Goal: Task Accomplishment & Management: Manage account settings

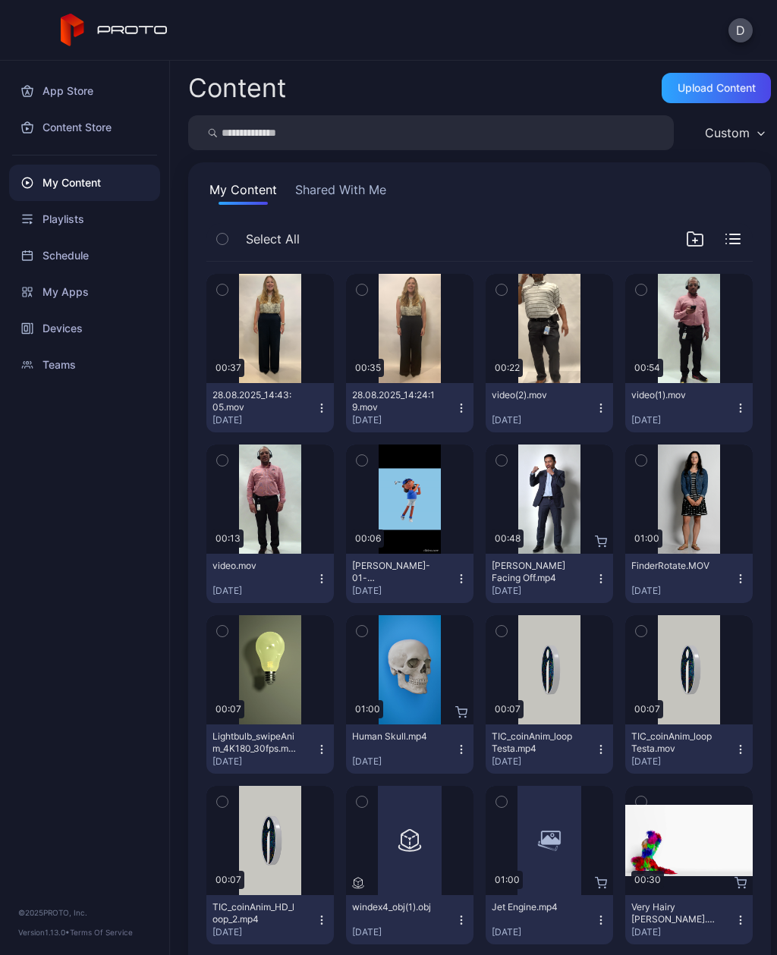
click at [727, 86] on div "Upload Content" at bounding box center [716, 88] width 78 height 12
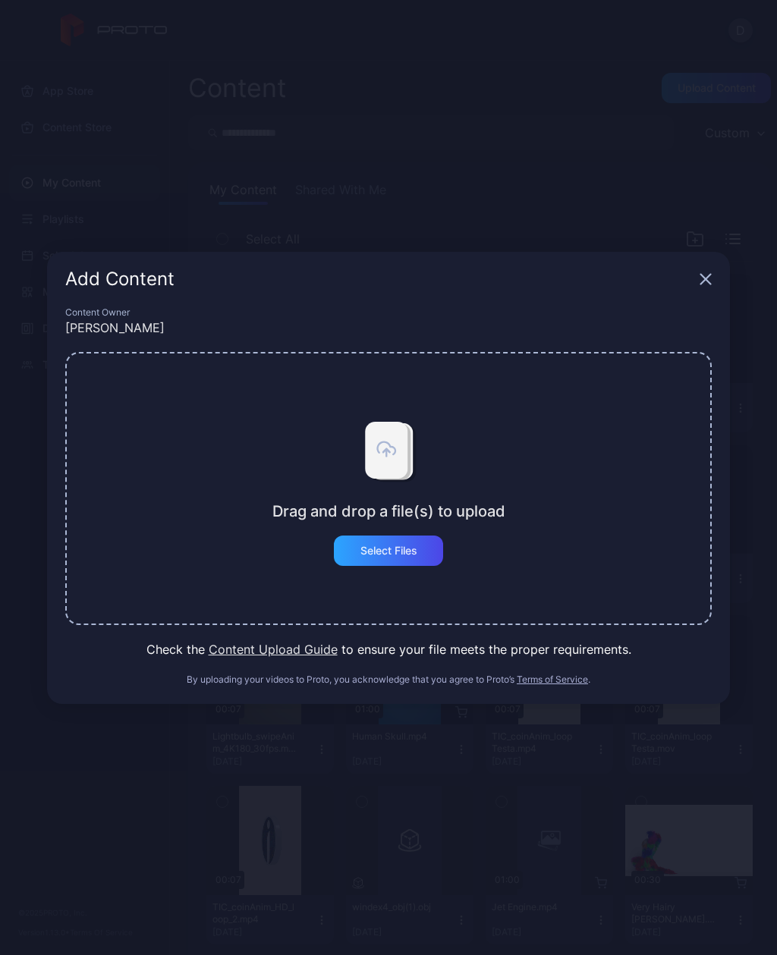
click at [407, 553] on div "Select Files" at bounding box center [388, 551] width 57 height 12
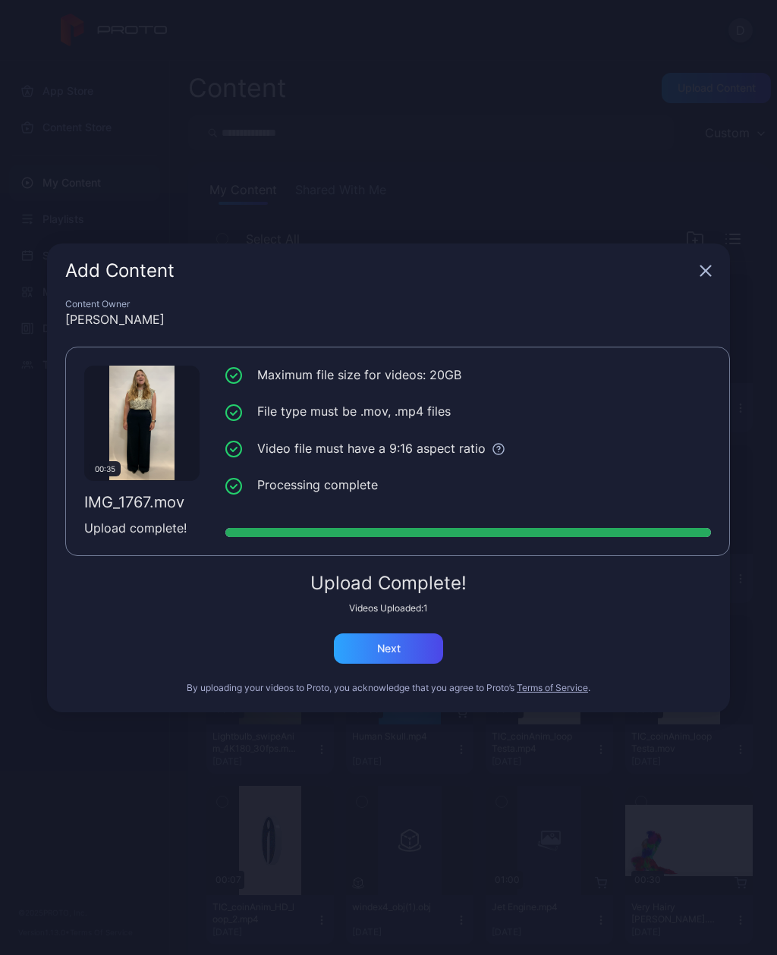
click at [422, 642] on div "Next" at bounding box center [388, 648] width 109 height 30
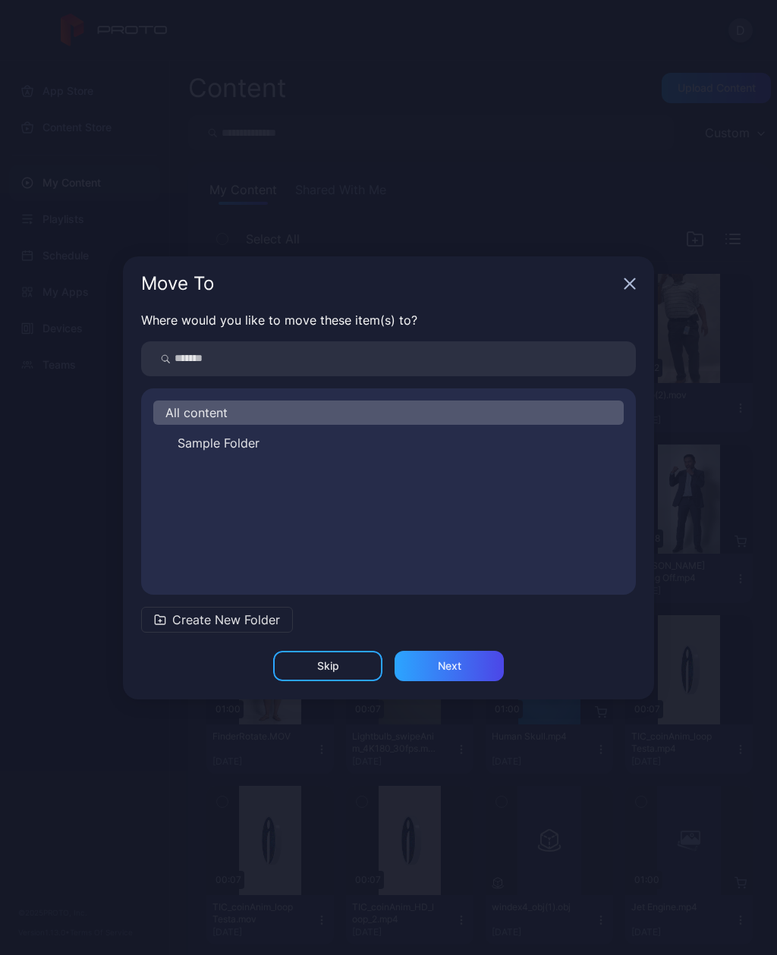
click at [332, 656] on div "Skip" at bounding box center [327, 666] width 109 height 30
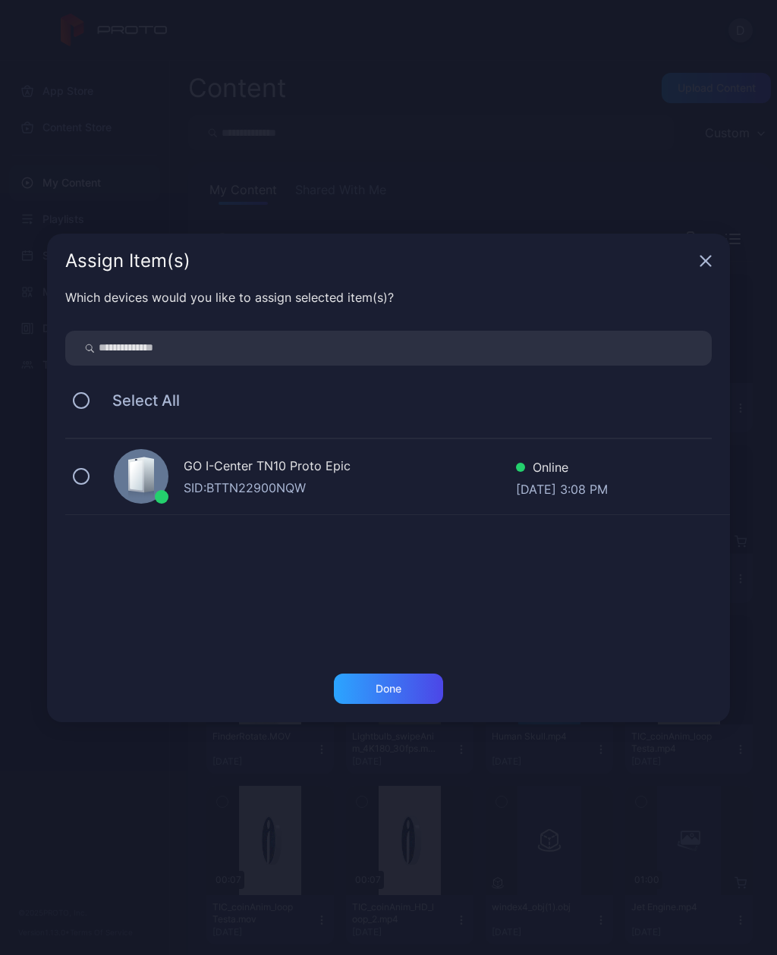
click at [88, 475] on button at bounding box center [81, 476] width 17 height 17
click at [407, 680] on div "Done" at bounding box center [388, 688] width 109 height 30
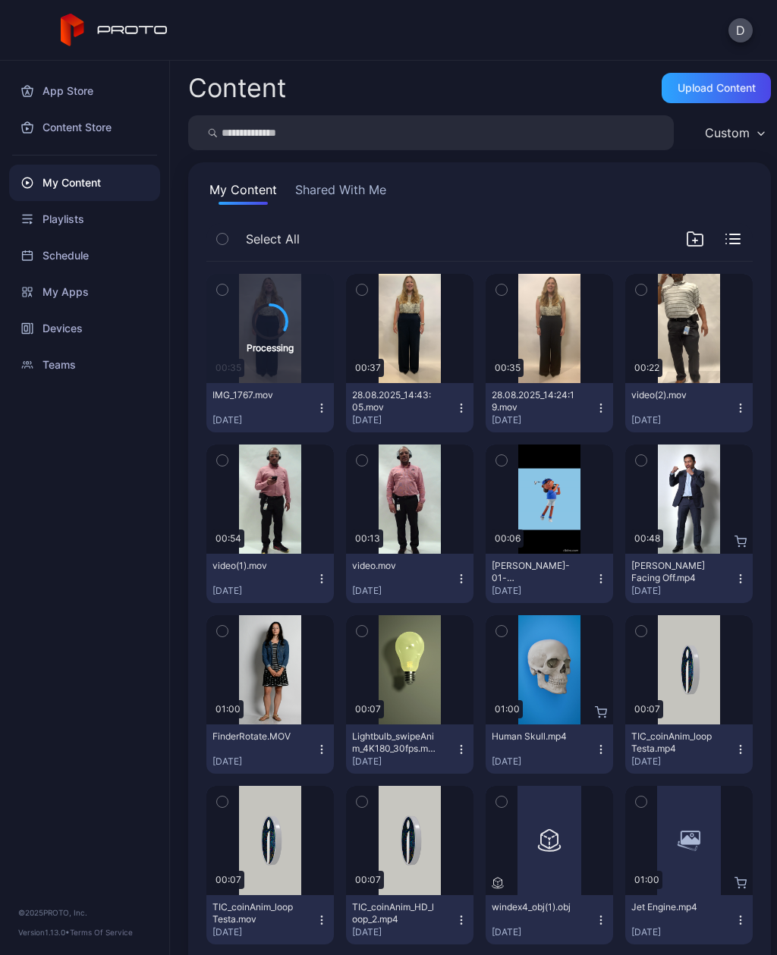
click at [641, 284] on icon "button" at bounding box center [641, 289] width 11 height 17
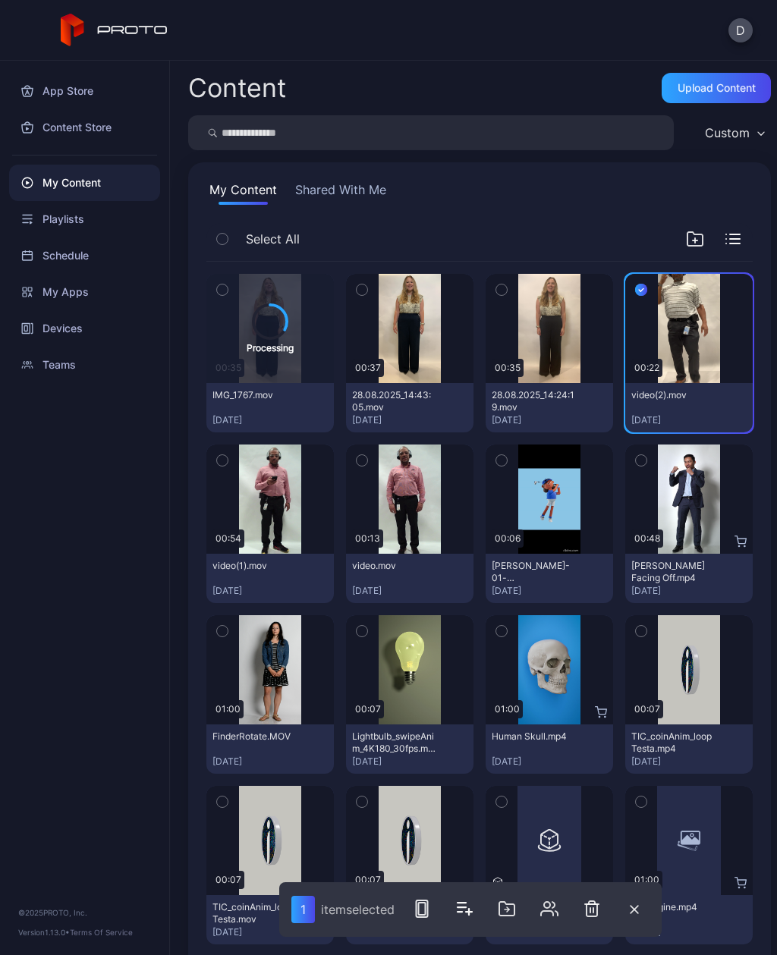
click at [595, 904] on icon "button" at bounding box center [591, 908] width 11 height 15
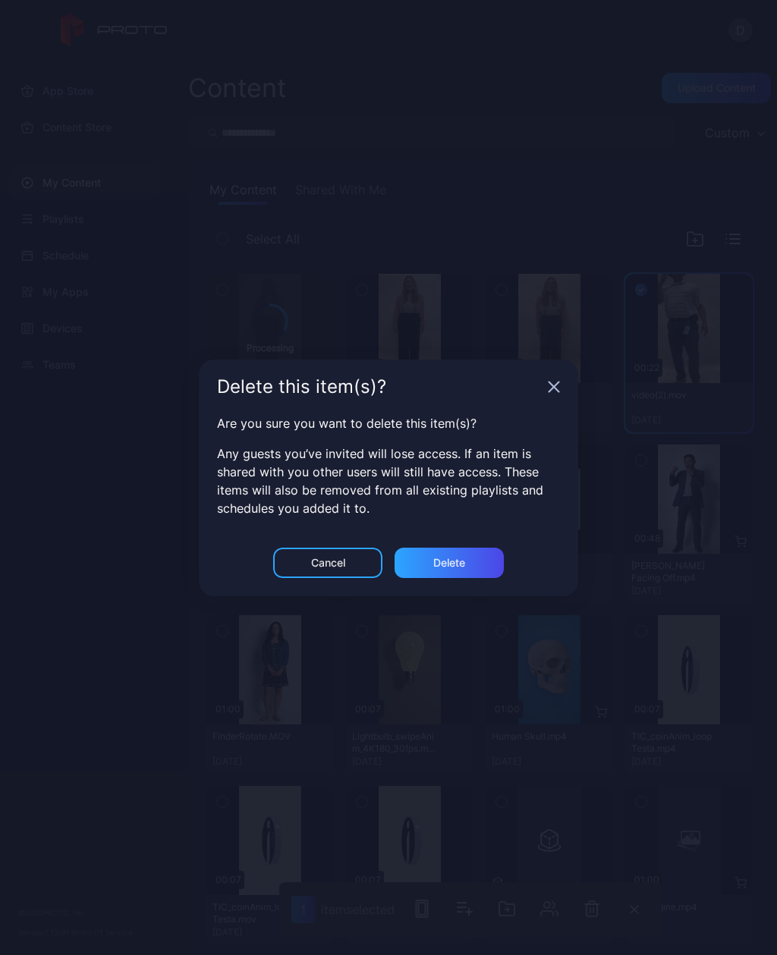
click at [465, 551] on div "Delete" at bounding box center [448, 563] width 109 height 30
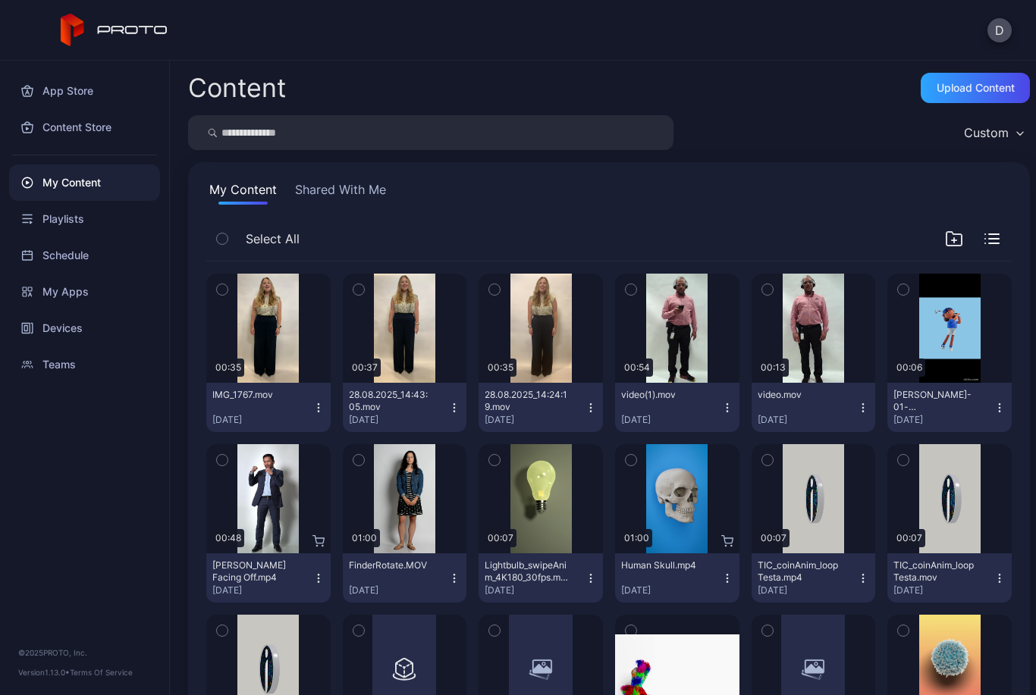
click at [0, 0] on div "Preview" at bounding box center [0, 0] width 0 height 0
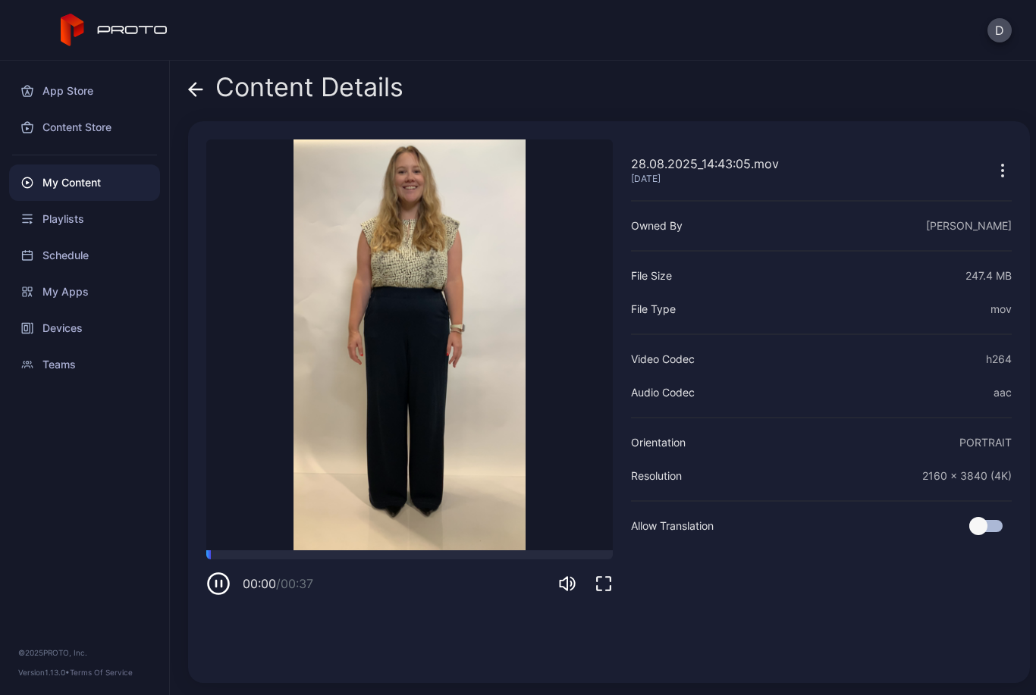
click at [396, 299] on video "Sorry, your browser doesn‘t support embedded videos" at bounding box center [409, 345] width 406 height 411
click at [214, 582] on icon "button" at bounding box center [218, 584] width 24 height 24
click at [111, 322] on div "Devices" at bounding box center [84, 328] width 151 height 36
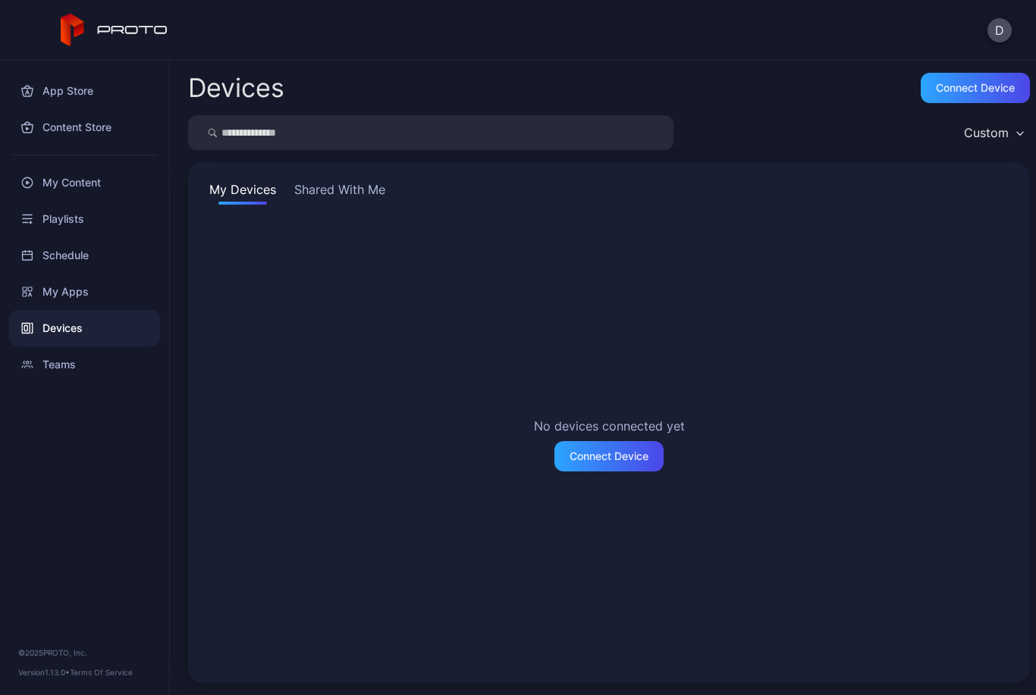
click at [356, 202] on button "Shared With Me" at bounding box center [339, 192] width 97 height 24
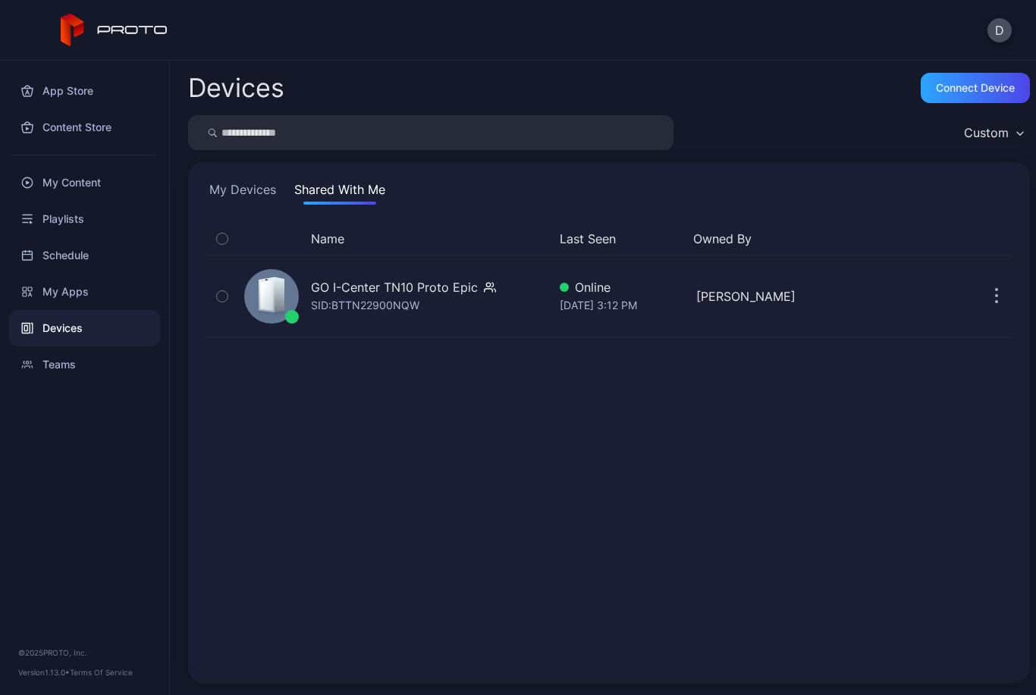
click at [466, 294] on div "GO I-Center TN10 Proto Epic" at bounding box center [394, 287] width 167 height 18
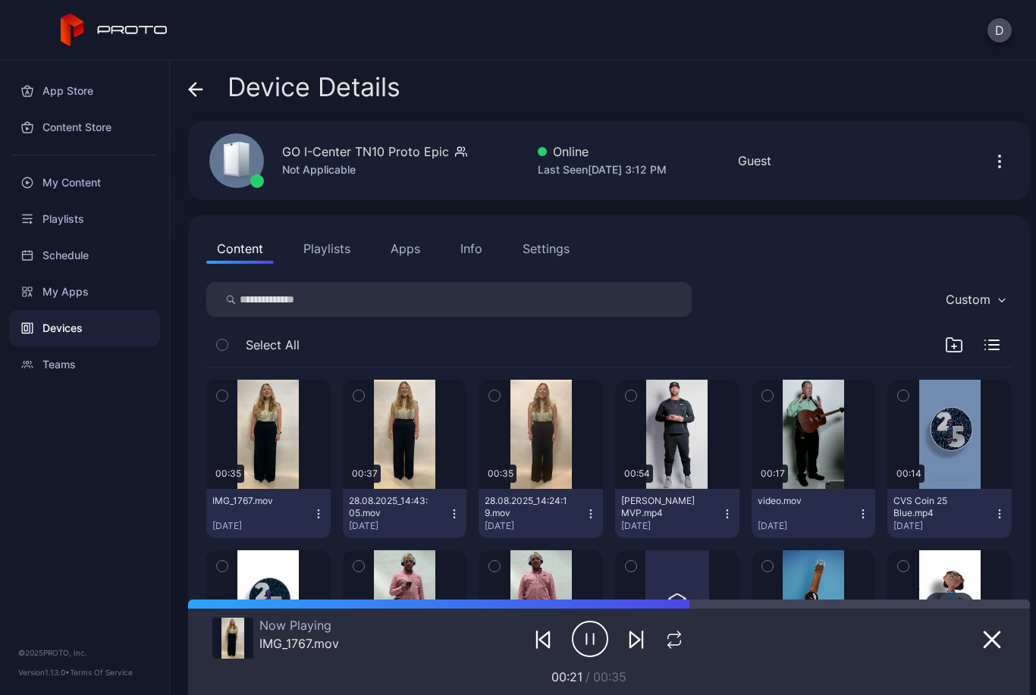
click at [400, 456] on button "button" at bounding box center [405, 434] width 124 height 109
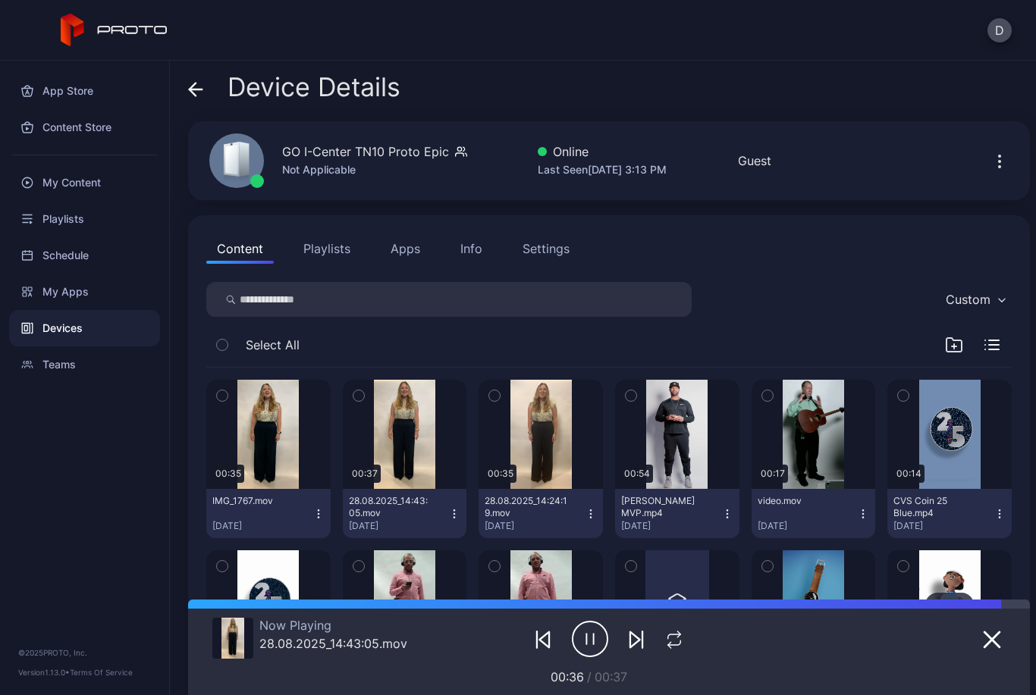
click at [0, 0] on div "button" at bounding box center [0, 0] width 0 height 0
click at [324, 513] on icon "button" at bounding box center [318, 514] width 12 height 12
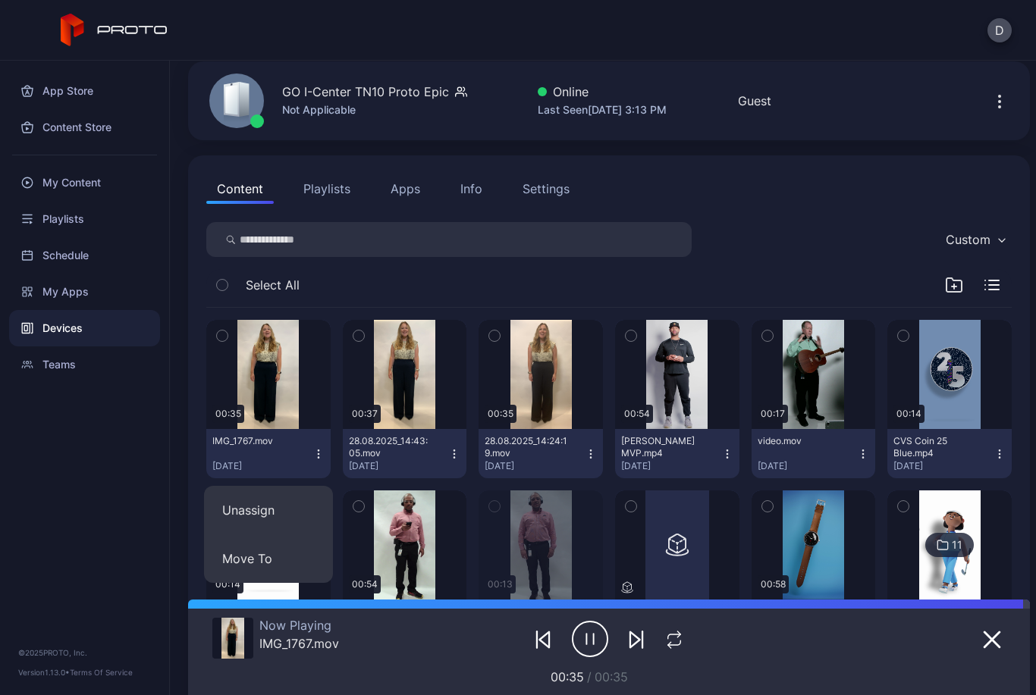
scroll to position [59, 0]
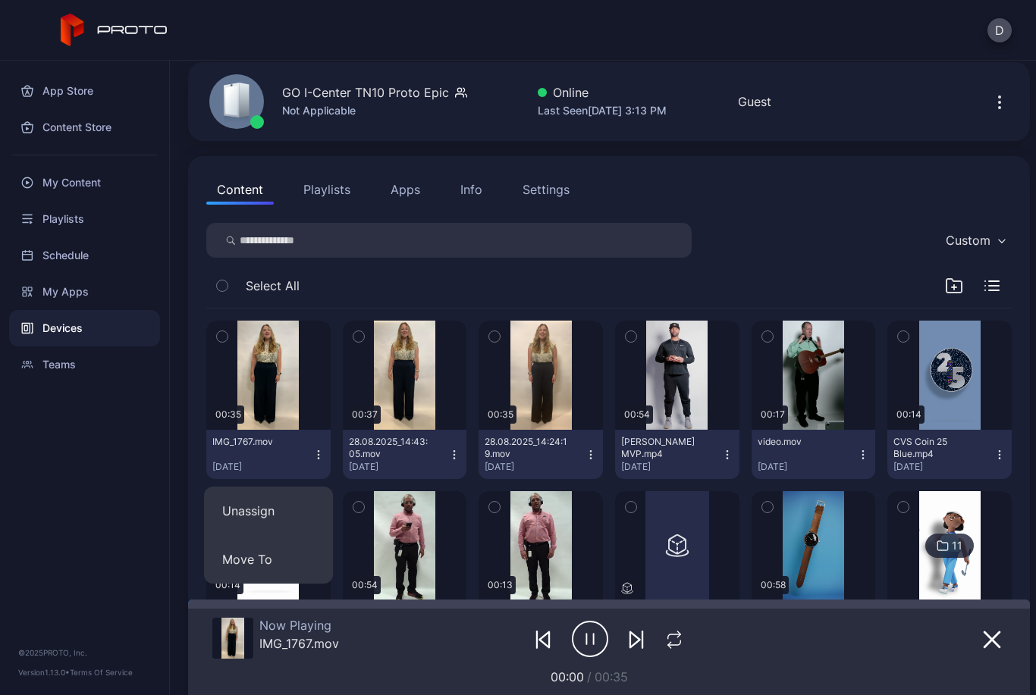
click at [120, 183] on div "My Content" at bounding box center [84, 183] width 151 height 36
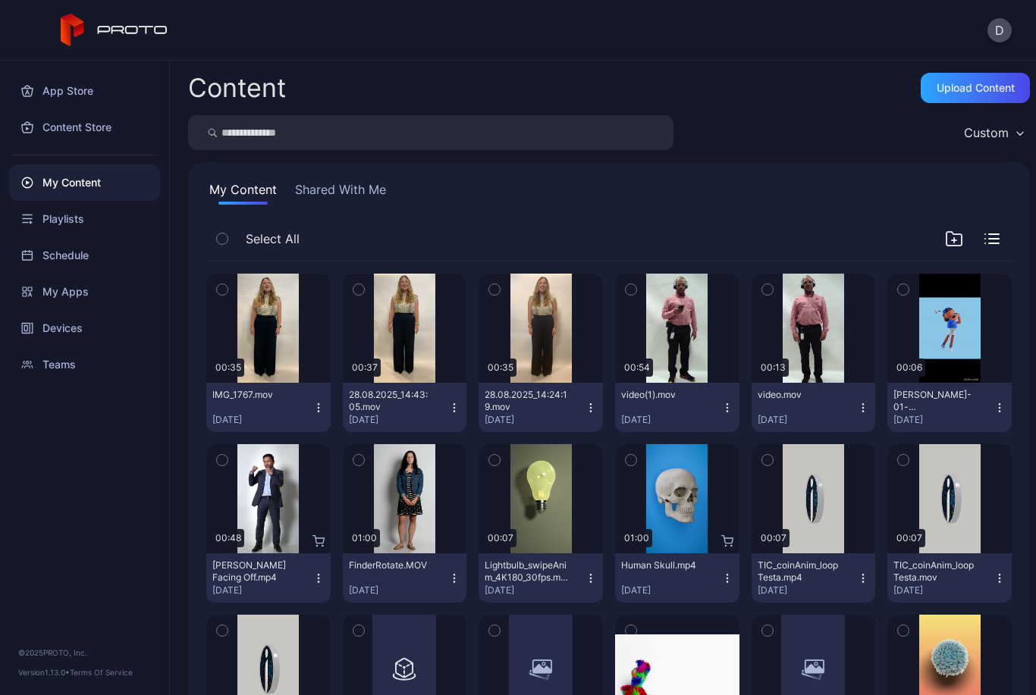
click at [310, 413] on div "IMG_1767.mov [DATE]" at bounding box center [262, 407] width 100 height 37
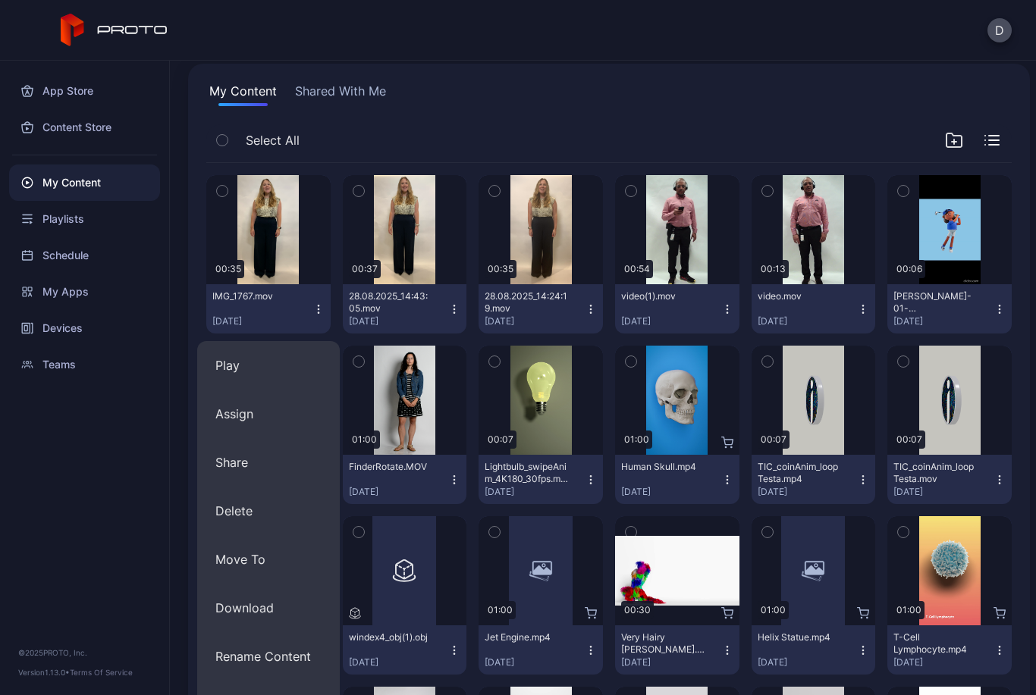
scroll to position [77, 0]
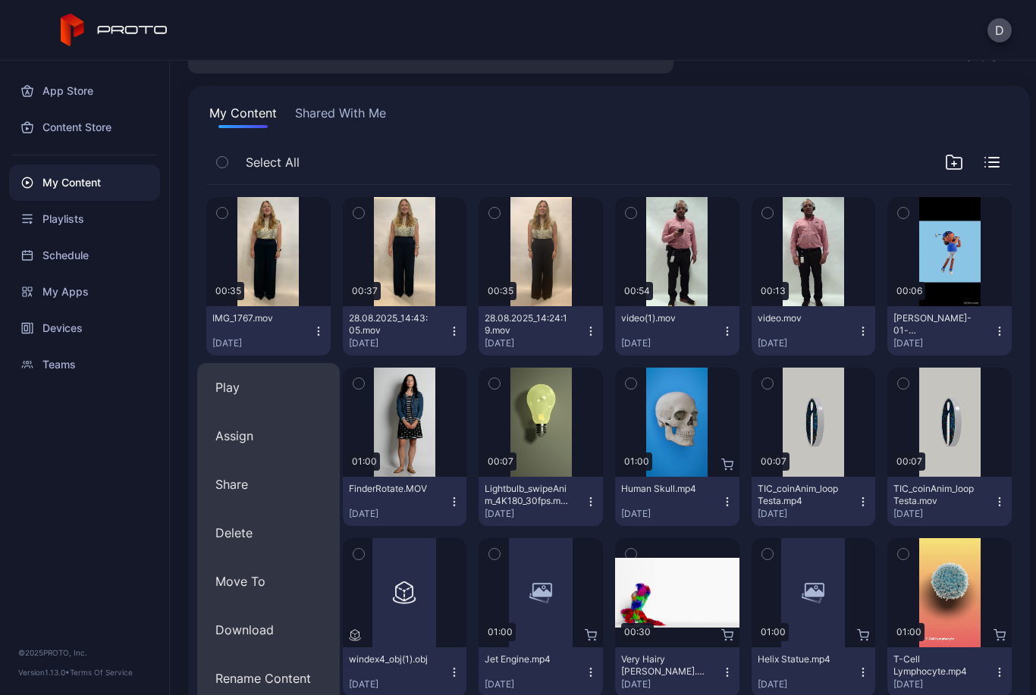
click at [265, 278] on div "Preview" at bounding box center [268, 251] width 124 height 109
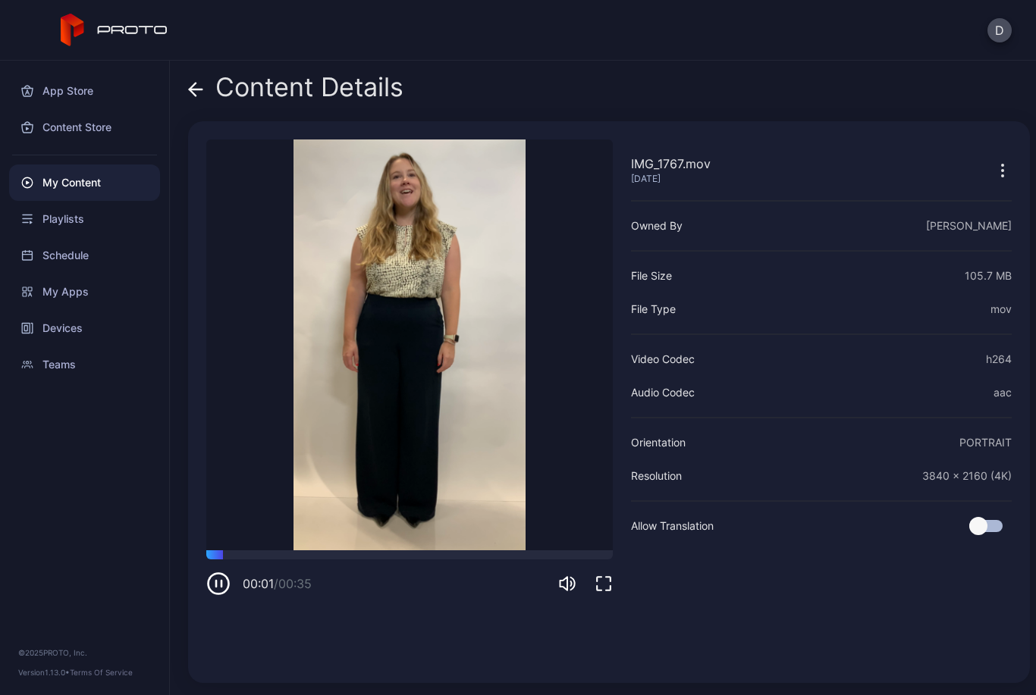
click at [207, 593] on icon "button" at bounding box center [218, 584] width 24 height 24
click at [184, 99] on div "Content Details IMG_1767.mov [DATE] Sorry, your browser doesn‘t support embedde…" at bounding box center [603, 378] width 866 height 635
click at [193, 93] on icon at bounding box center [193, 89] width 6 height 13
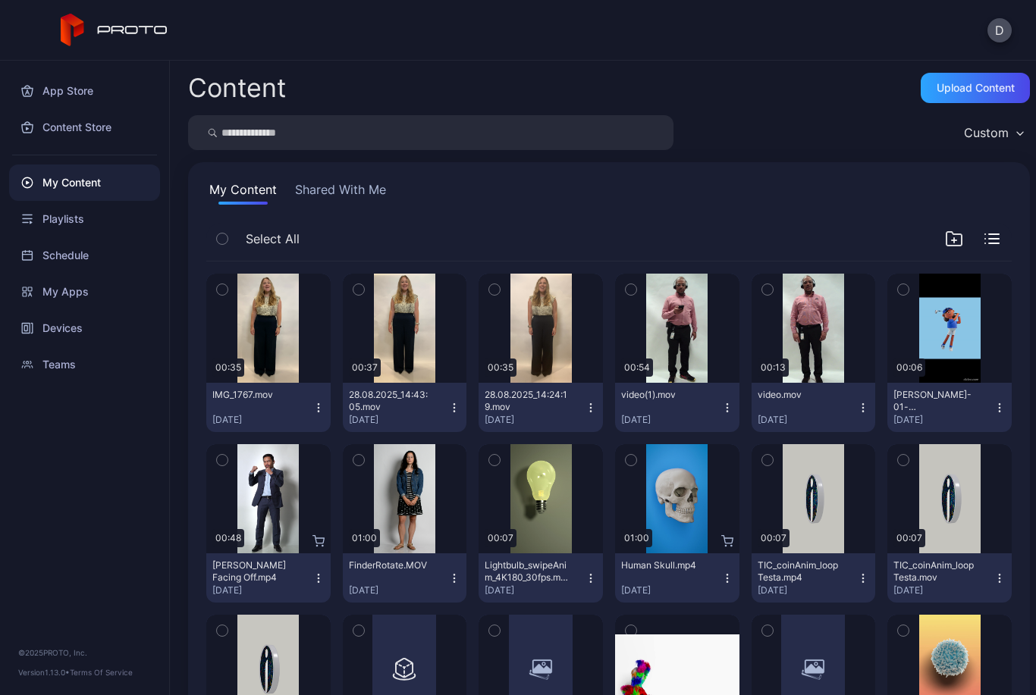
scroll to position [77, 0]
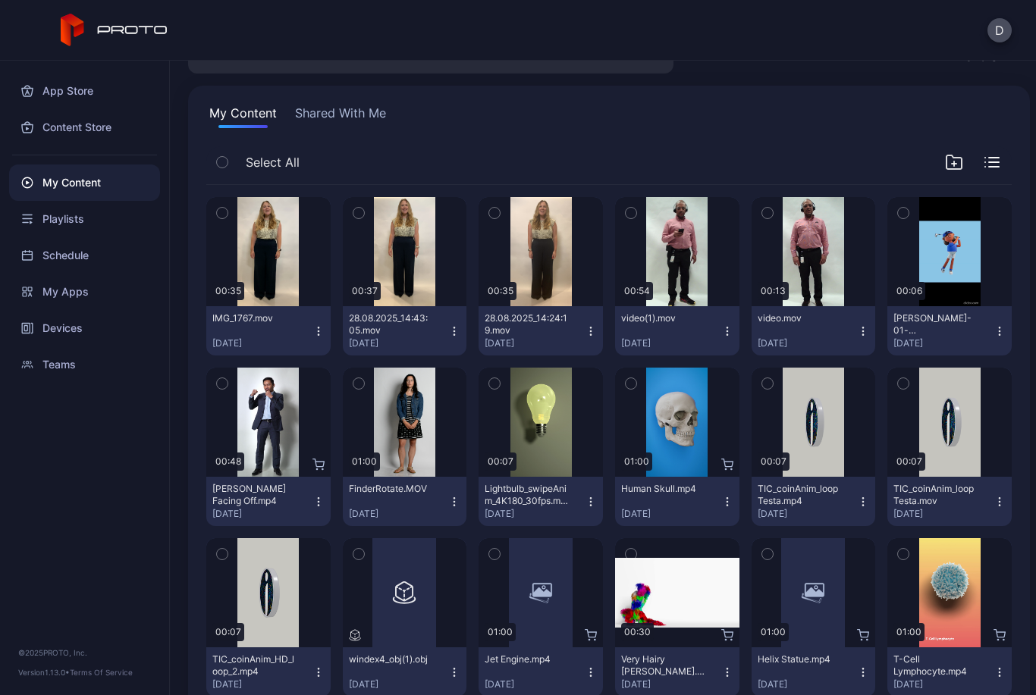
click at [421, 283] on div "Preview" at bounding box center [405, 251] width 124 height 109
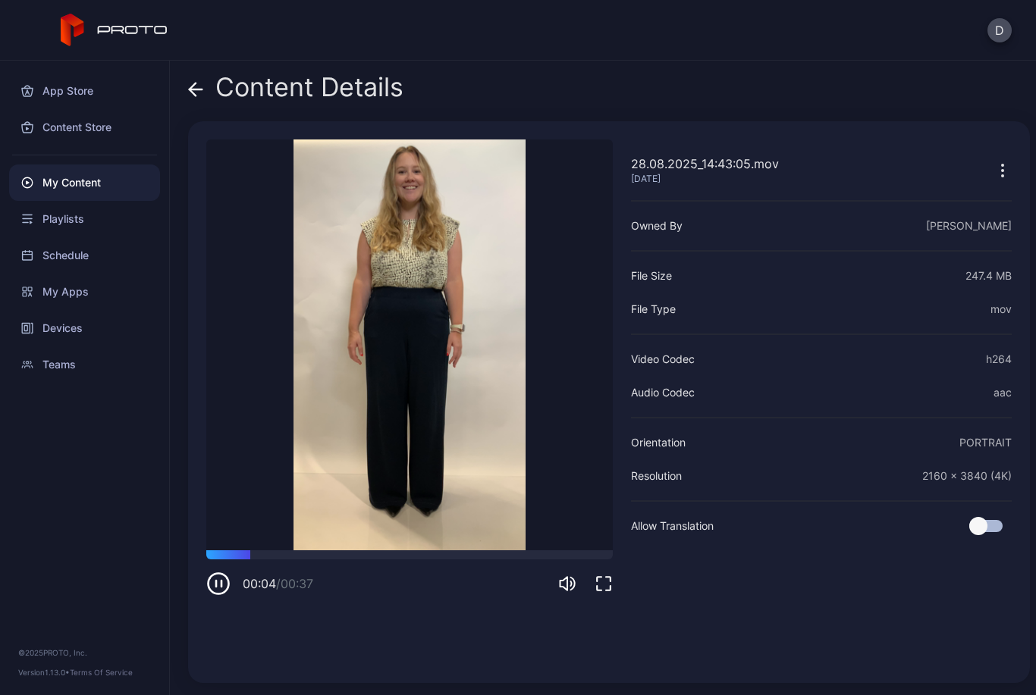
click at [216, 592] on icon "button" at bounding box center [218, 584] width 24 height 24
click at [195, 91] on icon at bounding box center [195, 89] width 15 height 15
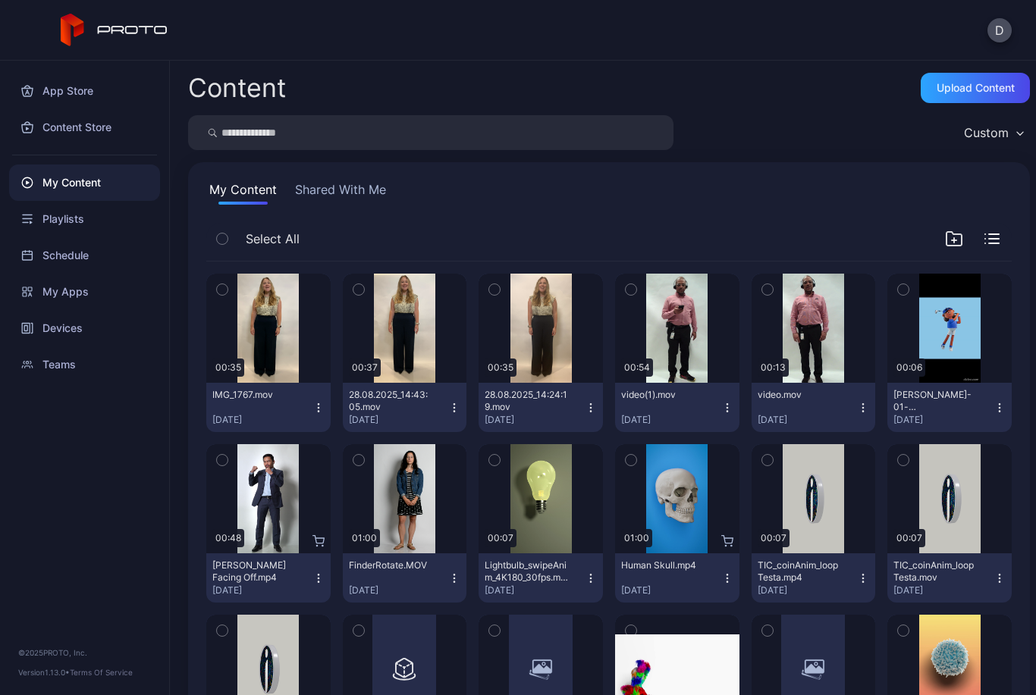
scroll to position [77, 0]
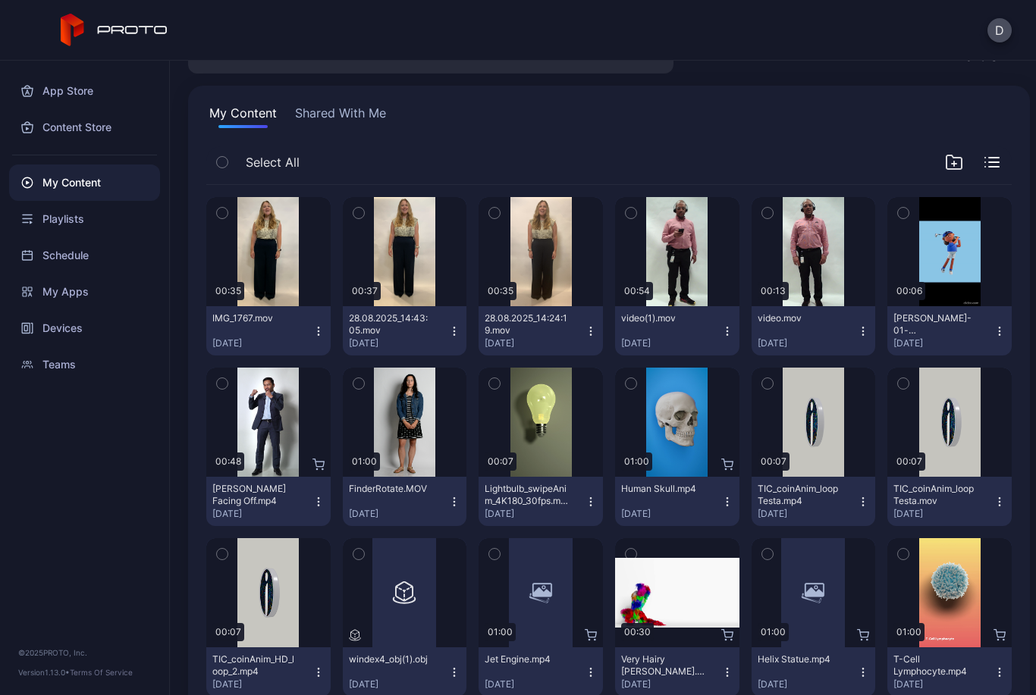
click at [540, 319] on div "28.08.2025_14:24:19.mov" at bounding box center [526, 324] width 83 height 24
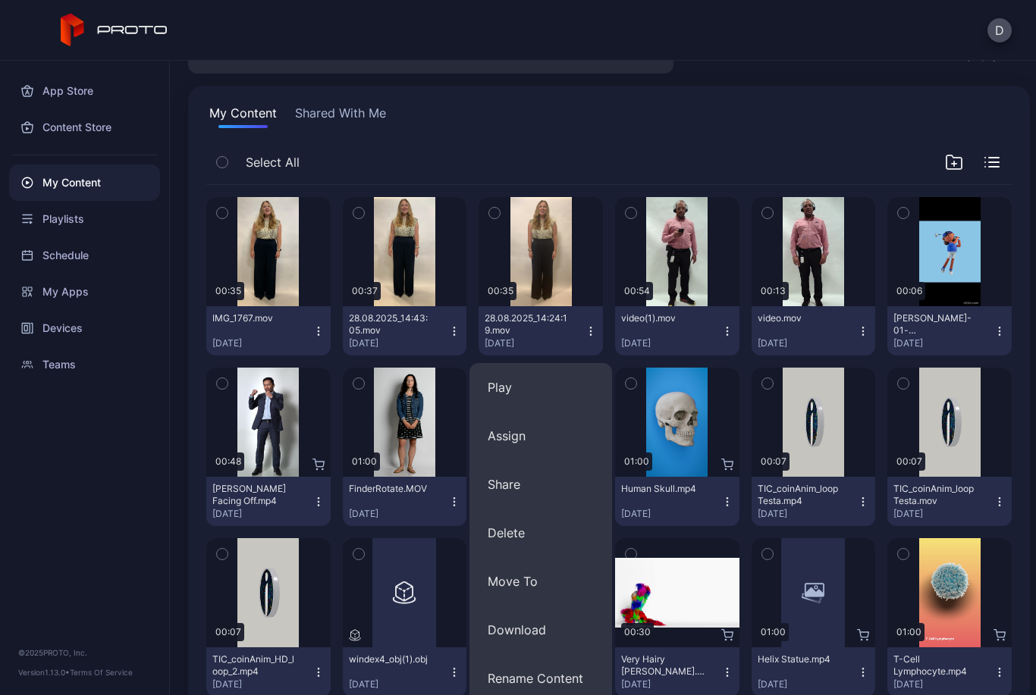
click at [0, 0] on div "Preview" at bounding box center [0, 0] width 0 height 0
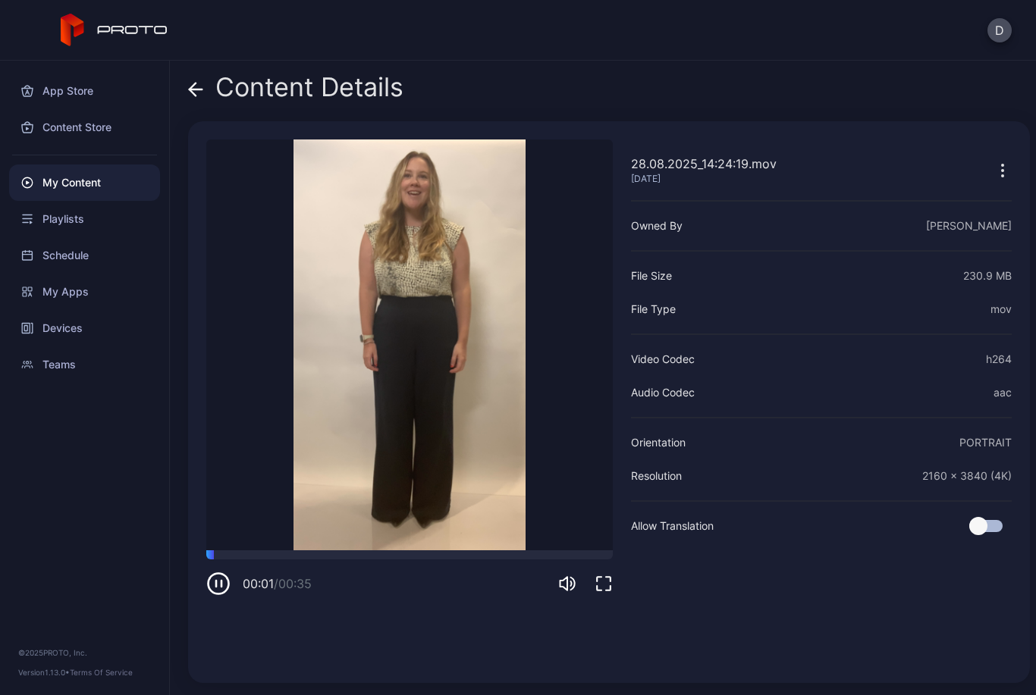
click at [211, 95] on div "Content Details" at bounding box center [295, 91] width 215 height 36
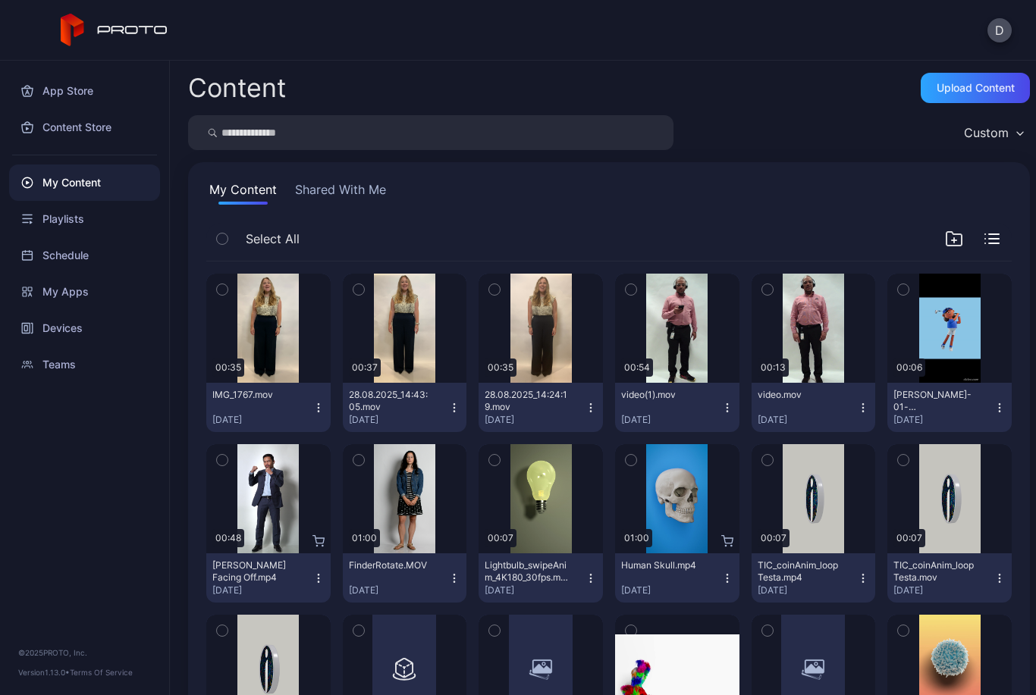
scroll to position [77, 0]
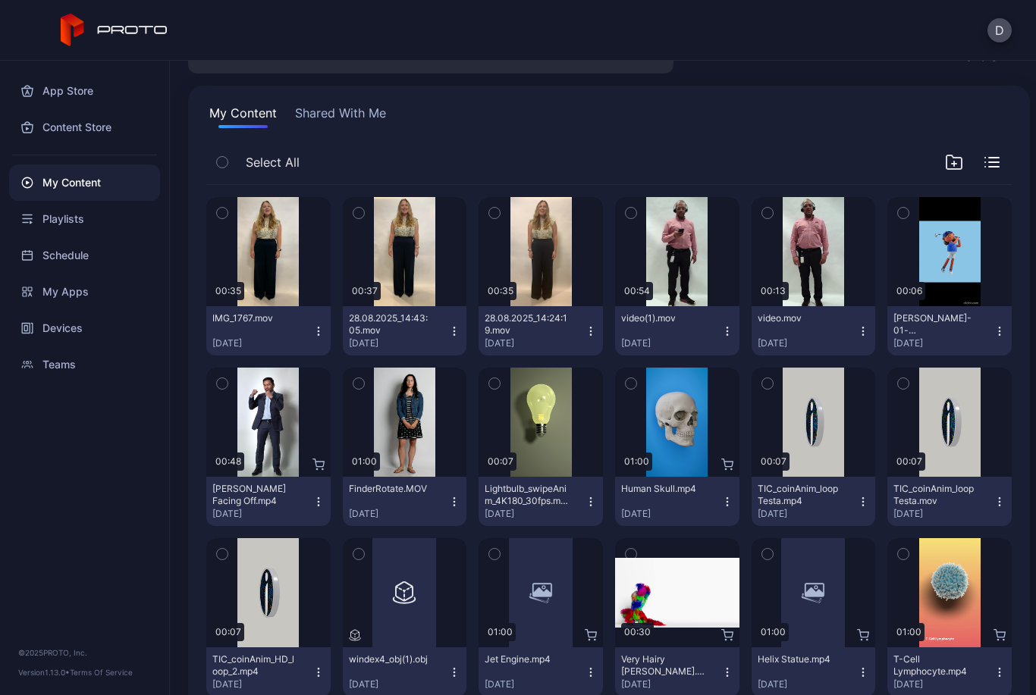
click at [406, 221] on div "Preview" at bounding box center [405, 251] width 124 height 109
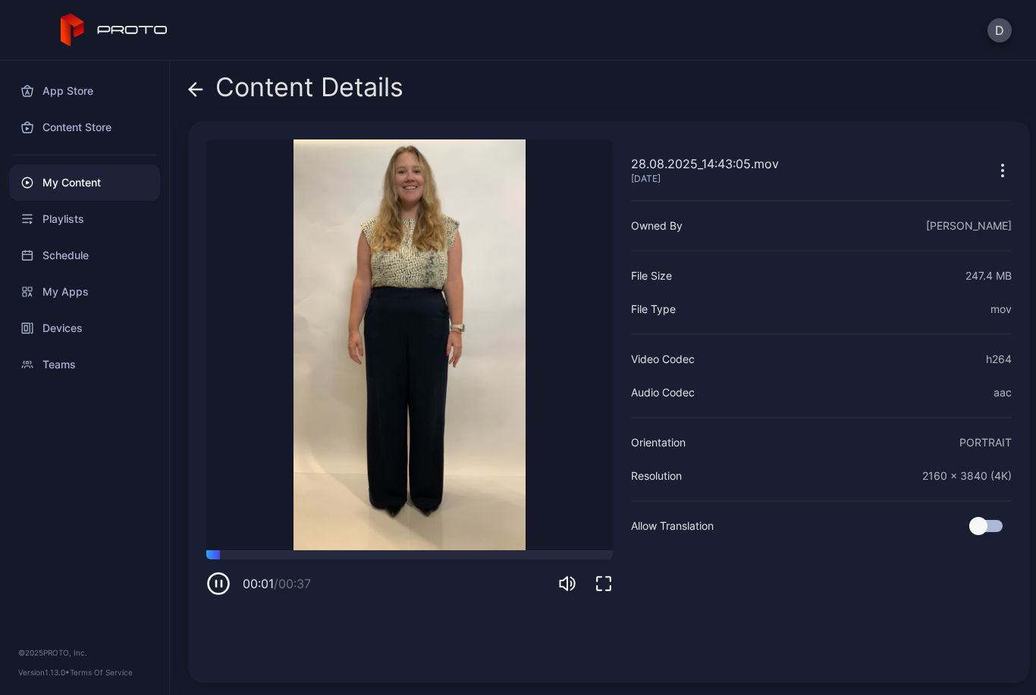
click at [193, 100] on span at bounding box center [195, 87] width 15 height 29
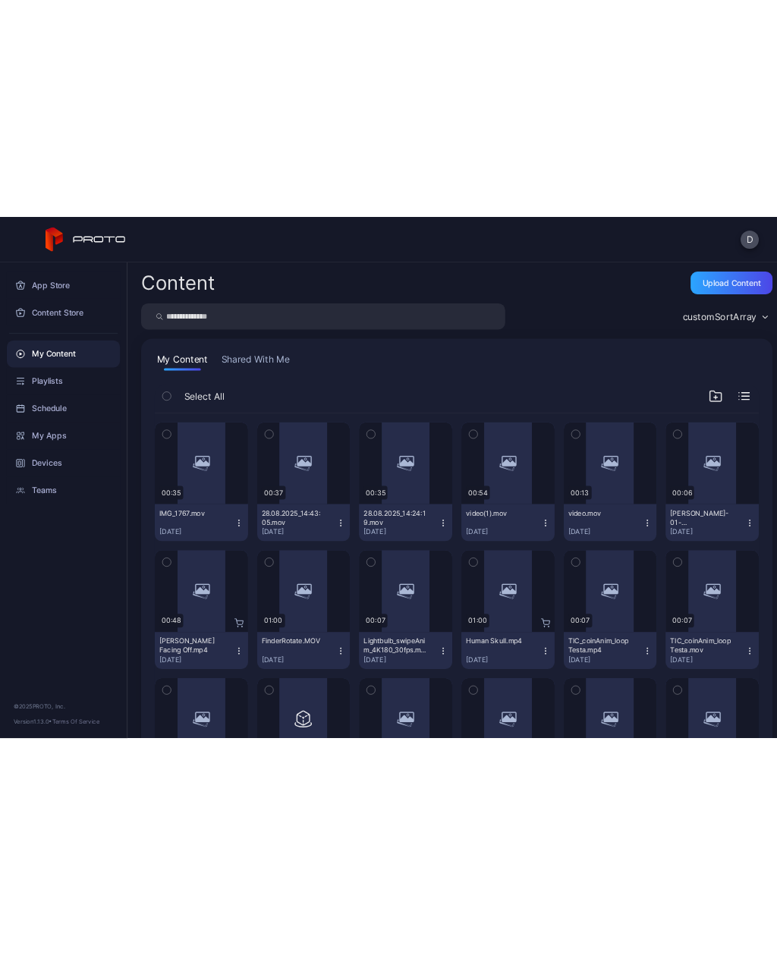
scroll to position [77, 0]
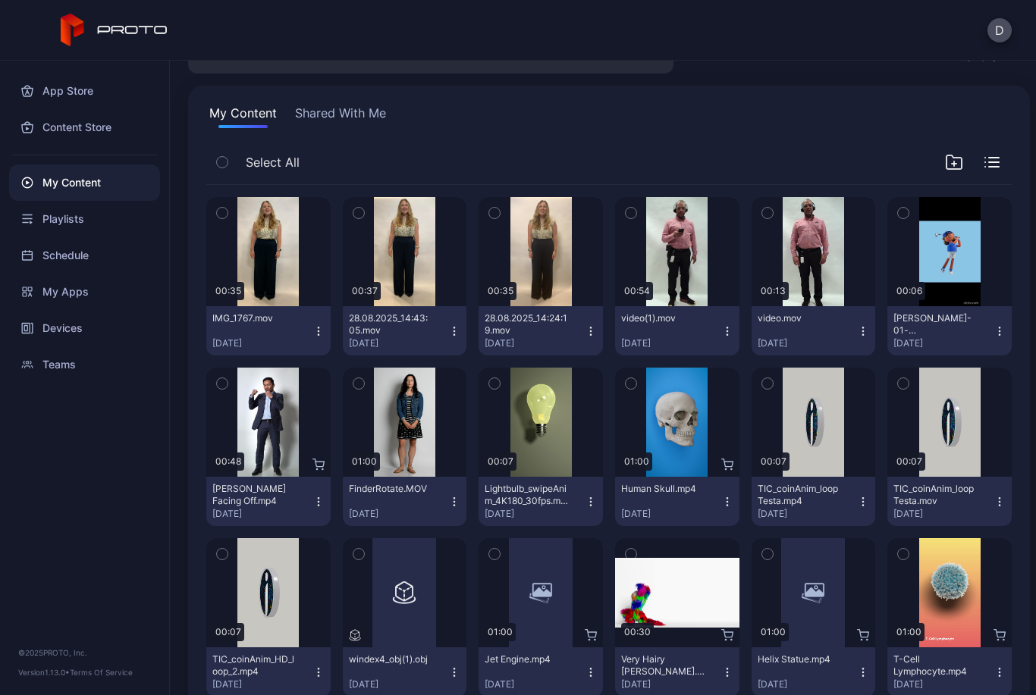
click at [309, 264] on div "Preview" at bounding box center [268, 251] width 124 height 109
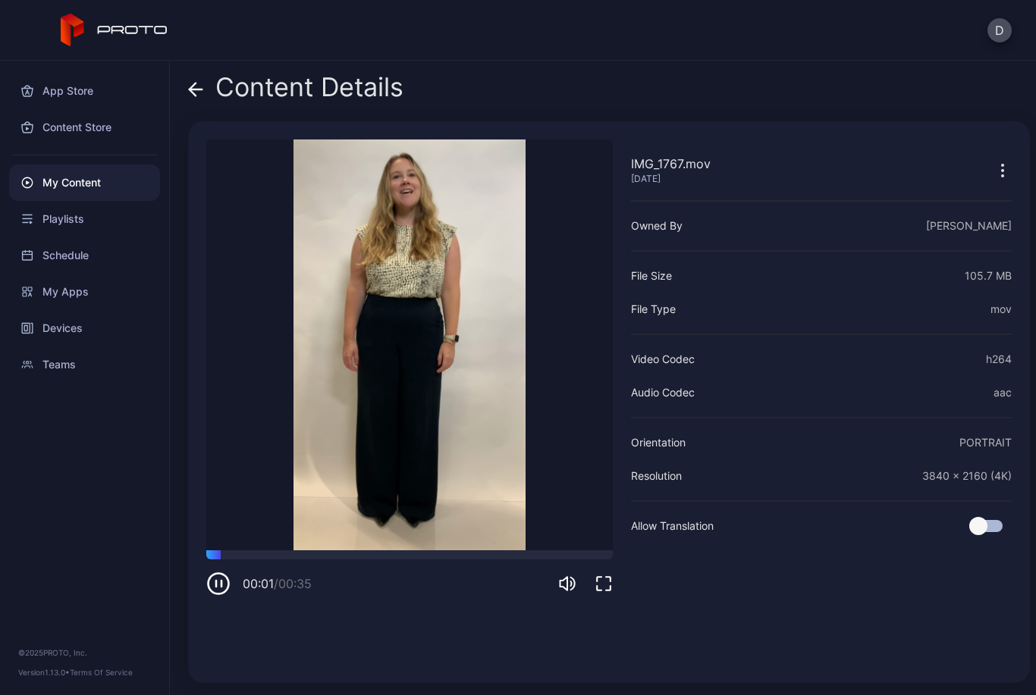
click at [206, 595] on icon "button" at bounding box center [218, 584] width 24 height 24
click at [115, 302] on div "My Apps" at bounding box center [84, 292] width 151 height 36
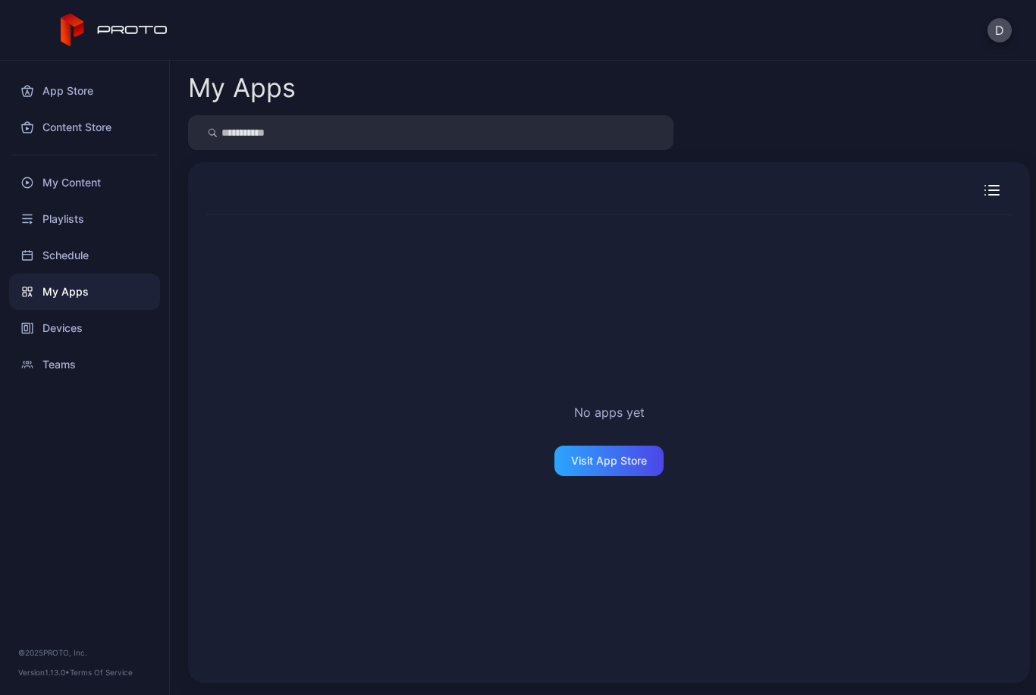
click at [115, 337] on div "Devices" at bounding box center [84, 328] width 151 height 36
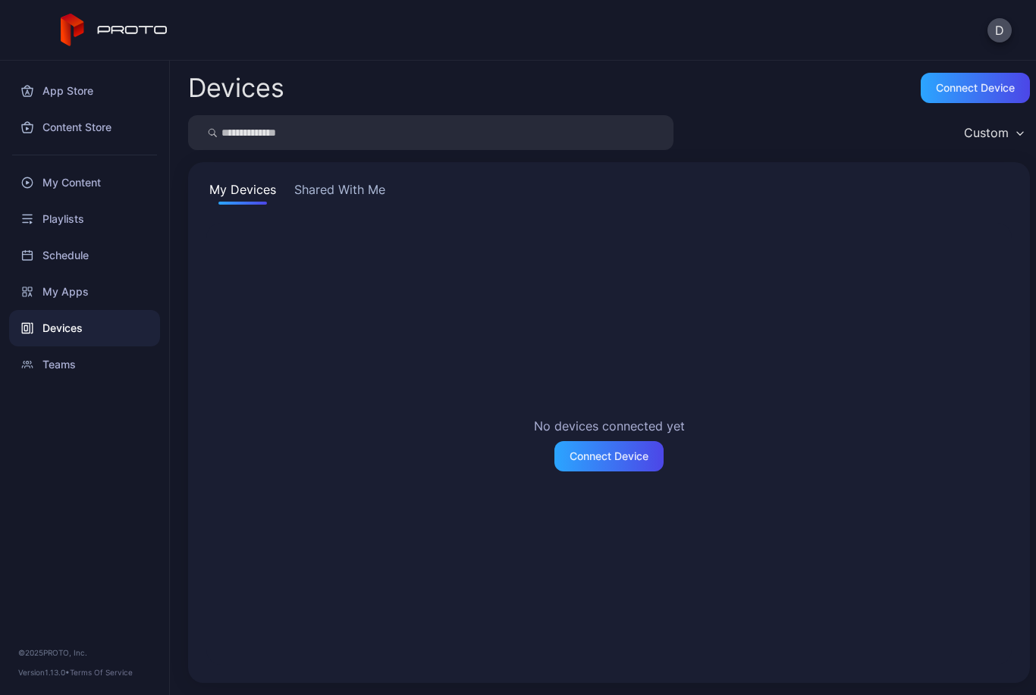
click at [345, 189] on button "Shared With Me" at bounding box center [339, 192] width 97 height 24
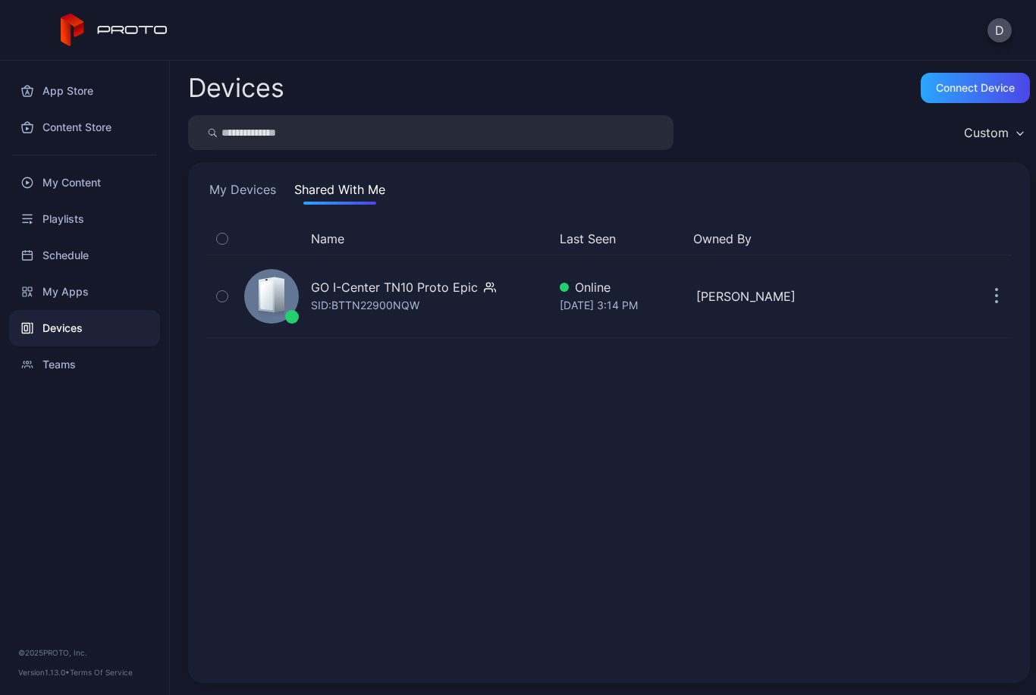
click at [461, 298] on div "GO I-Center TN10 Proto Epic SID: BTTN22900NQW" at bounding box center [403, 296] width 185 height 36
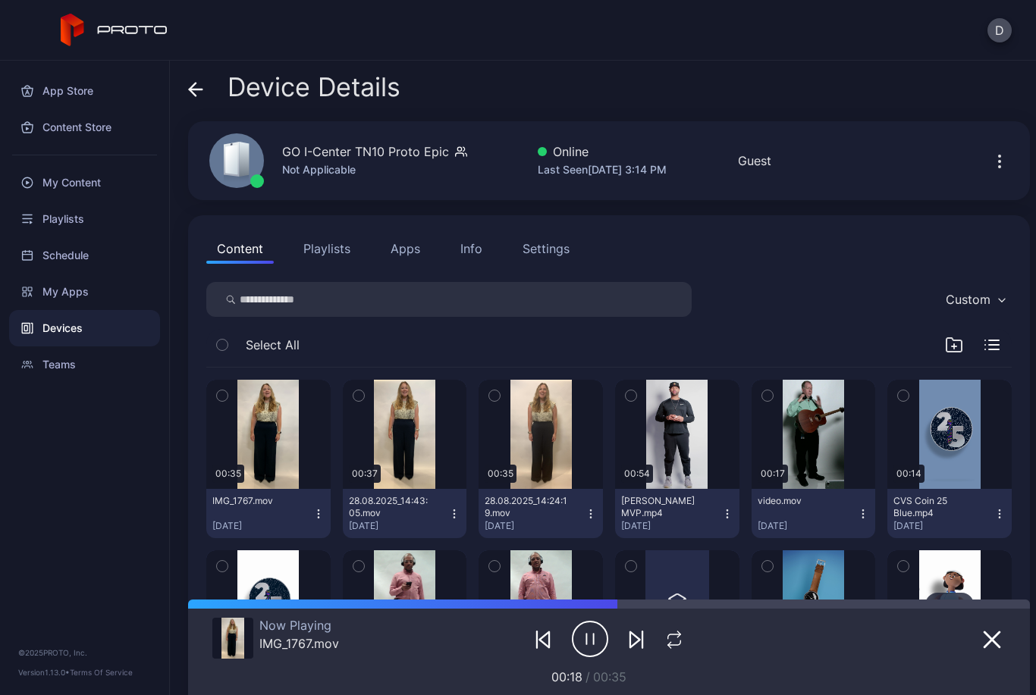
click at [413, 525] on div "[DATE]" at bounding box center [399, 526] width 100 height 12
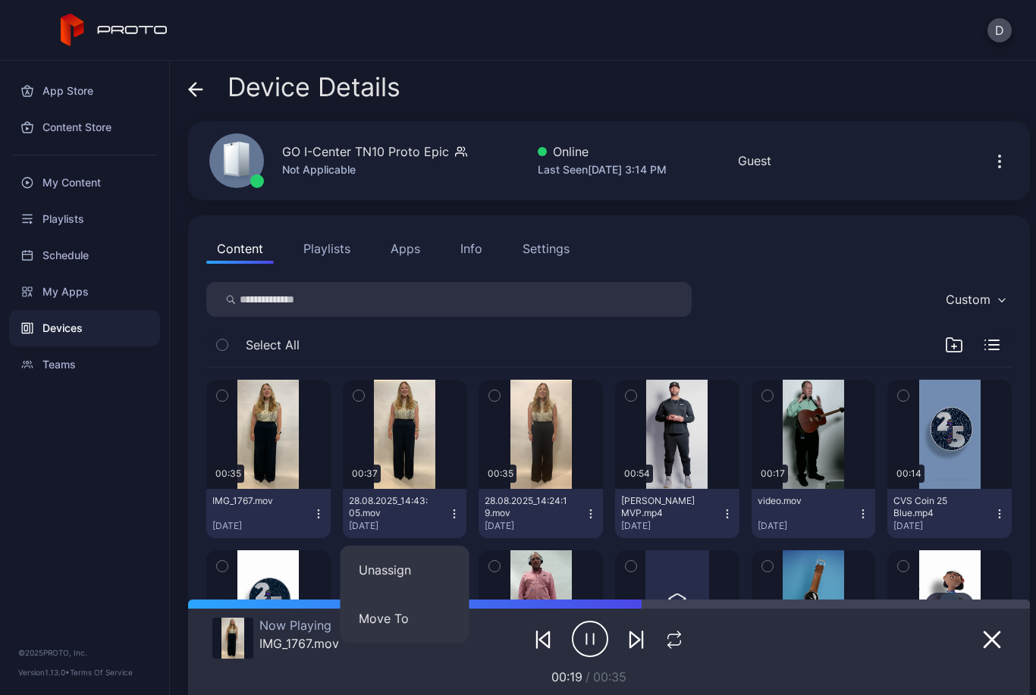
click at [0, 0] on div "button" at bounding box center [0, 0] width 0 height 0
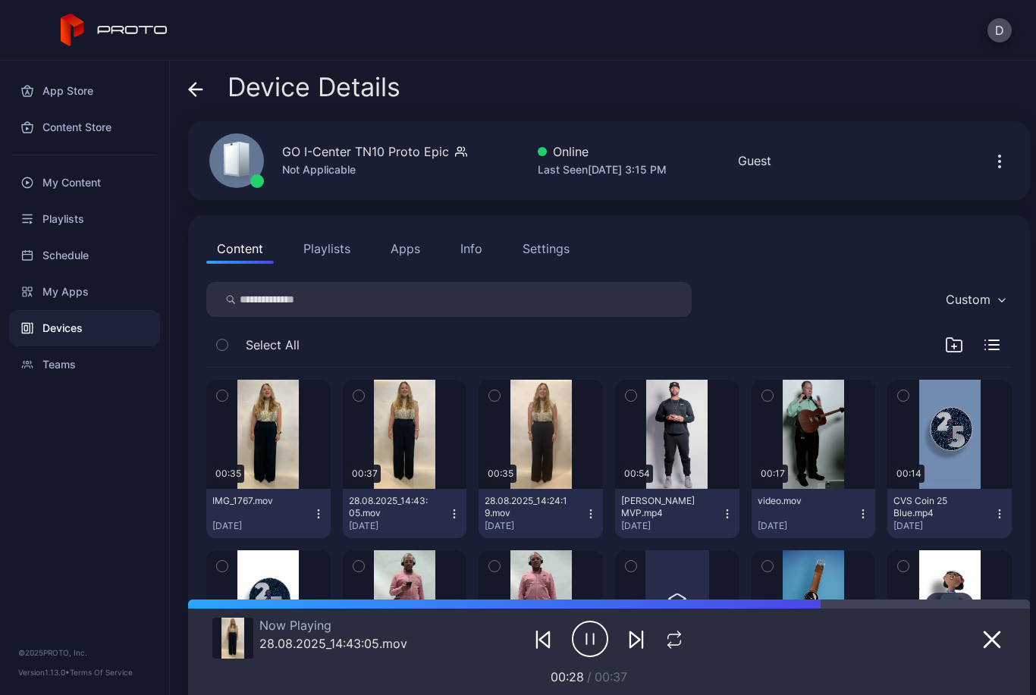
click at [255, 458] on button "button" at bounding box center [268, 434] width 124 height 109
click at [419, 447] on button "button" at bounding box center [405, 434] width 124 height 109
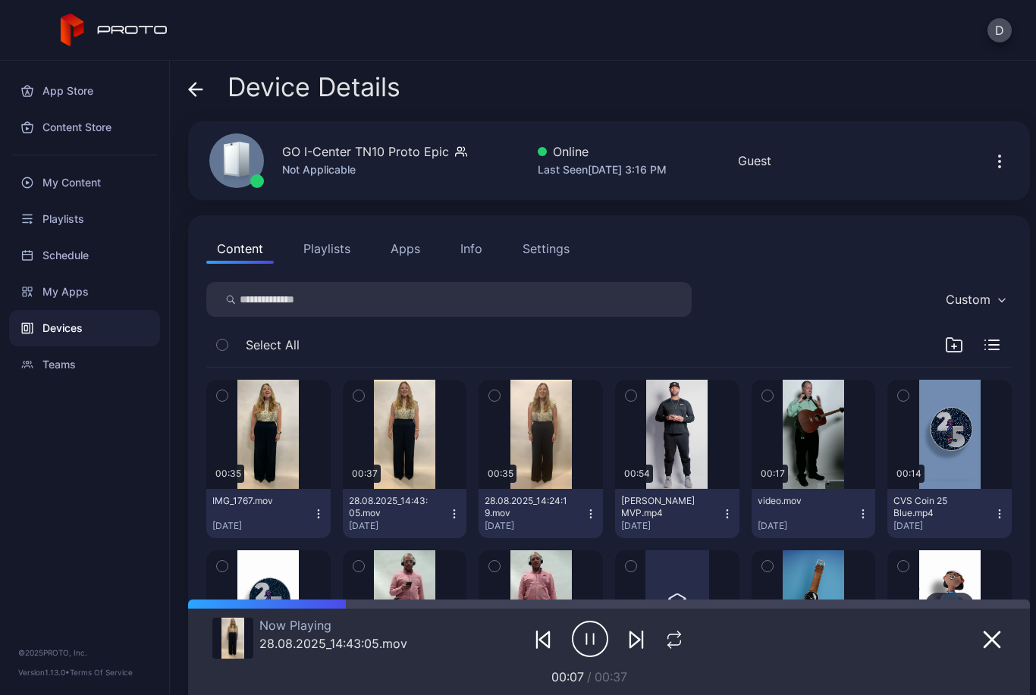
click at [272, 448] on button "button" at bounding box center [268, 434] width 124 height 109
click at [590, 653] on icon "button" at bounding box center [590, 639] width 36 height 38
click at [0, 0] on div "button" at bounding box center [0, 0] width 0 height 0
click at [597, 645] on icon "button" at bounding box center [590, 639] width 36 height 38
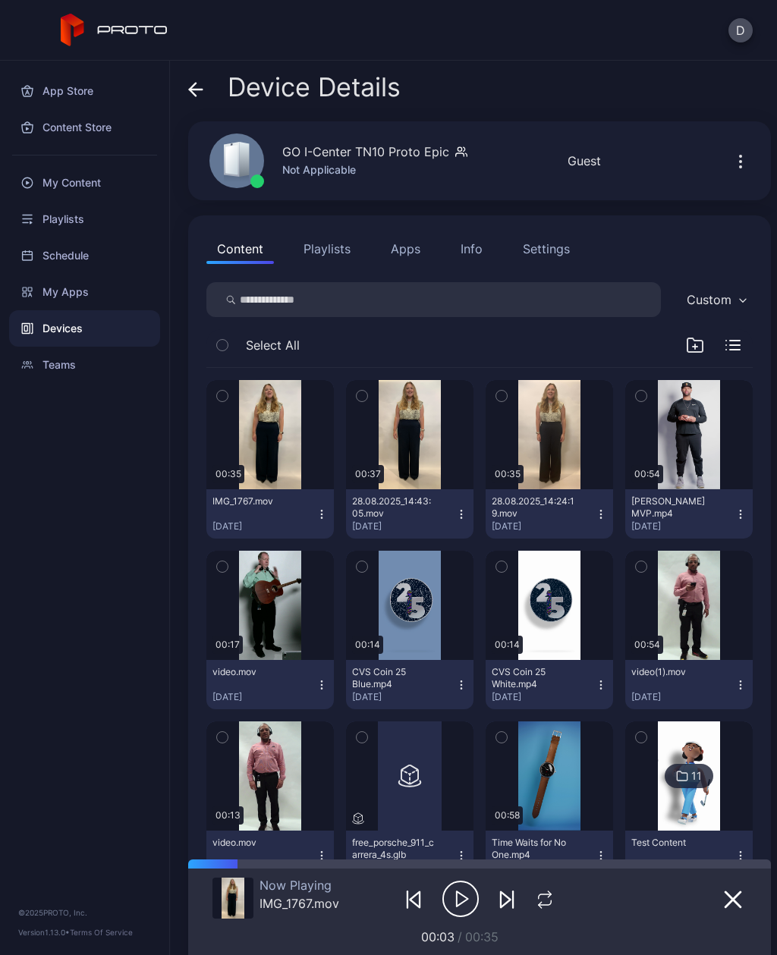
click at [604, 519] on icon "button" at bounding box center [601, 514] width 12 height 12
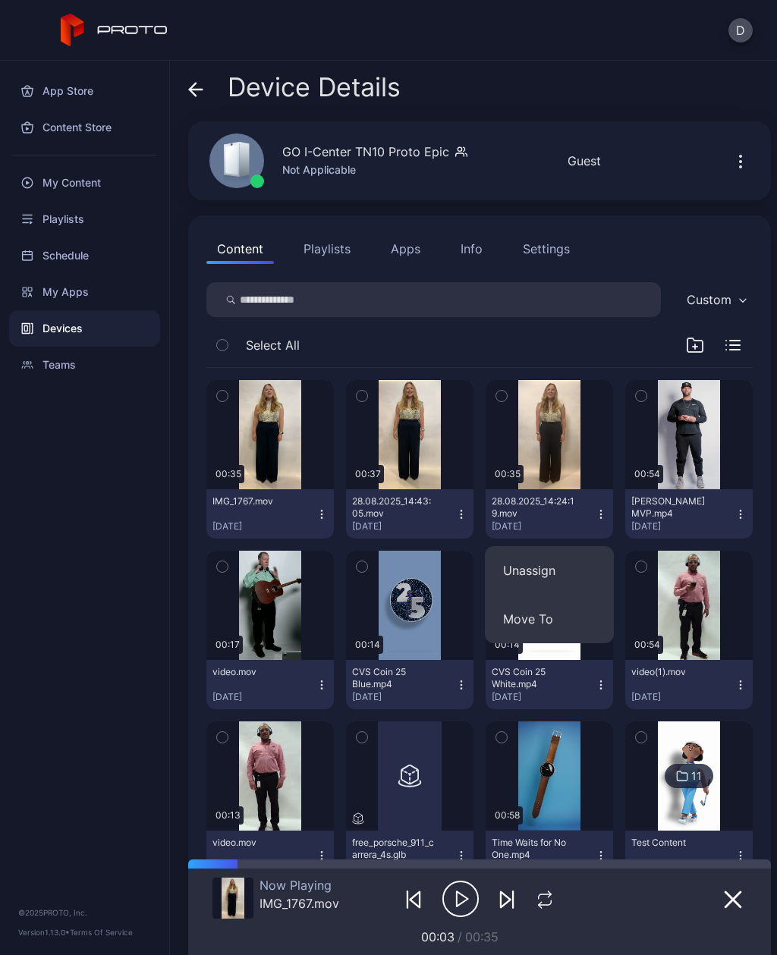
click at [577, 570] on button "Unassign" at bounding box center [549, 570] width 129 height 49
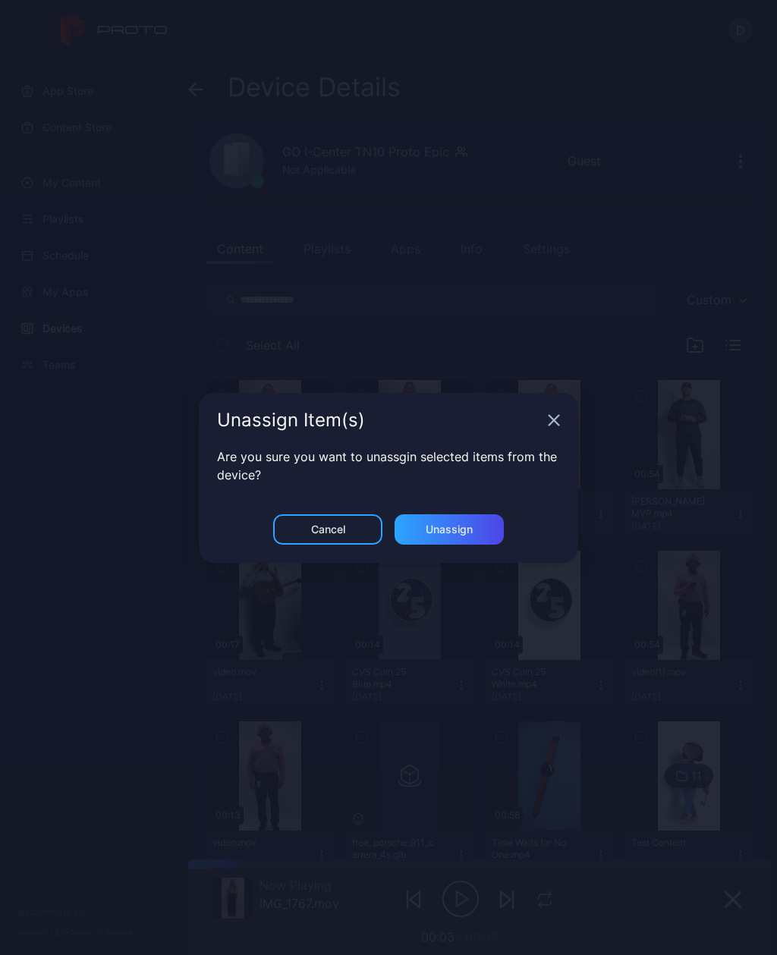
click at [480, 535] on div "Unassign" at bounding box center [448, 529] width 109 height 30
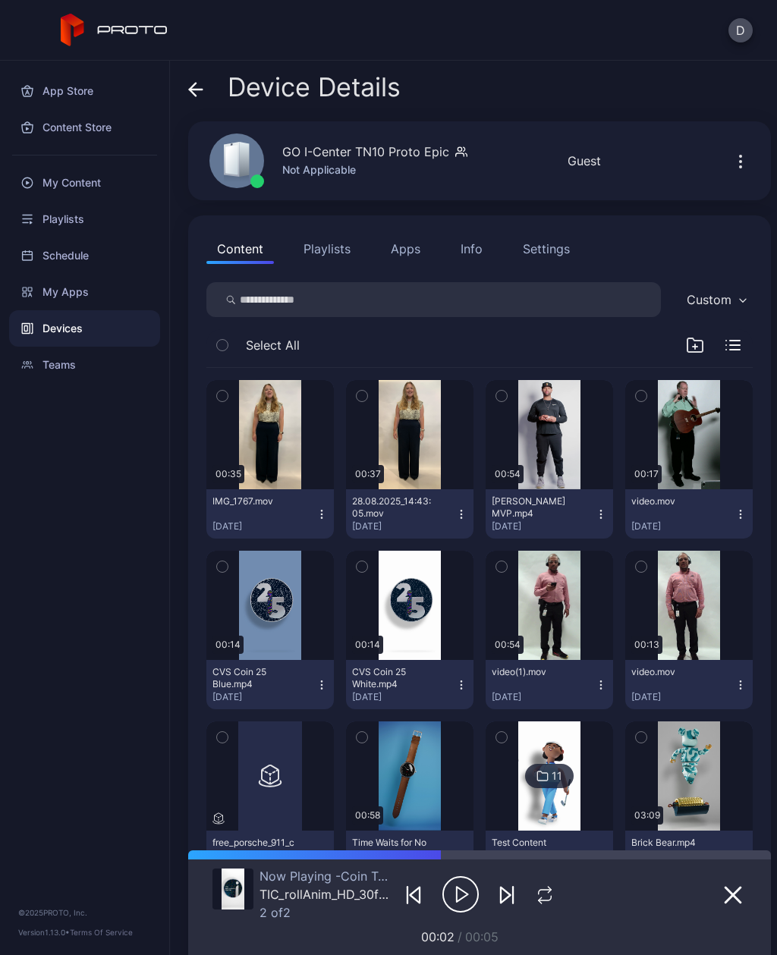
click at [334, 251] on button "Playlists" at bounding box center [327, 249] width 68 height 30
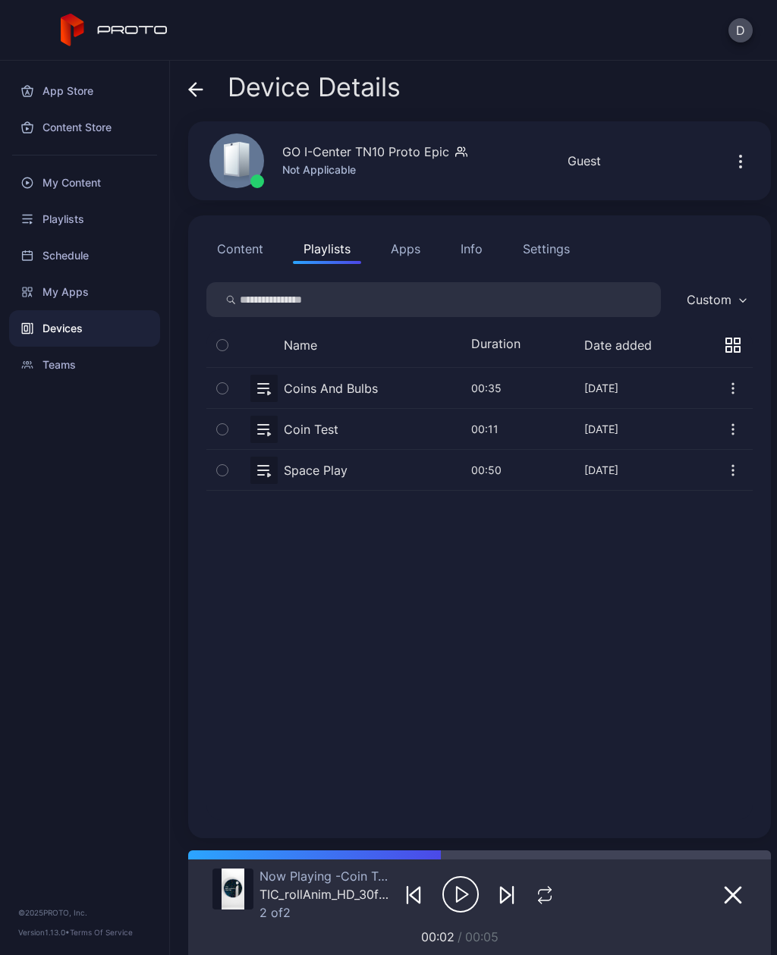
click at [730, 431] on icon "button" at bounding box center [732, 429] width 15 height 15
click at [607, 639] on div "Coins And Bulbs [DATE] 00:35 [DATE] 06, 2023 Coin Test [DATE] 00:11 Jun 12, 202…" at bounding box center [479, 594] width 546 height 452
click at [453, 422] on button "button" at bounding box center [479, 429] width 546 height 40
click at [311, 431] on button "button" at bounding box center [479, 429] width 546 height 40
click at [214, 435] on button "button" at bounding box center [222, 429] width 32 height 40
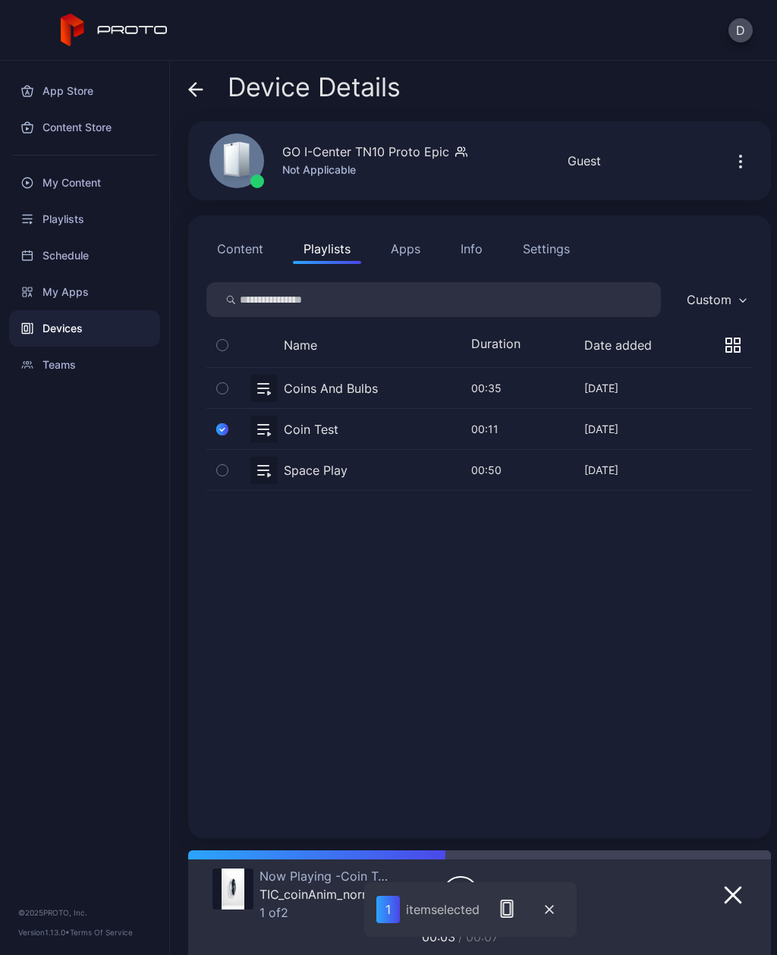
click at [225, 425] on icon "button" at bounding box center [222, 429] width 12 height 17
click at [610, 432] on button "button" at bounding box center [479, 429] width 546 height 40
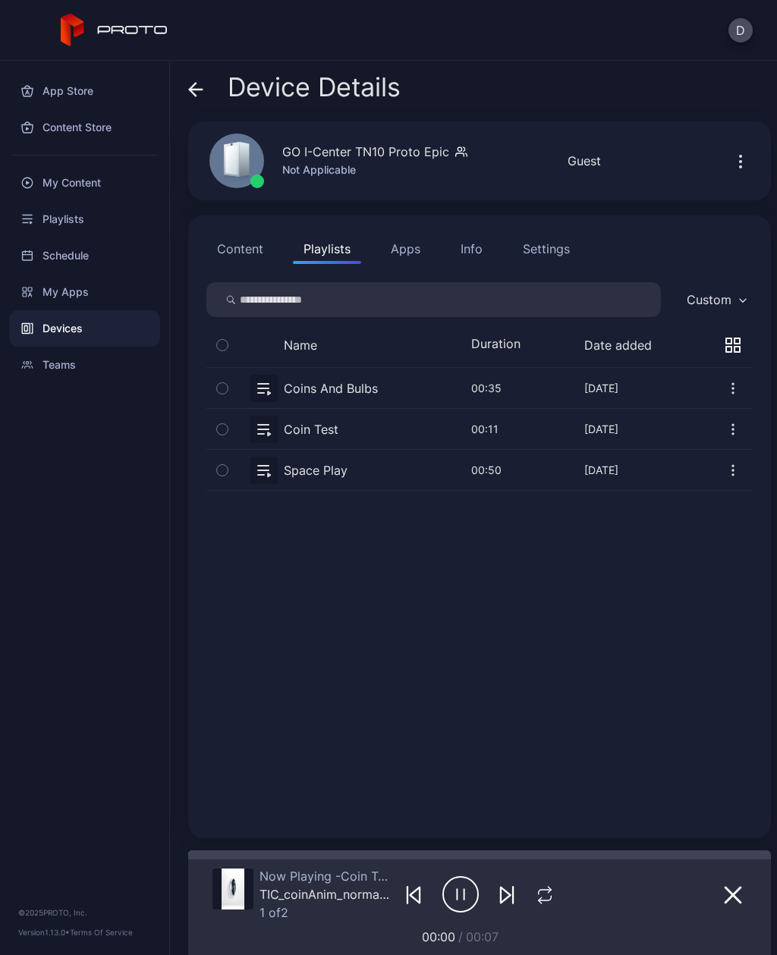
click at [730, 429] on icon "button" at bounding box center [732, 429] width 15 height 15
click at [692, 626] on div "Coins And Bulbs [DATE] 00:35 [DATE] 06, 2023 Coin Test [DATE] 00:11 Jun 12, 202…" at bounding box center [479, 594] width 546 height 452
click at [32, 223] on icon at bounding box center [31, 222] width 3 height 3
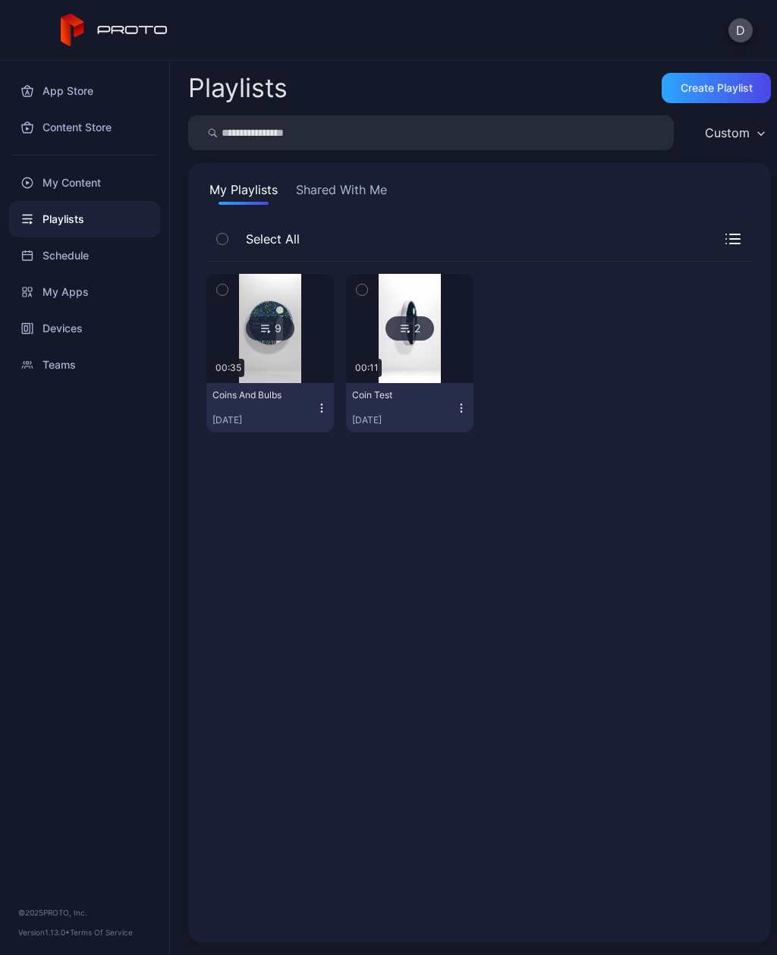
click at [423, 418] on div "[DATE]" at bounding box center [403, 420] width 103 height 12
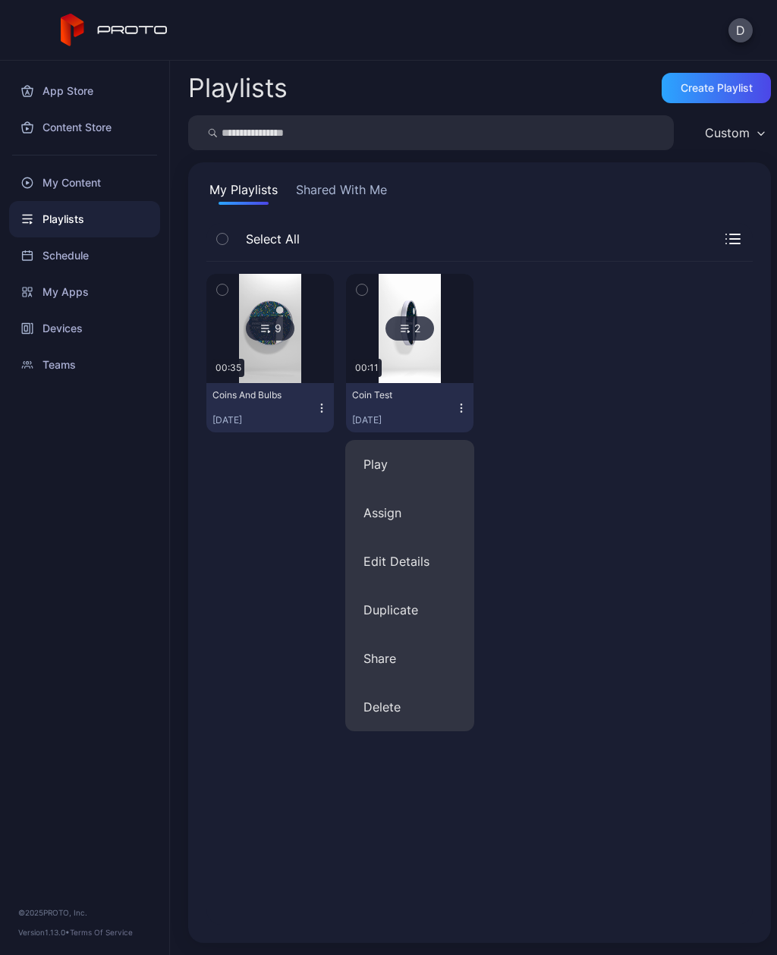
click at [453, 366] on div at bounding box center [409, 328] width 109 height 109
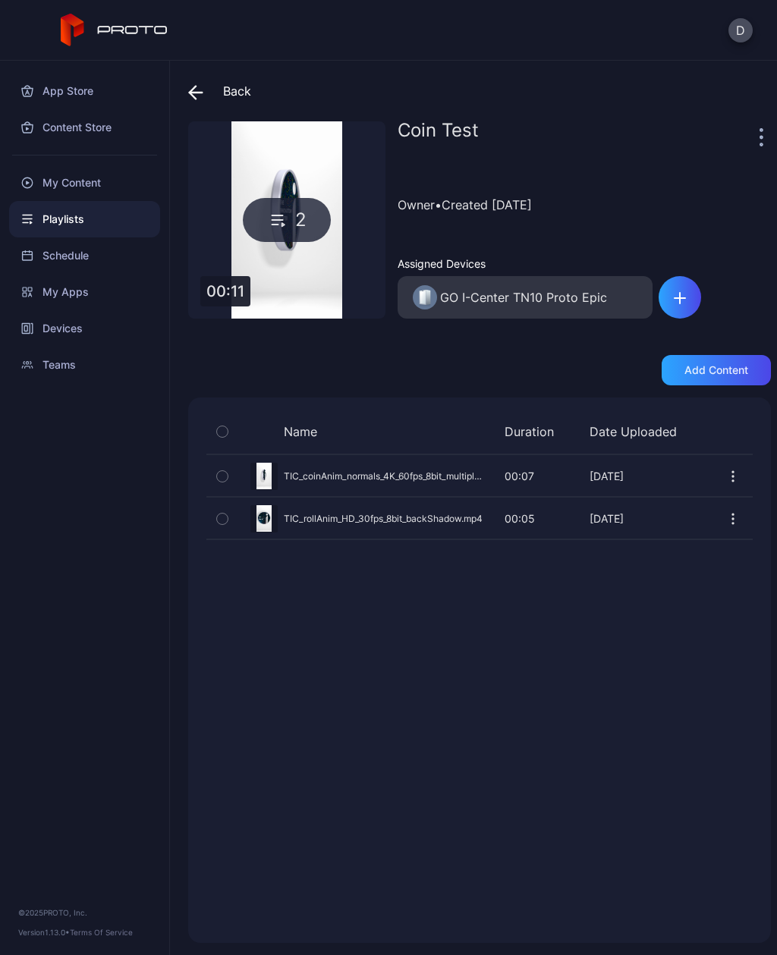
click at [738, 481] on icon "button" at bounding box center [732, 476] width 15 height 15
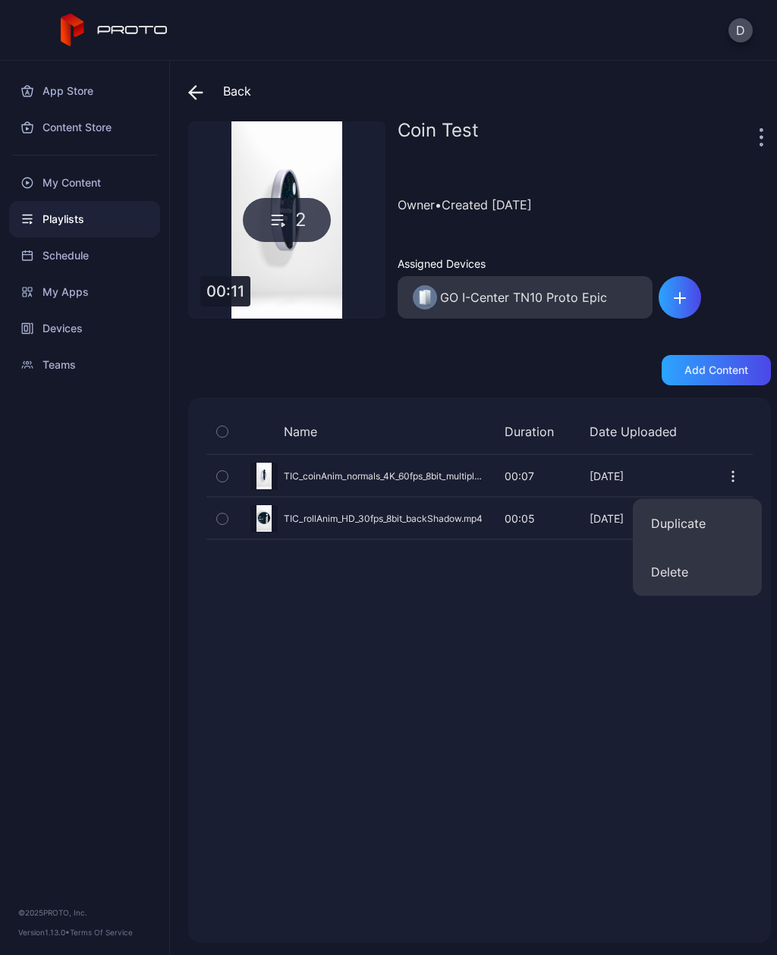
click at [696, 650] on div "Name Duration Date Uploaded Preview TIC_coinAnim_normals_4K_60fps_8bit_multiple…" at bounding box center [479, 669] width 582 height 545
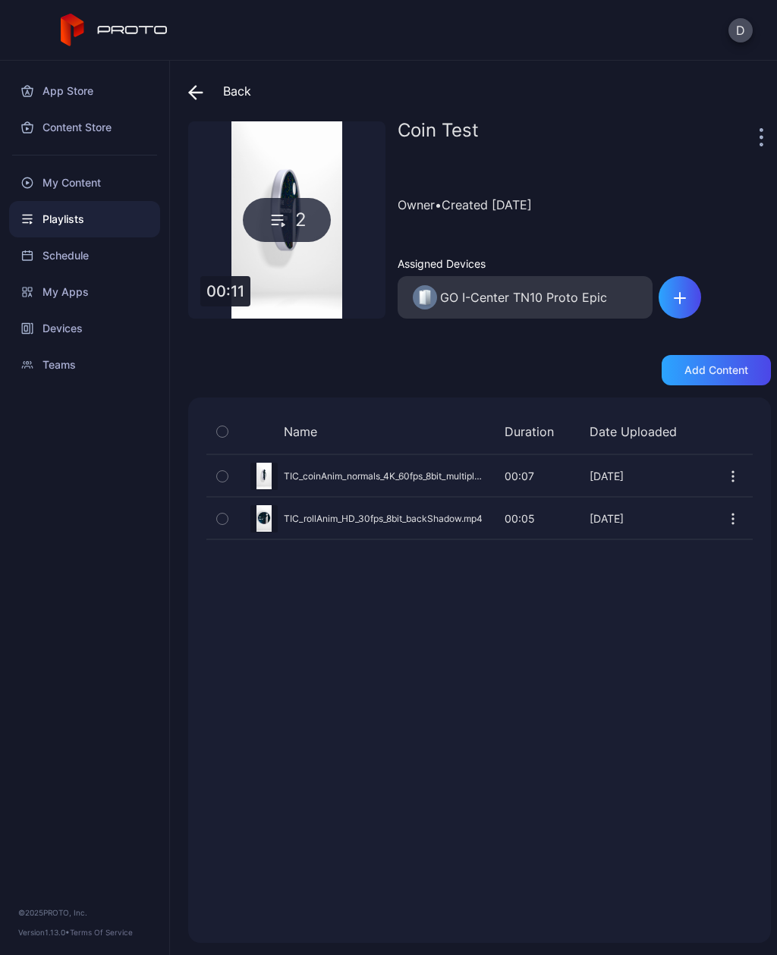
click at [737, 512] on icon "button" at bounding box center [732, 518] width 15 height 15
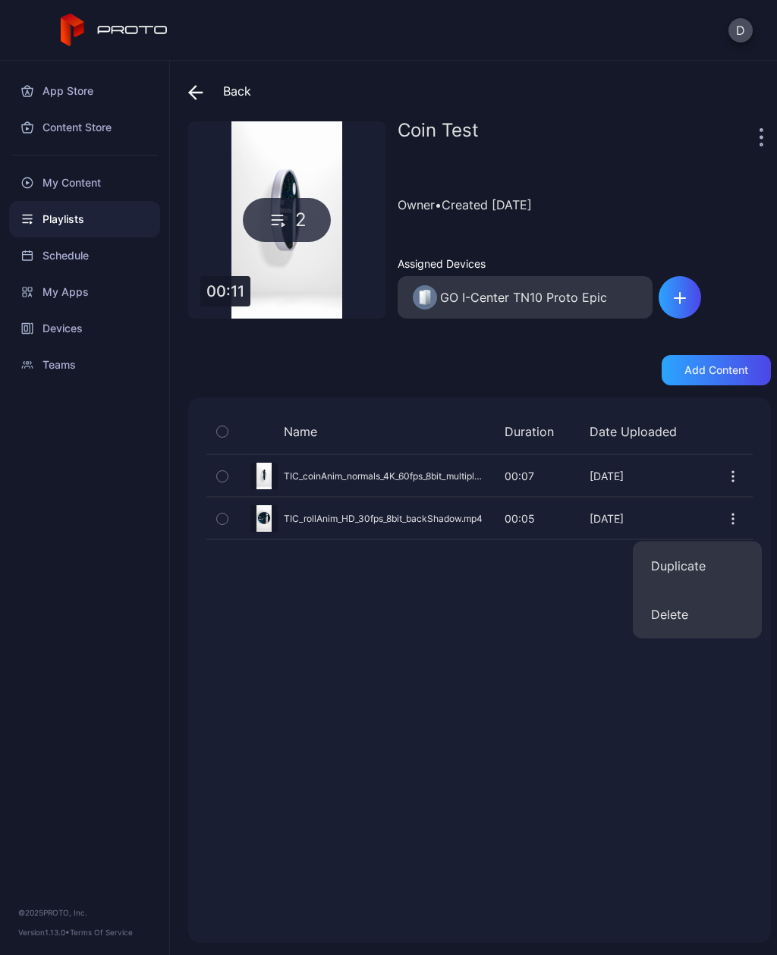
click at [571, 726] on div "Name Duration Date Uploaded Preview TIC_coinAnim_normals_4K_60fps_8bit_multiple…" at bounding box center [479, 669] width 582 height 545
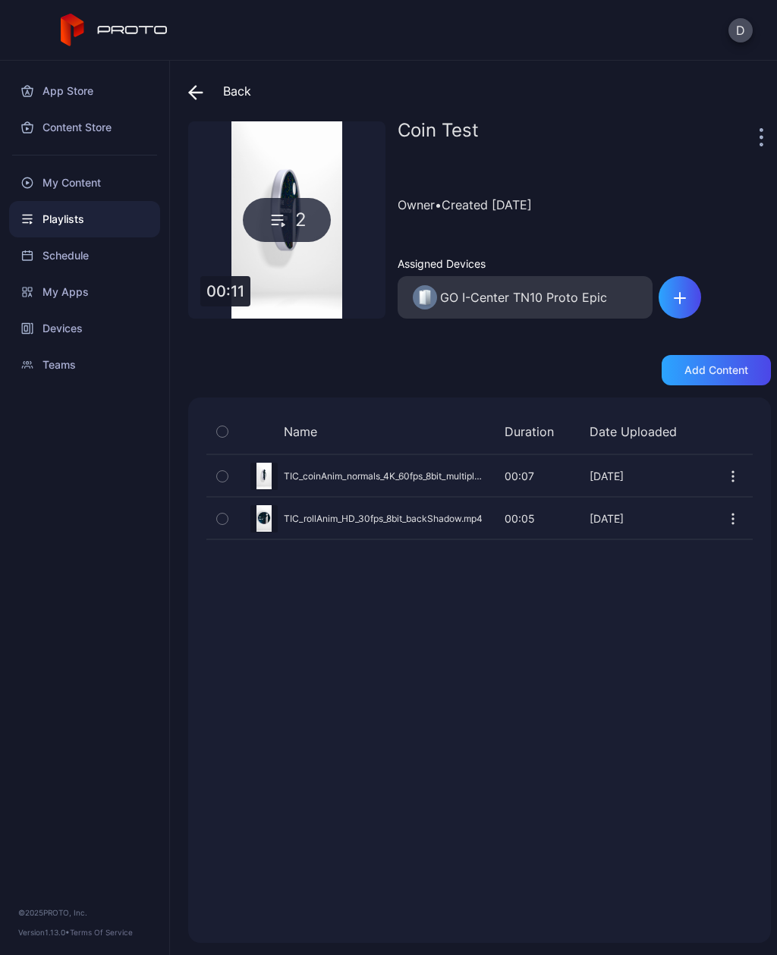
click at [759, 134] on icon "button" at bounding box center [761, 136] width 4 height 17
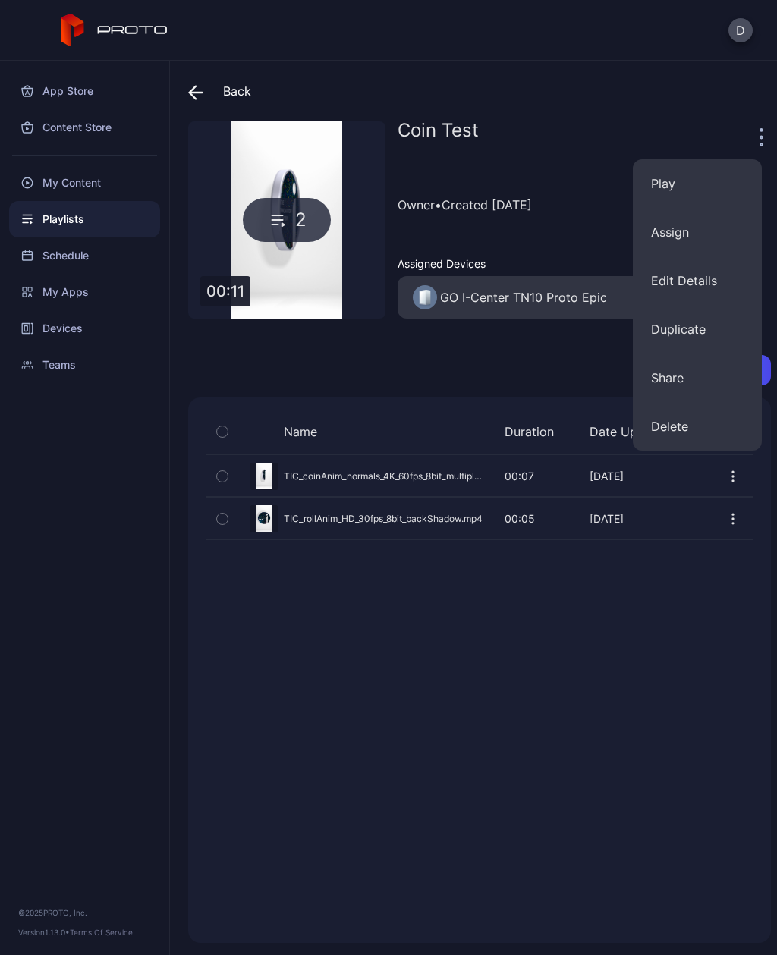
click at [701, 617] on div "Name Duration Date Uploaded Preview TIC_coinAnim_normals_4K_60fps_8bit_multiple…" at bounding box center [479, 669] width 582 height 545
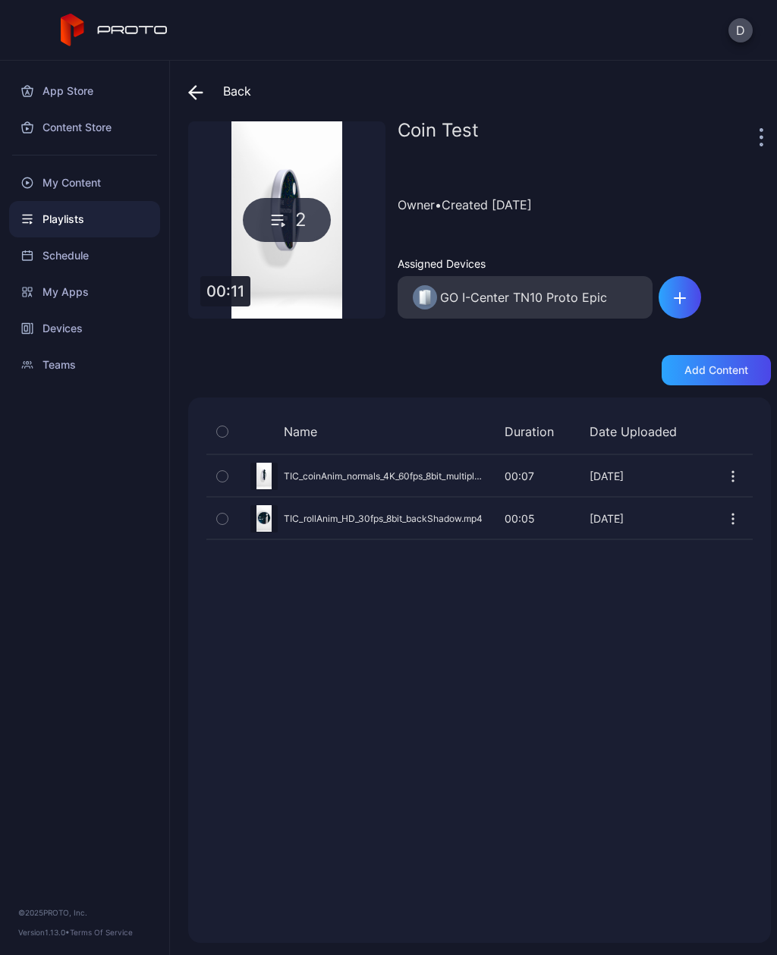
click at [202, 79] on span at bounding box center [199, 90] width 23 height 27
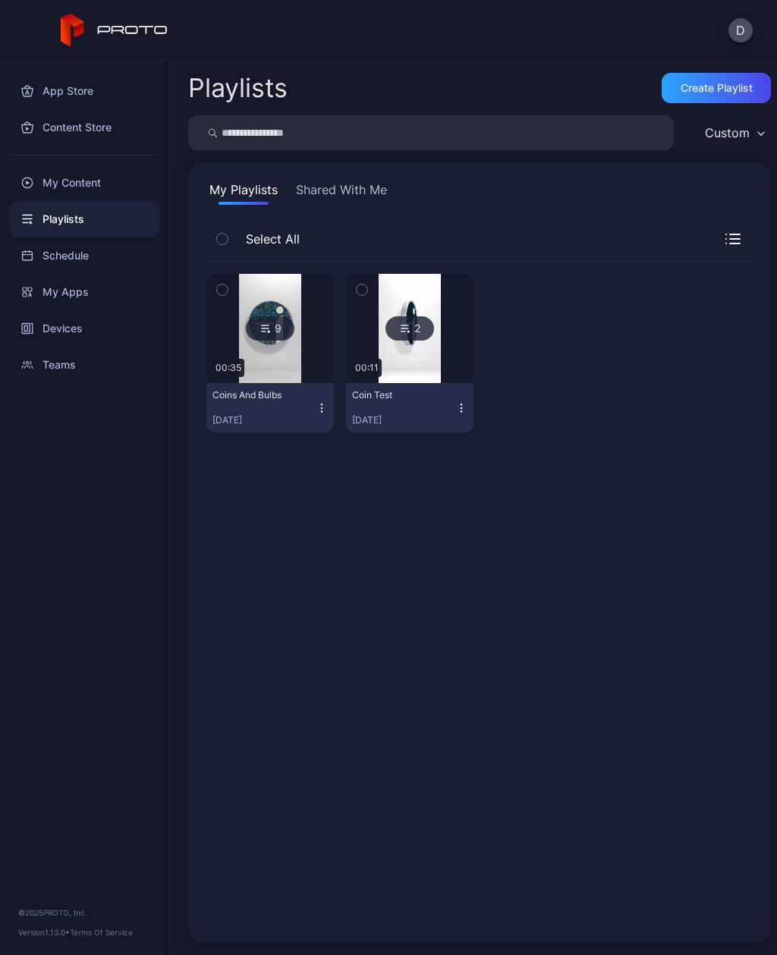
click at [740, 137] on div "Custom" at bounding box center [727, 132] width 45 height 15
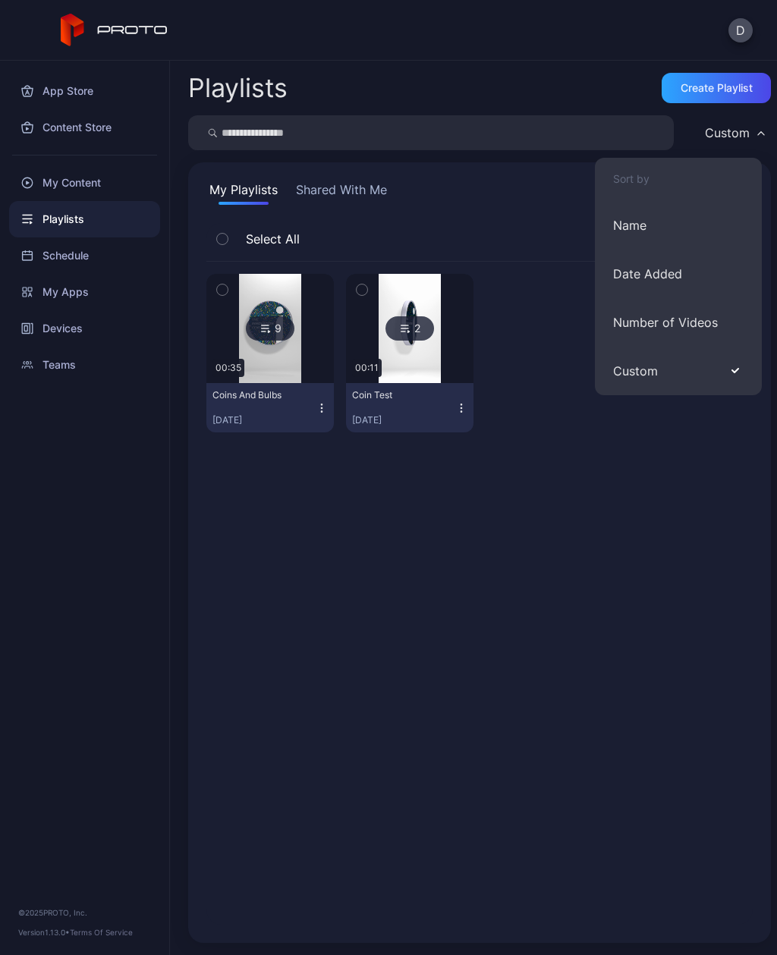
click at [634, 507] on div "9 00:35 Coins And Bulbs [DATE] 2 00:11 Coin Test [DATE]" at bounding box center [479, 593] width 546 height 663
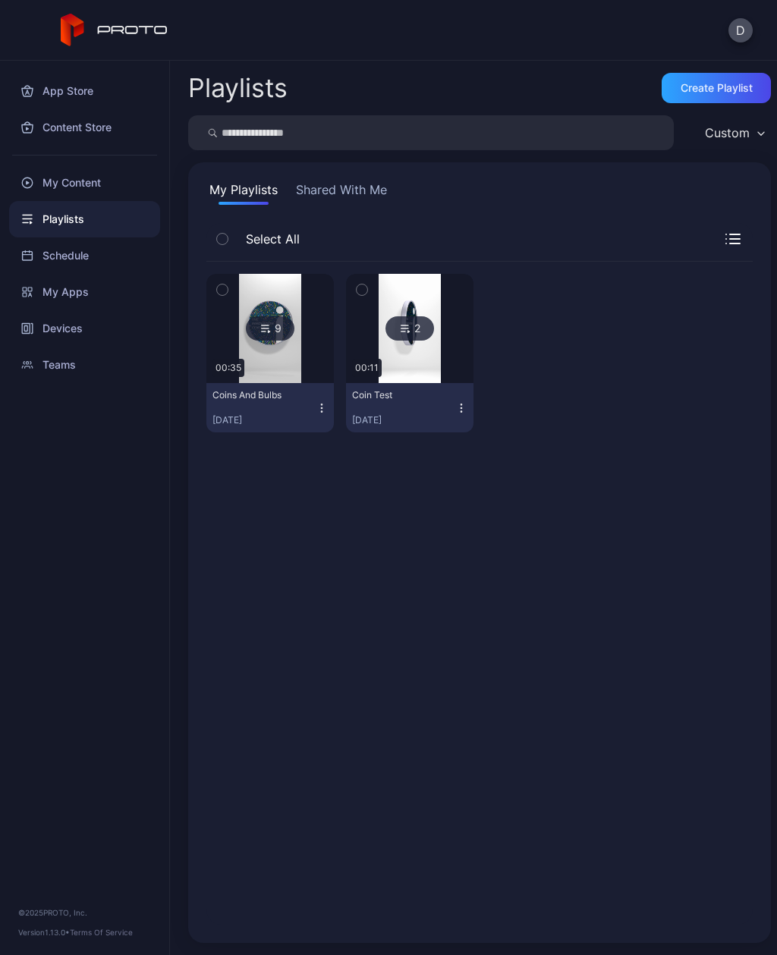
click at [352, 187] on button "Shared With Me" at bounding box center [341, 192] width 97 height 24
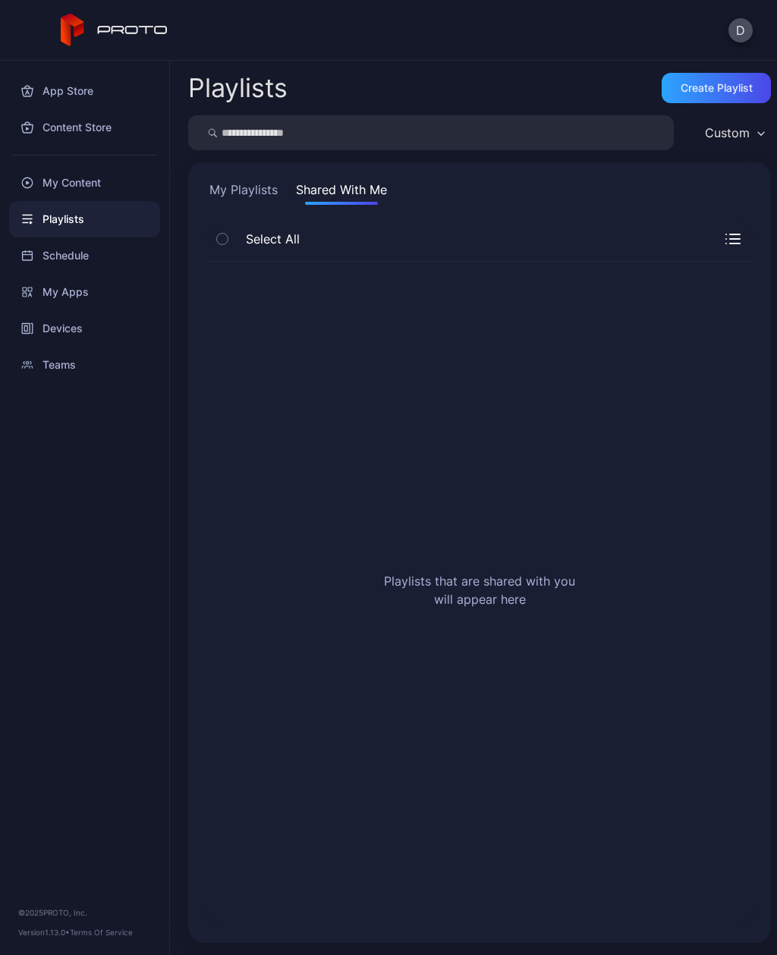
click at [107, 283] on div "My Apps" at bounding box center [84, 292] width 151 height 36
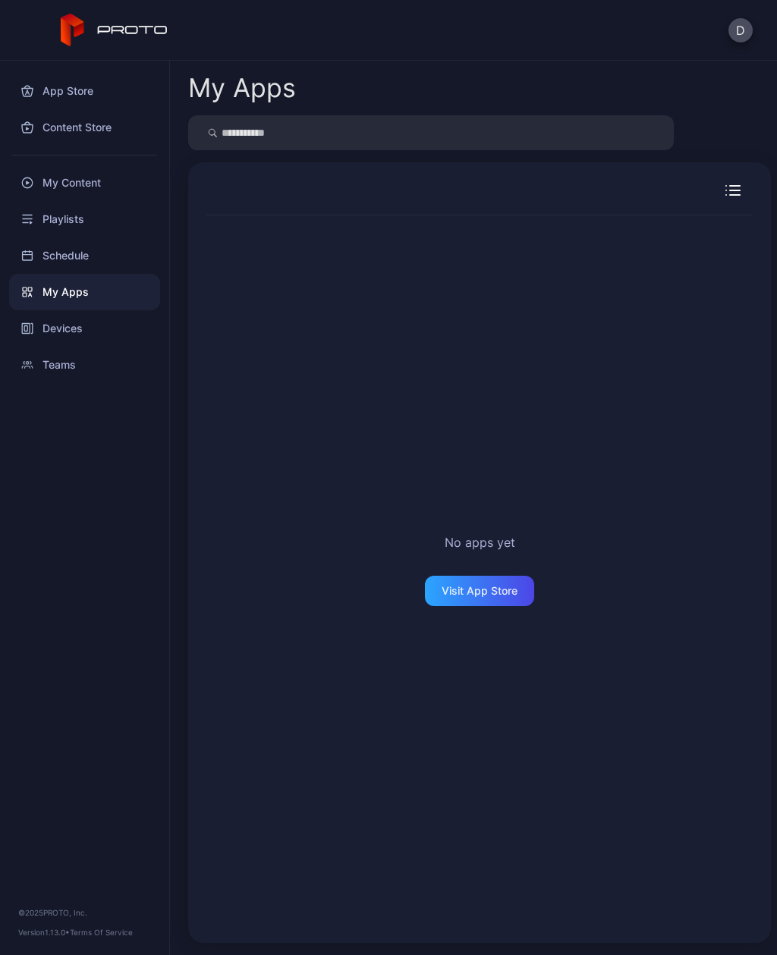
click at [106, 174] on div "My Content" at bounding box center [84, 183] width 151 height 36
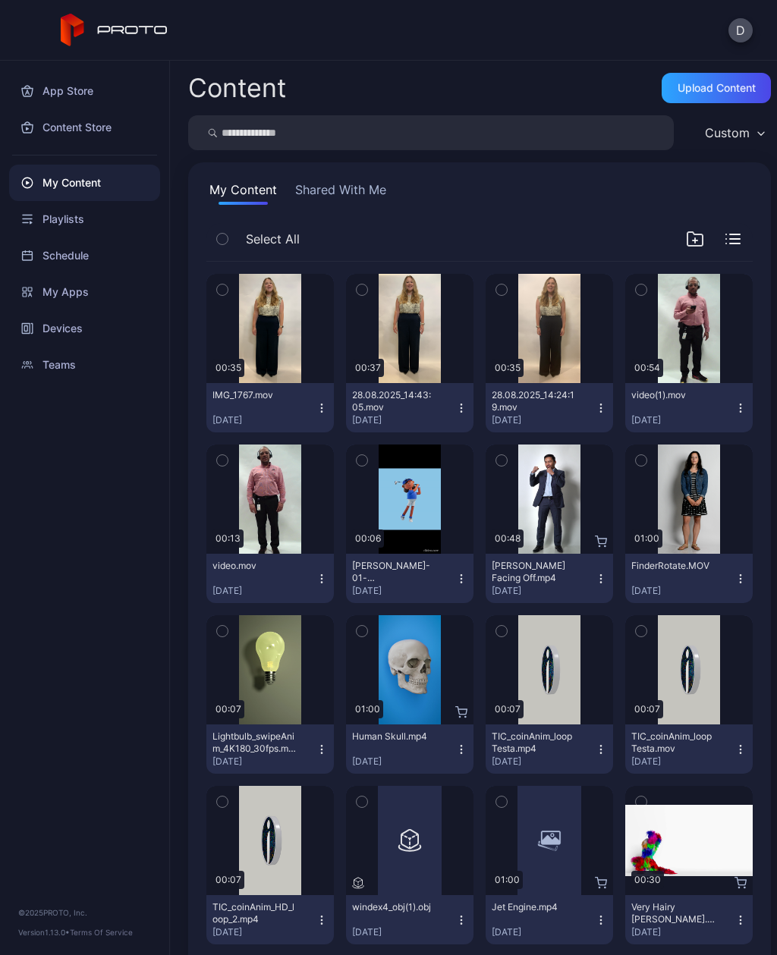
click at [727, 82] on div "Upload Content" at bounding box center [716, 88] width 78 height 12
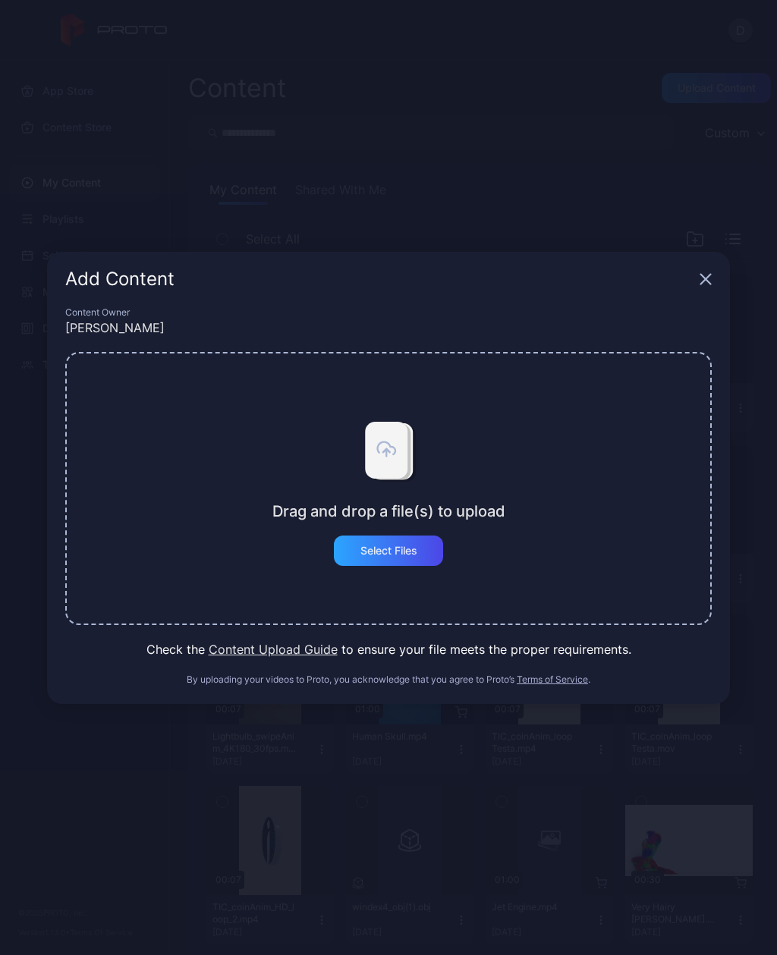
click at [406, 548] on div "Select Files" at bounding box center [388, 551] width 57 height 12
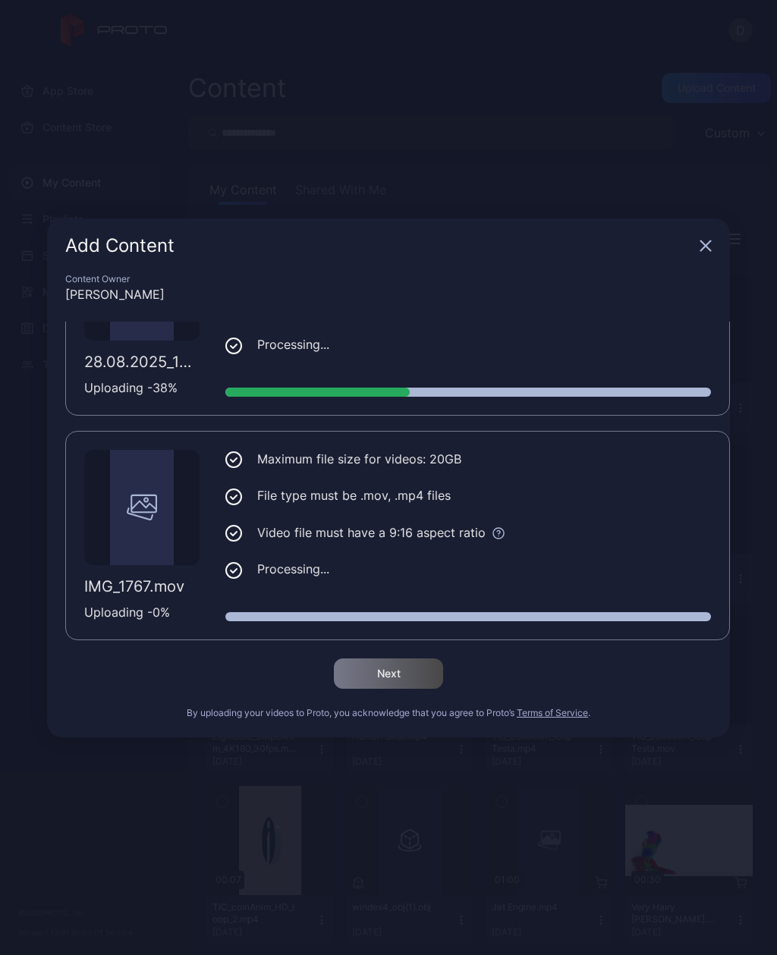
scroll to position [115, 0]
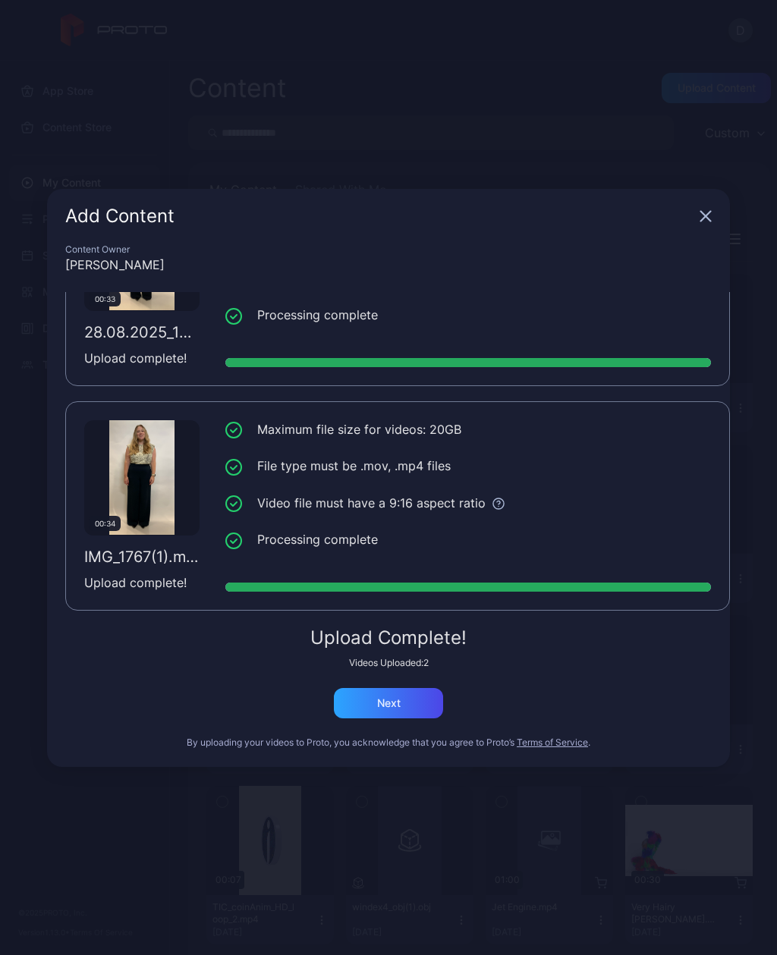
click at [410, 702] on div "Next" at bounding box center [388, 703] width 109 height 30
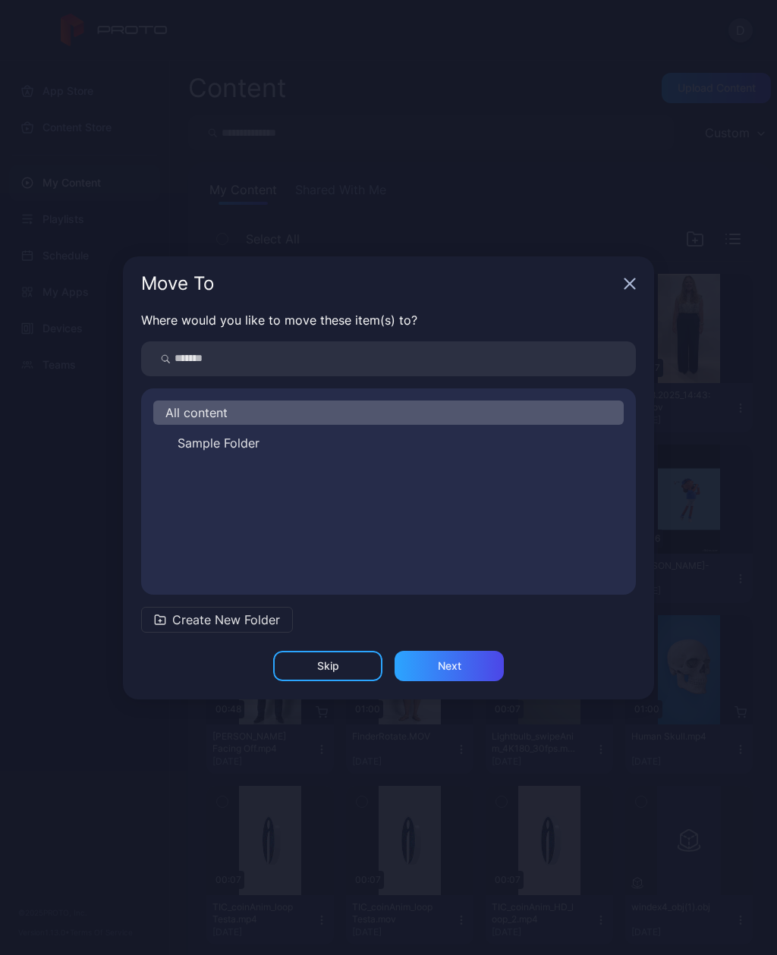
click at [347, 670] on div "Skip" at bounding box center [327, 666] width 109 height 30
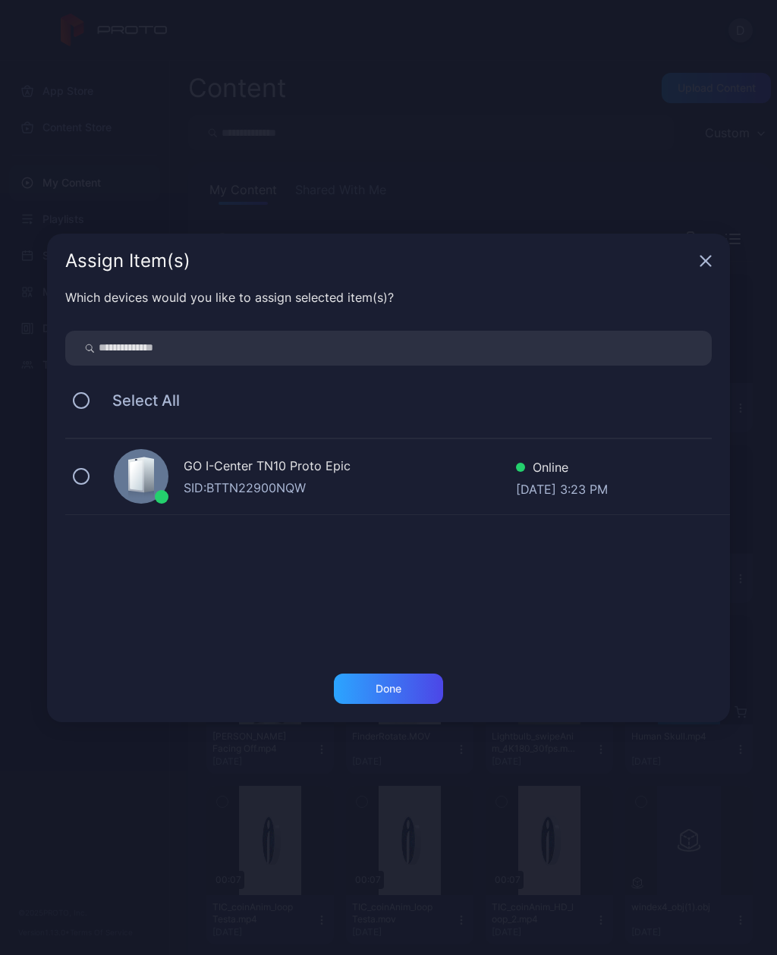
click at [382, 684] on div "Done" at bounding box center [388, 689] width 26 height 12
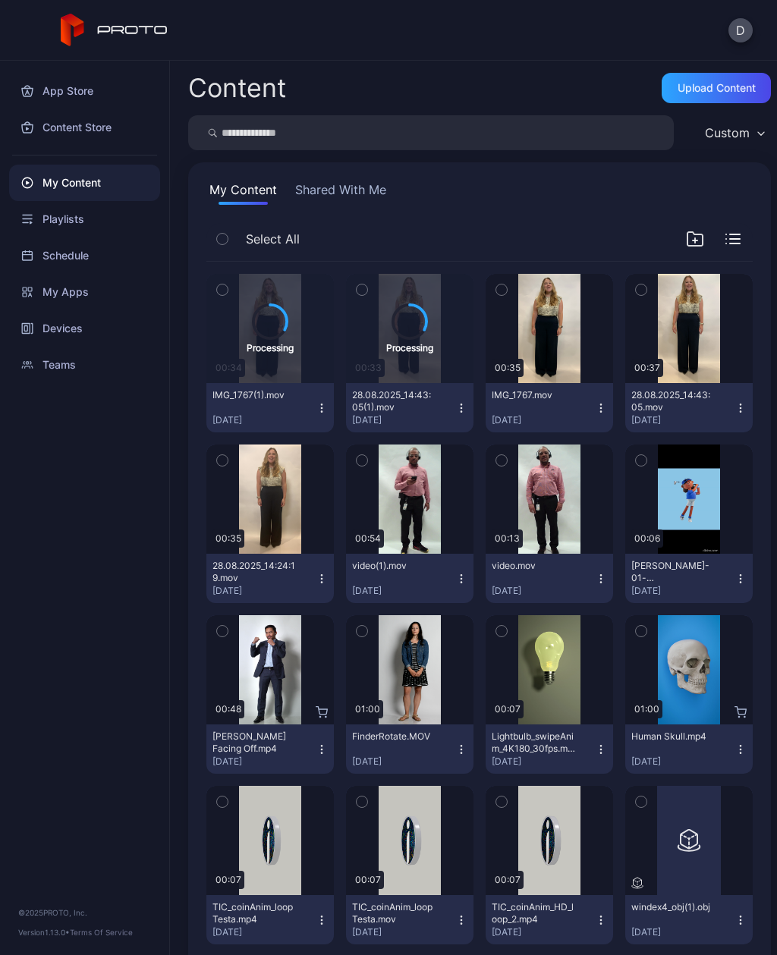
click at [470, 403] on button "28.08.2025_14:43:05(1).mov [DATE]" at bounding box center [409, 407] width 127 height 49
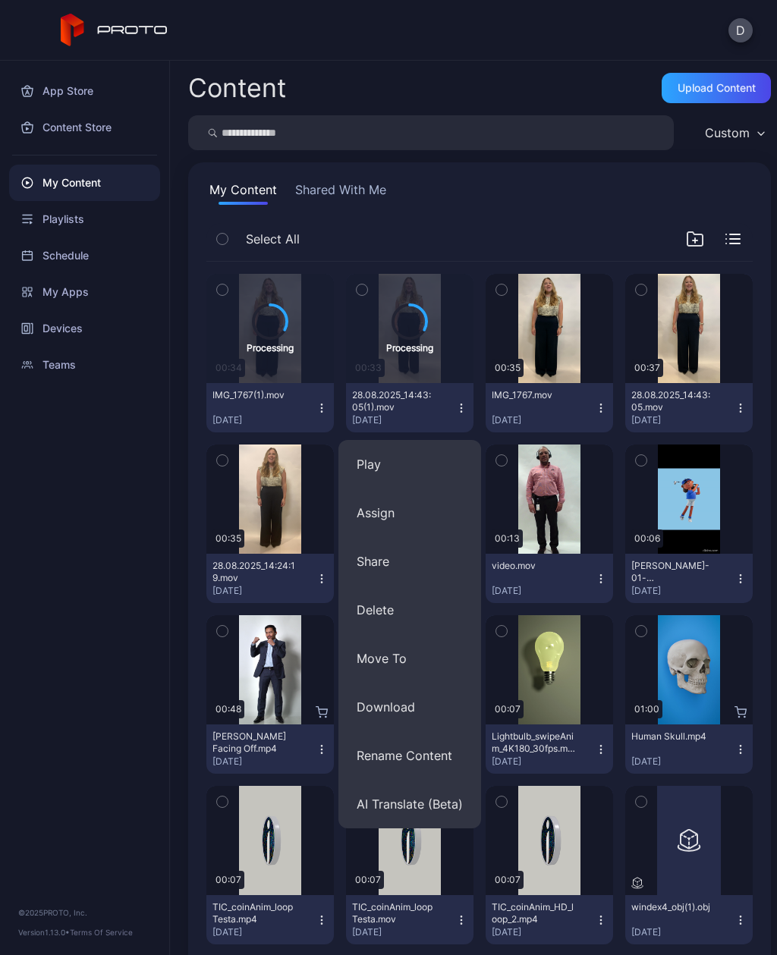
click at [435, 758] on button "Rename Content" at bounding box center [409, 755] width 143 height 49
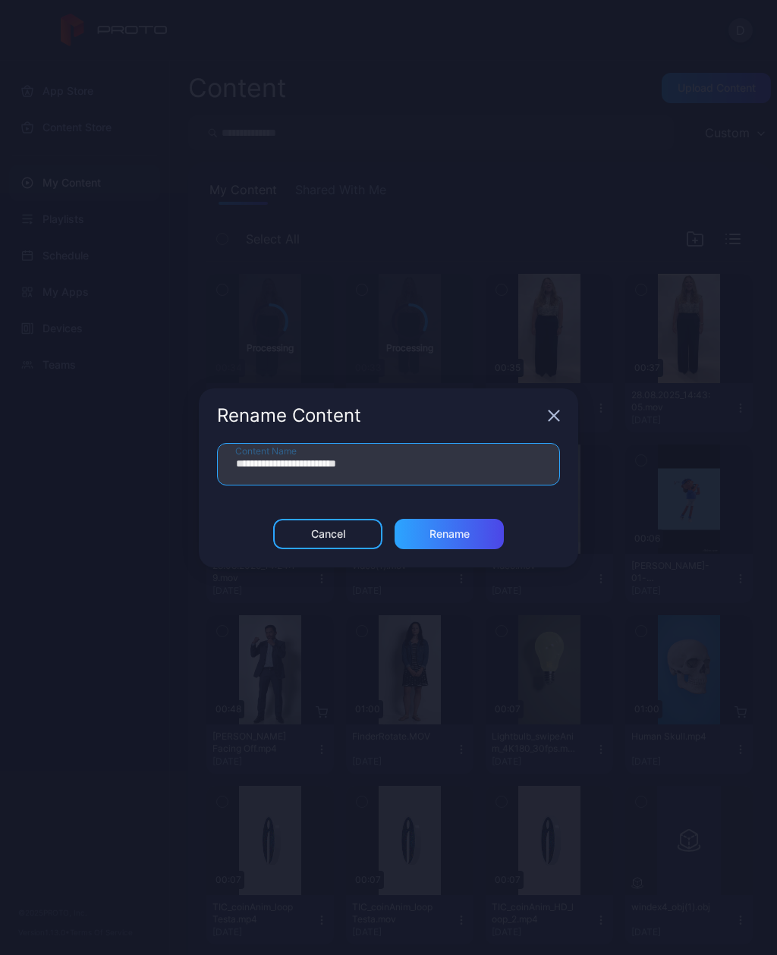
click at [337, 461] on input "**********" at bounding box center [388, 464] width 343 height 42
click at [354, 476] on input "**********" at bounding box center [388, 464] width 343 height 42
type input "**********"
click at [452, 529] on div "Rename" at bounding box center [449, 534] width 40 height 12
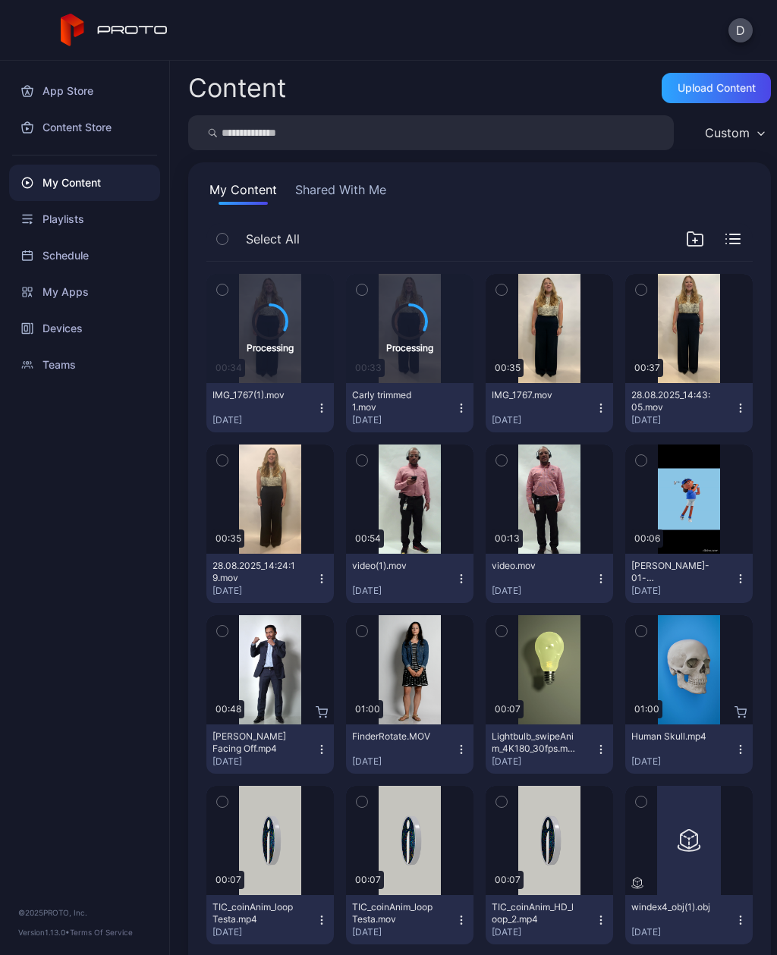
click at [325, 411] on icon "button" at bounding box center [321, 408] width 12 height 12
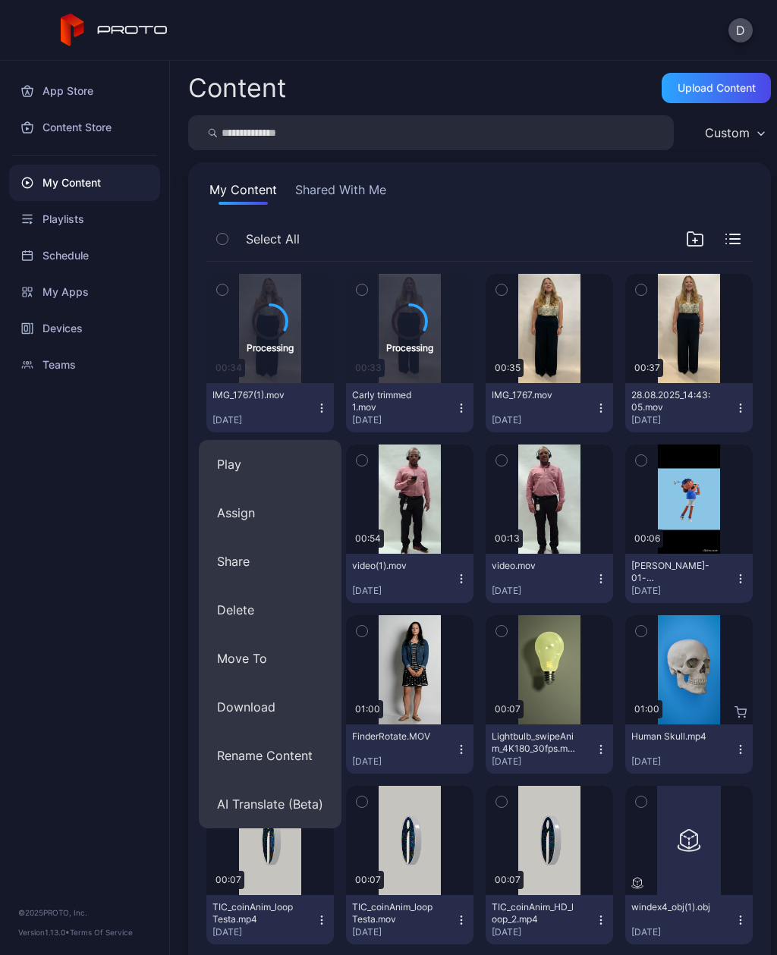
click at [299, 757] on button "Rename Content" at bounding box center [270, 755] width 143 height 49
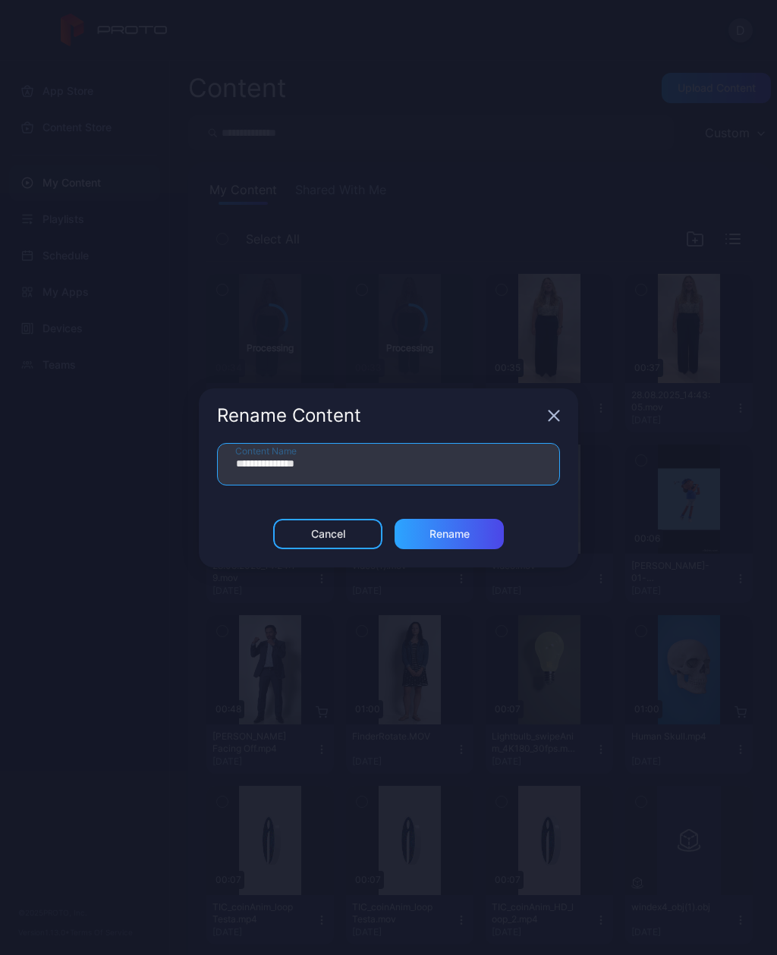
click at [398, 460] on input "**********" at bounding box center [388, 464] width 343 height 42
click at [277, 463] on input "**********" at bounding box center [388, 464] width 343 height 42
click at [276, 463] on input "**********" at bounding box center [388, 464] width 343 height 42
type input "**********"
click at [459, 523] on div "Rename" at bounding box center [448, 534] width 109 height 30
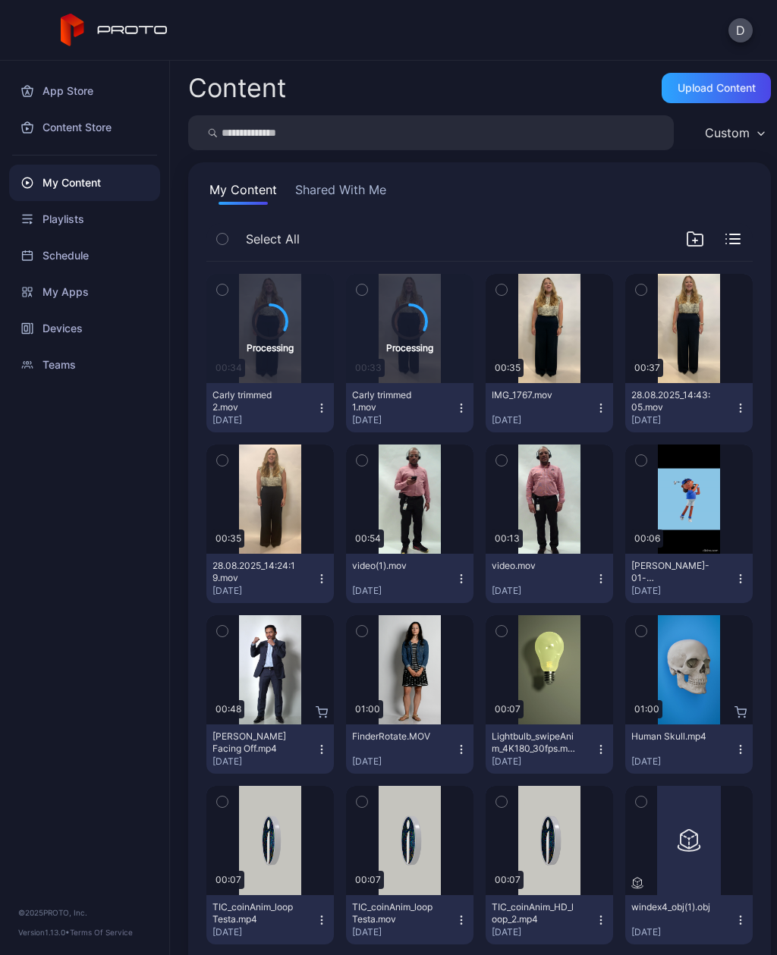
click at [218, 297] on icon "button" at bounding box center [222, 289] width 11 height 17
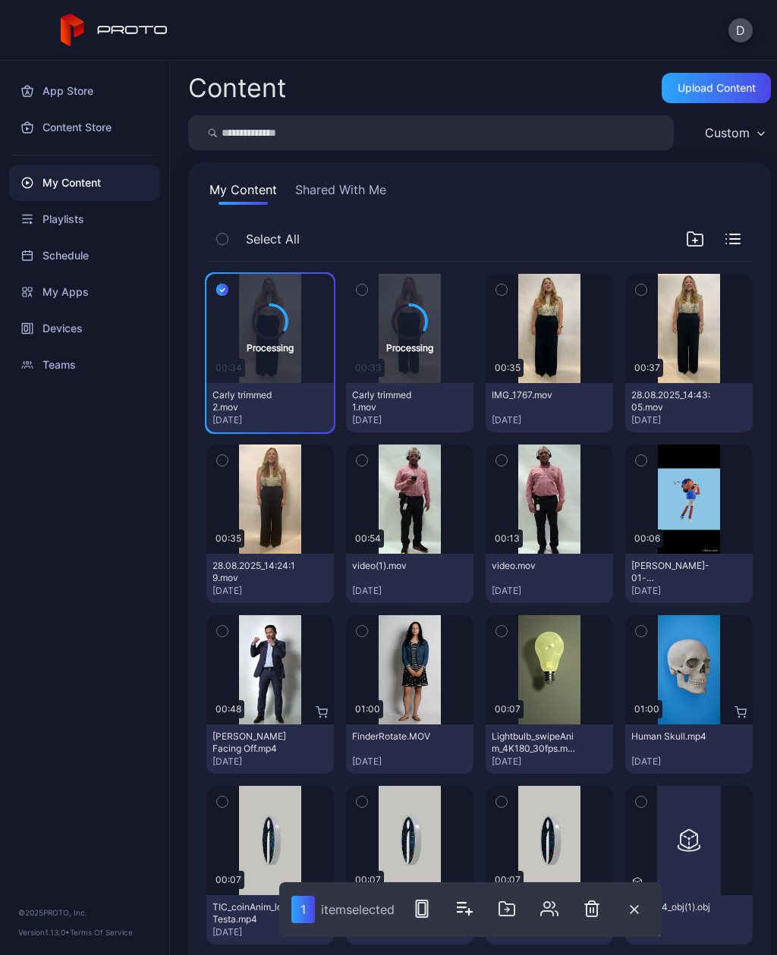
click at [373, 289] on button "button" at bounding box center [362, 290] width 32 height 32
click at [426, 912] on icon "button" at bounding box center [426, 908] width 18 height 18
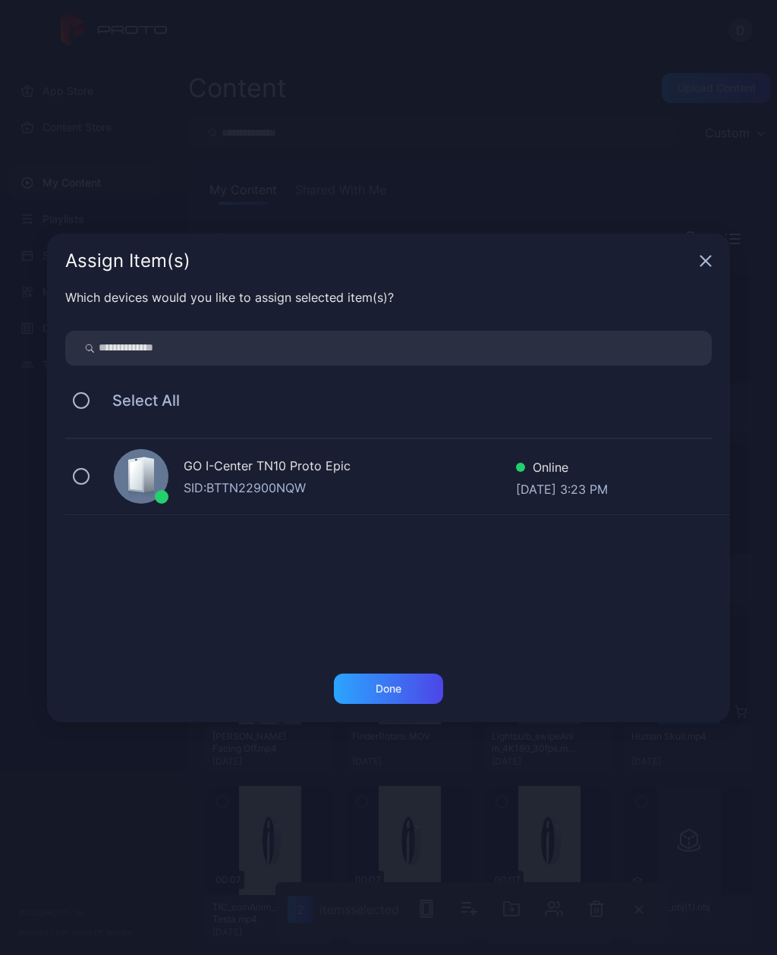
click at [607, 462] on div "Online" at bounding box center [562, 469] width 92 height 22
click at [413, 680] on div "Done" at bounding box center [388, 688] width 109 height 30
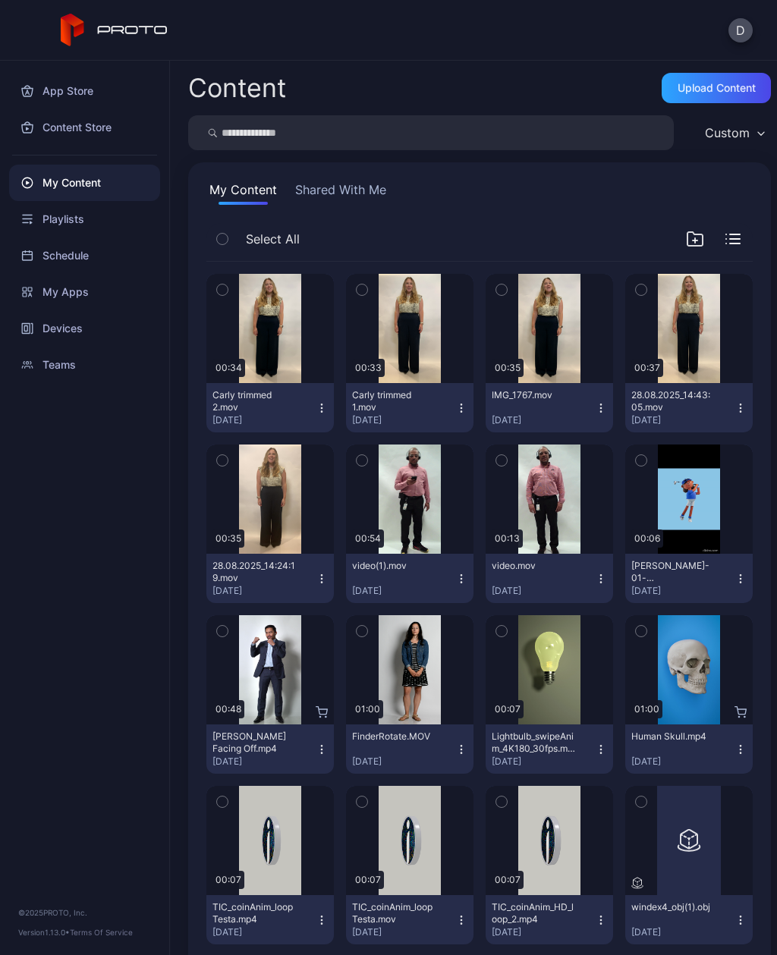
click at [65, 337] on div "Devices" at bounding box center [84, 328] width 151 height 36
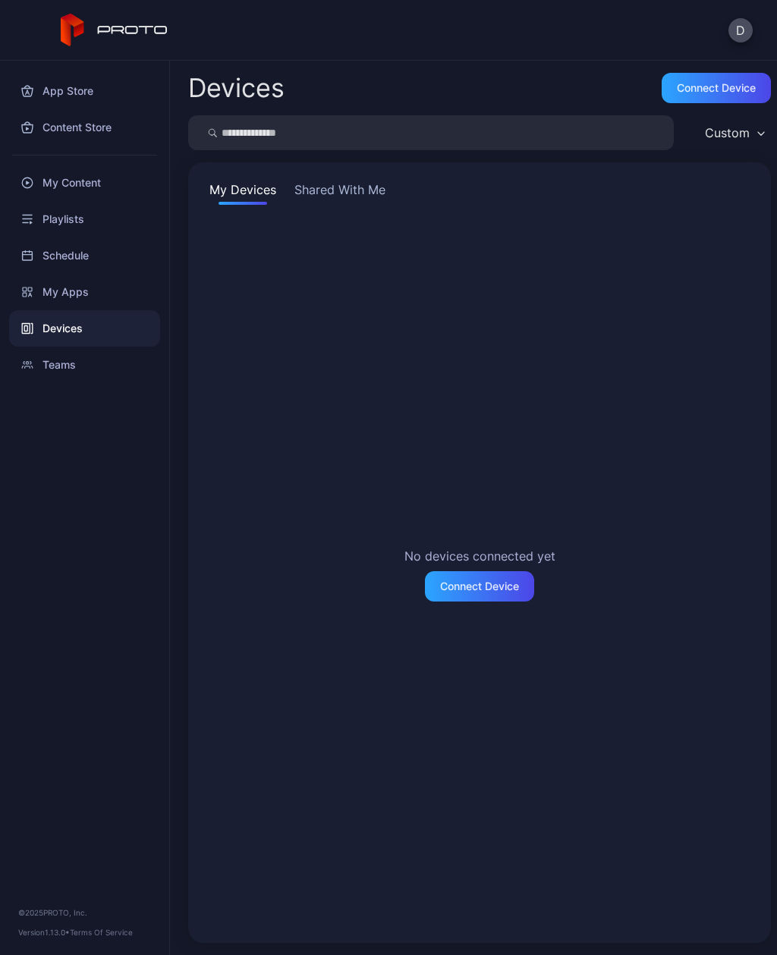
click at [322, 181] on button "Shared With Me" at bounding box center [339, 192] width 97 height 24
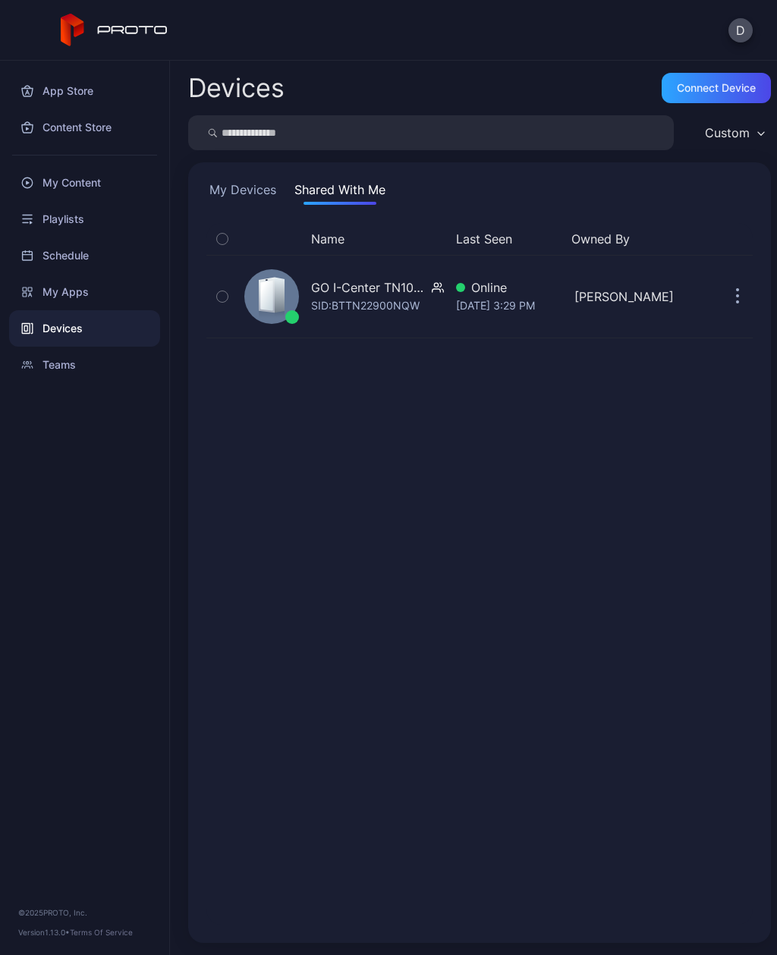
click at [397, 293] on div "GO I-Center TN10 Proto Epic" at bounding box center [368, 287] width 115 height 18
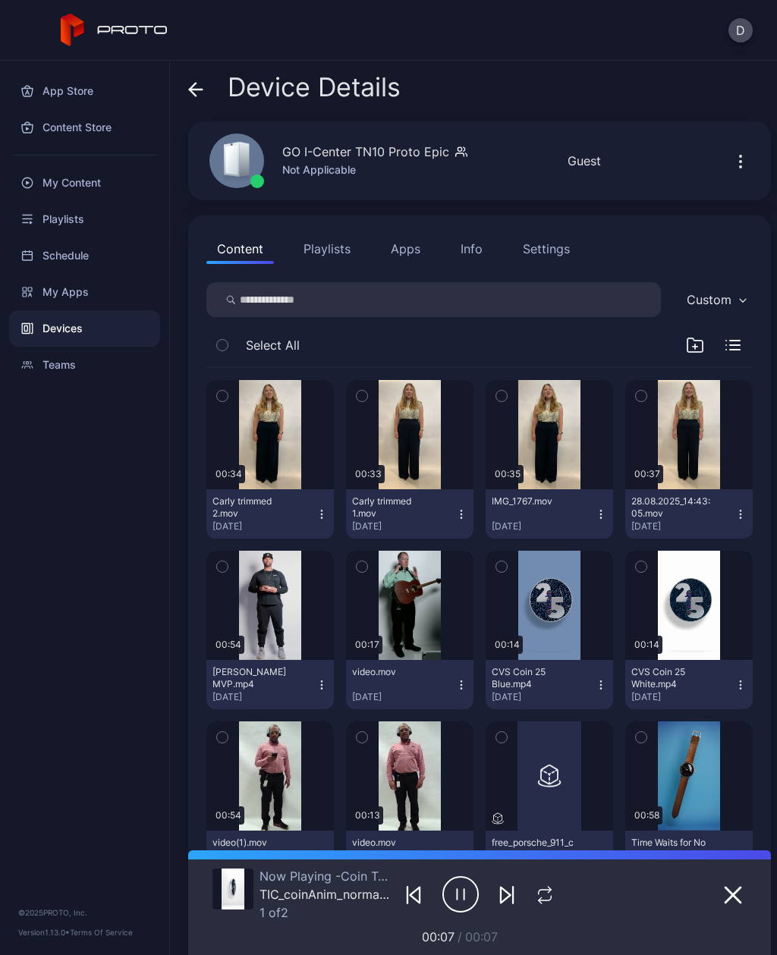
click at [0, 0] on div "button" at bounding box center [0, 0] width 0 height 0
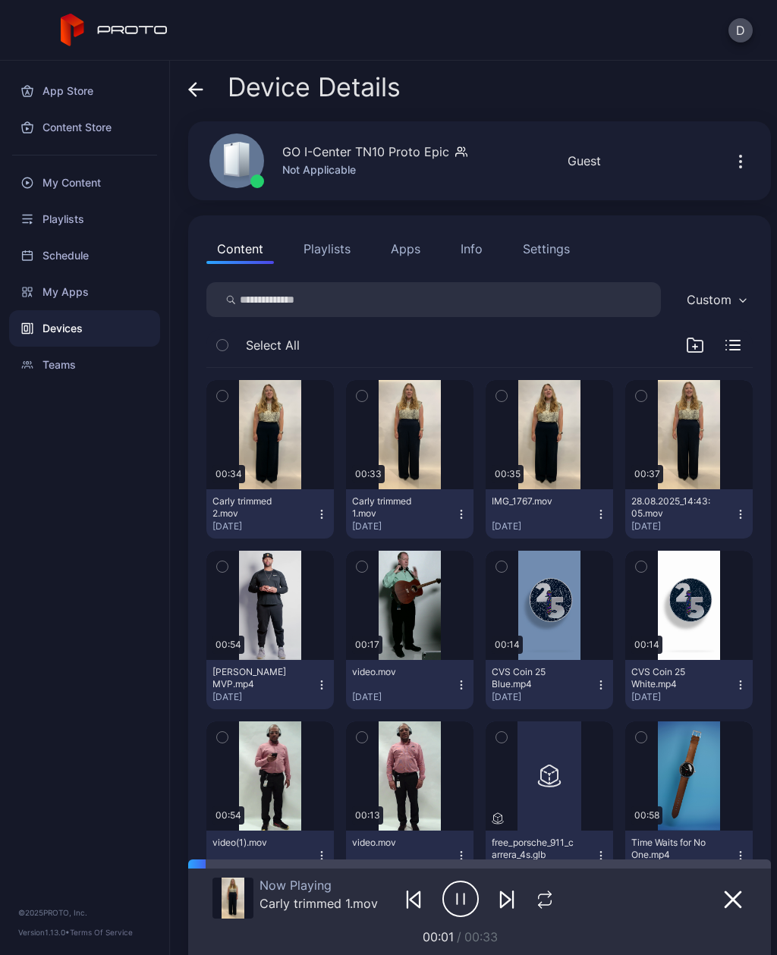
click at [0, 0] on div "button" at bounding box center [0, 0] width 0 height 0
click at [503, 393] on icon "button" at bounding box center [501, 396] width 11 height 17
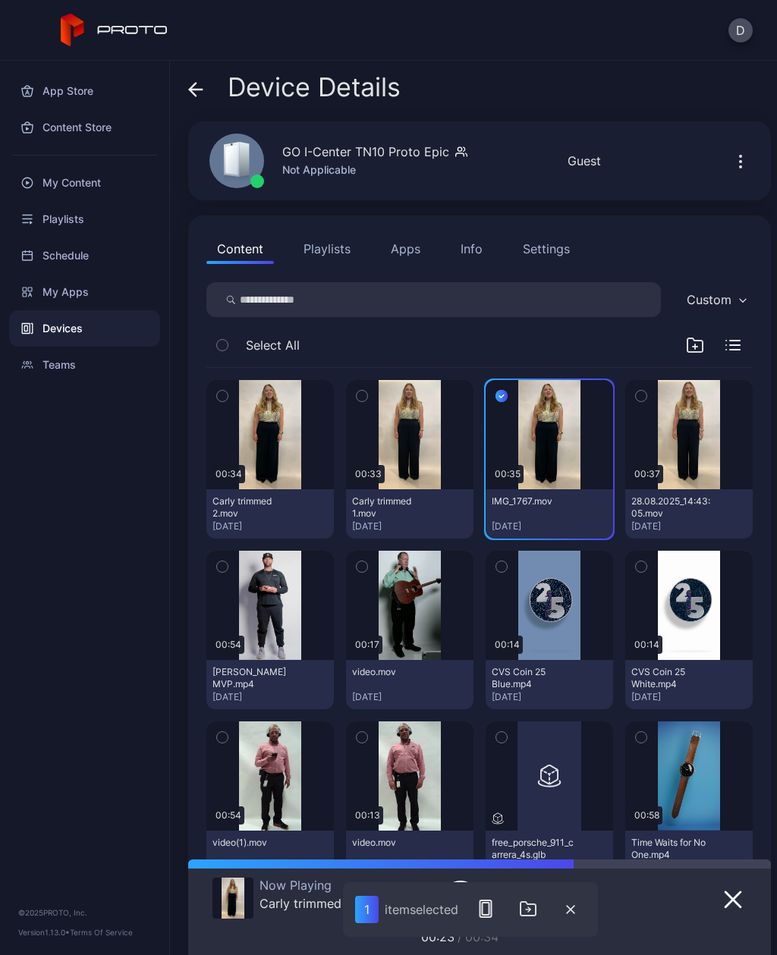
click at [641, 397] on icon "button" at bounding box center [641, 396] width 4 height 2
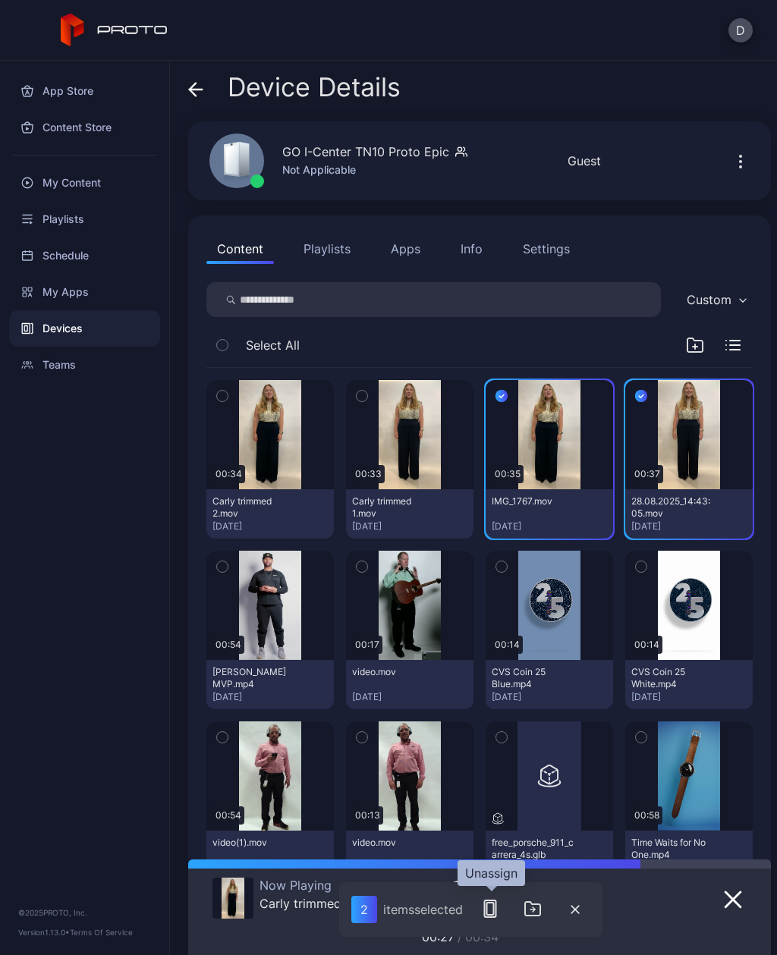
click at [493, 902] on rect "button" at bounding box center [489, 908] width 7 height 12
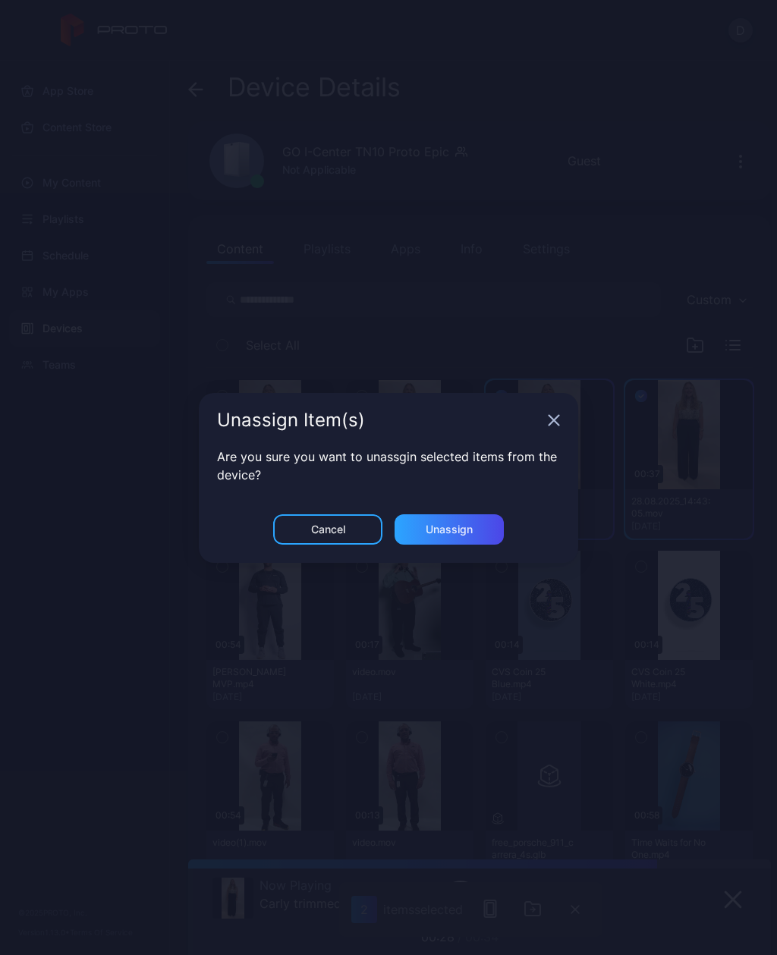
click at [475, 523] on div "Unassign" at bounding box center [448, 529] width 109 height 30
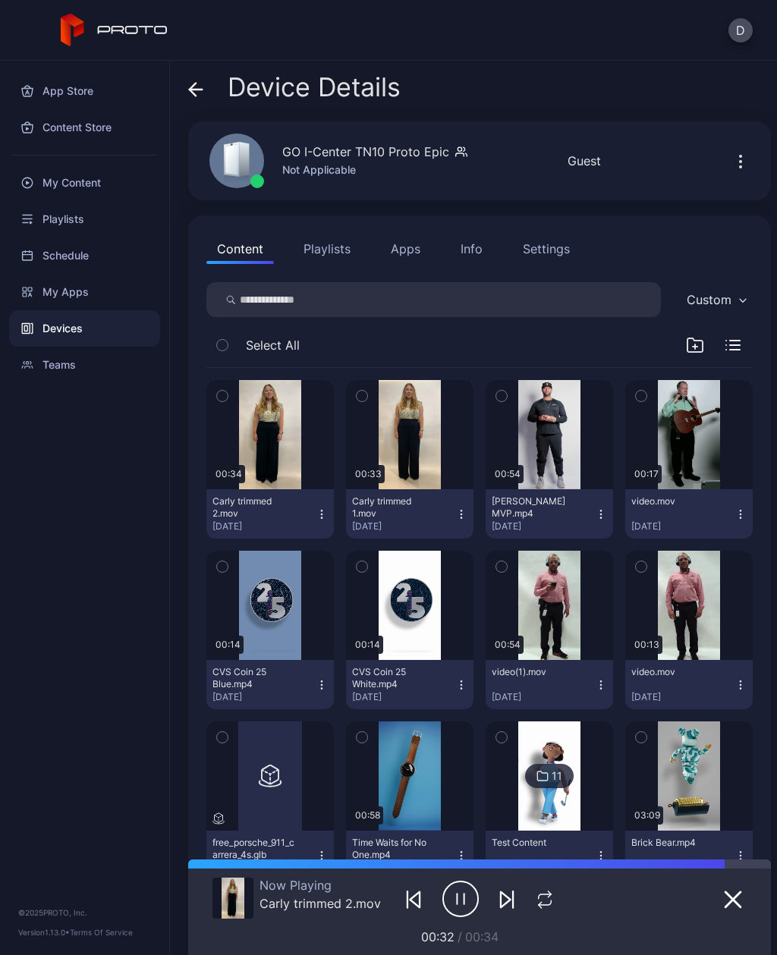
click at [464, 509] on icon "button" at bounding box center [461, 514] width 12 height 12
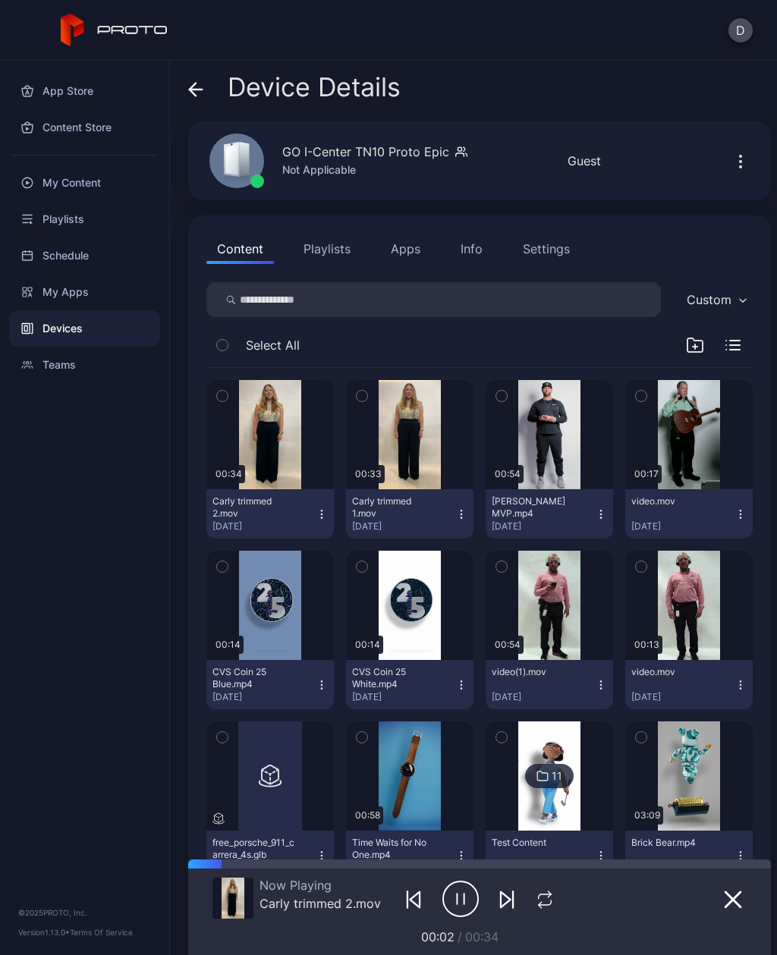
click at [520, 901] on button "button" at bounding box center [506, 898] width 27 height 21
click at [461, 899] on icon "button" at bounding box center [460, 899] width 36 height 38
click at [511, 337] on div "Select All" at bounding box center [479, 348] width 546 height 39
click at [348, 253] on button "Playlists" at bounding box center [327, 249] width 68 height 30
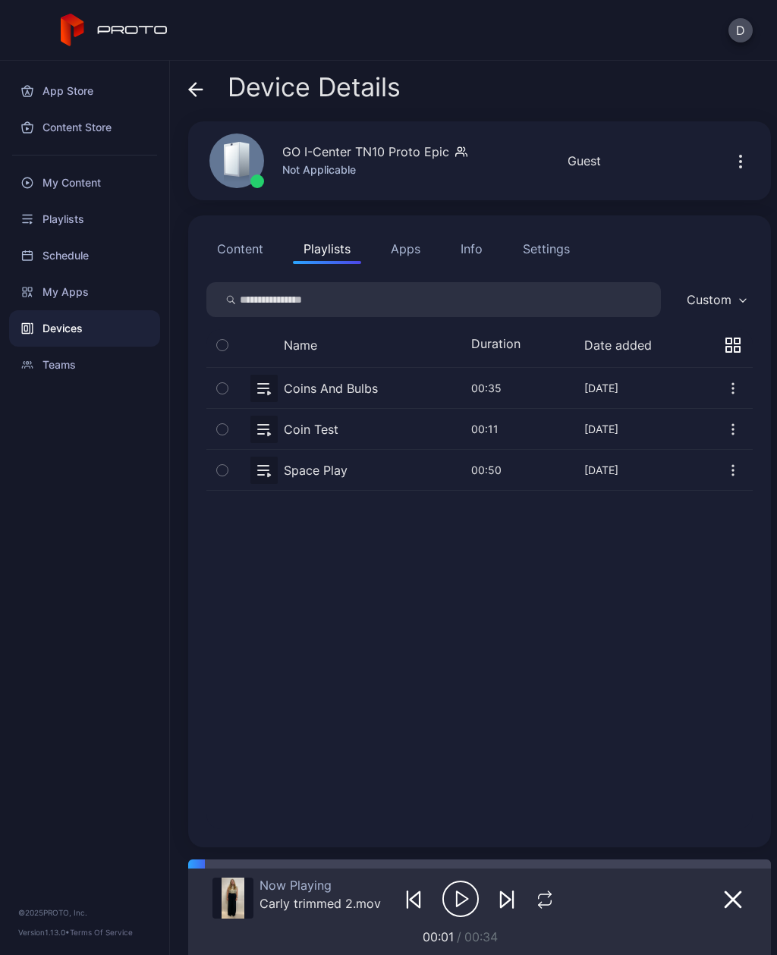
click at [111, 230] on div "Playlists" at bounding box center [84, 219] width 151 height 36
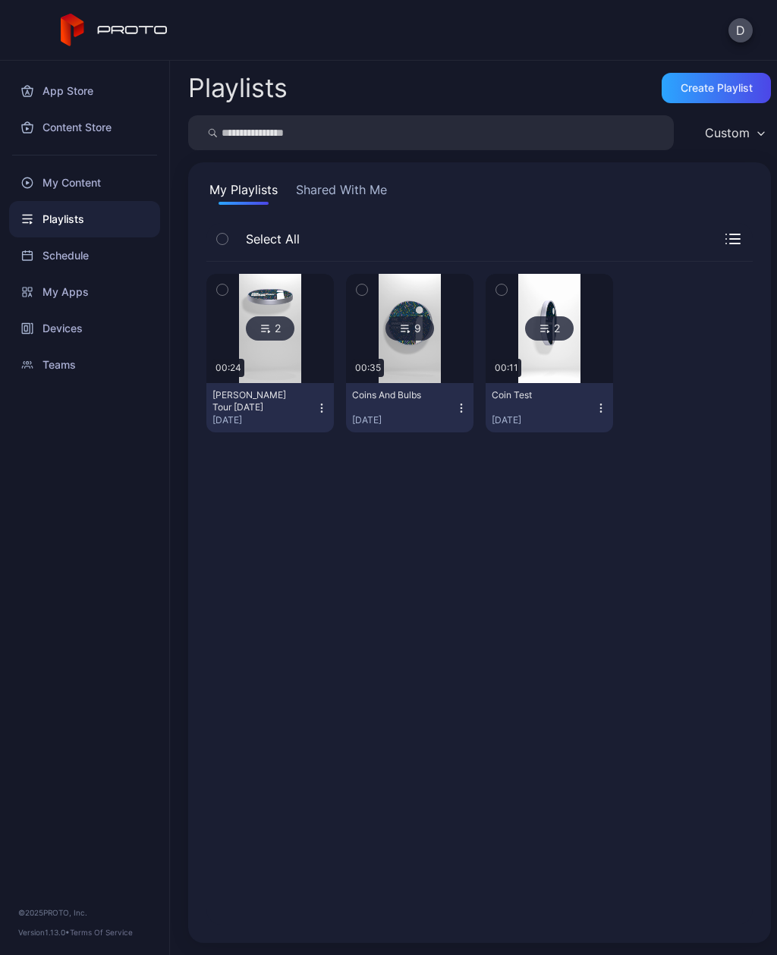
click at [278, 341] on img at bounding box center [269, 328] width 61 height 109
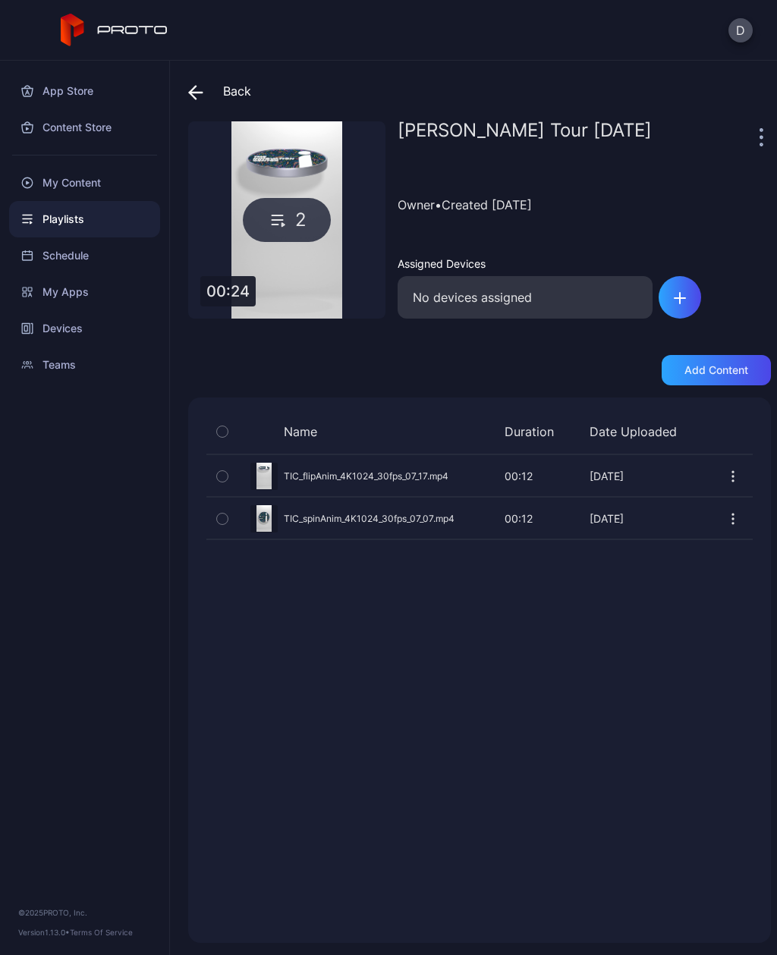
click at [188, 91] on icon at bounding box center [195, 92] width 15 height 15
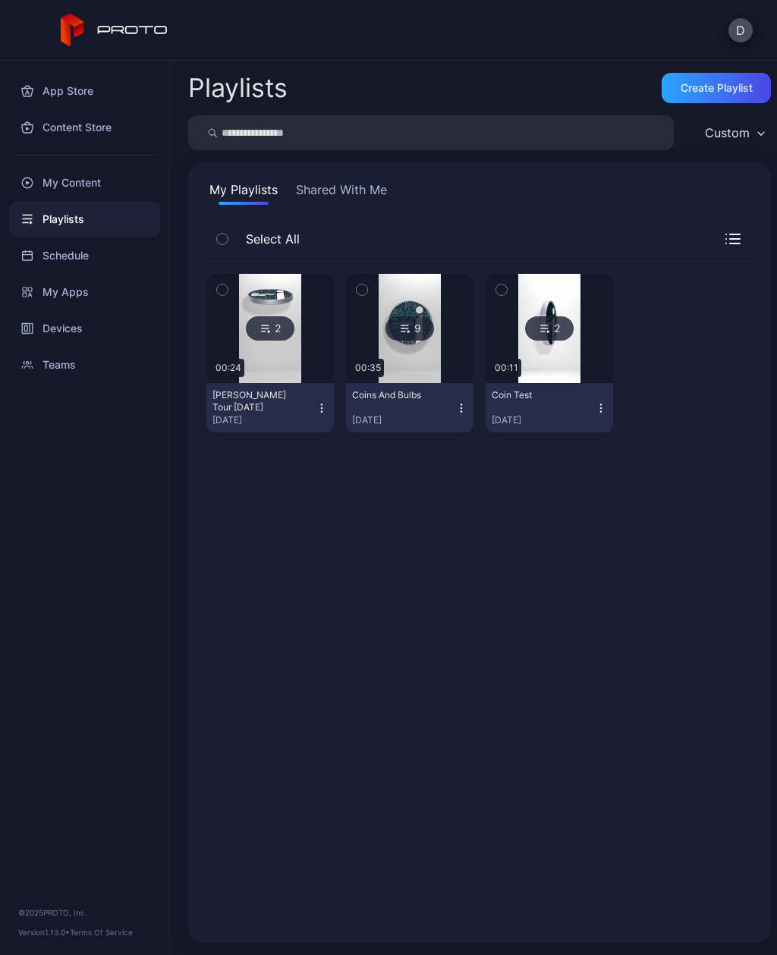
click at [547, 334] on icon at bounding box center [544, 328] width 12 height 18
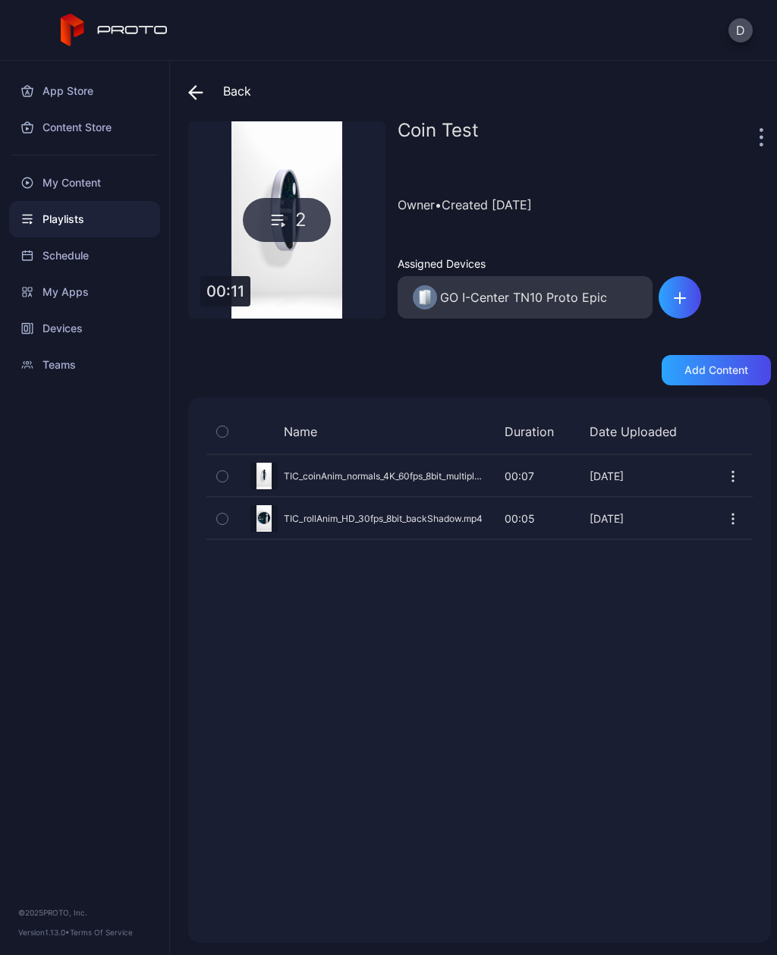
click at [199, 95] on icon at bounding box center [195, 92] width 15 height 15
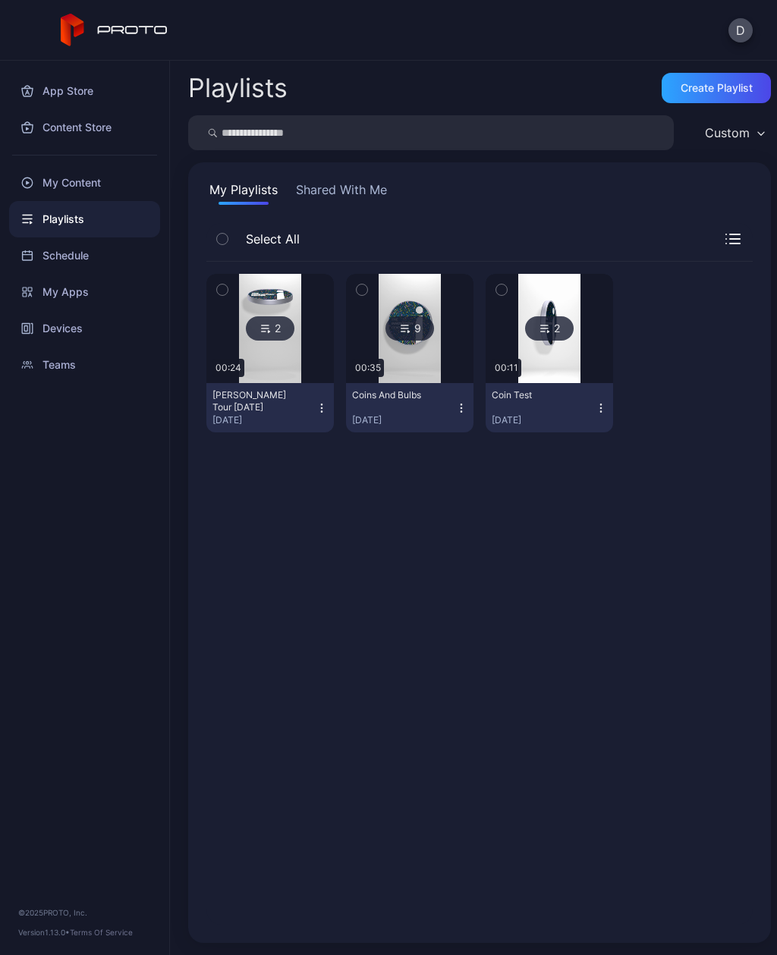
click at [97, 346] on div "Devices" at bounding box center [84, 328] width 151 height 36
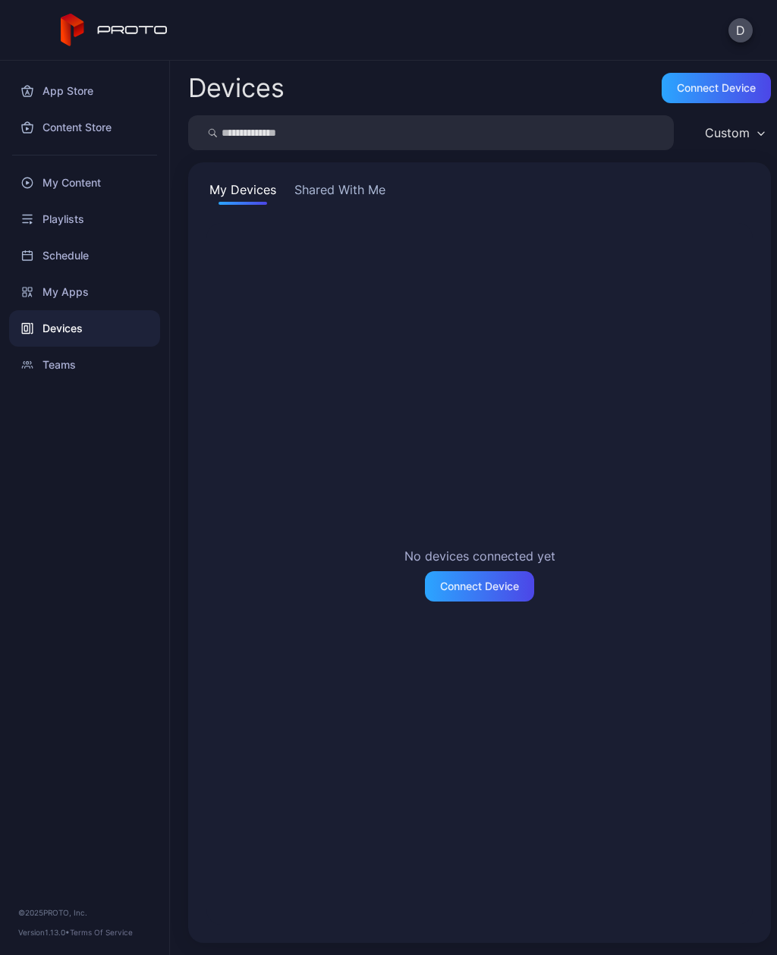
click at [362, 196] on button "Shared With Me" at bounding box center [339, 192] width 97 height 24
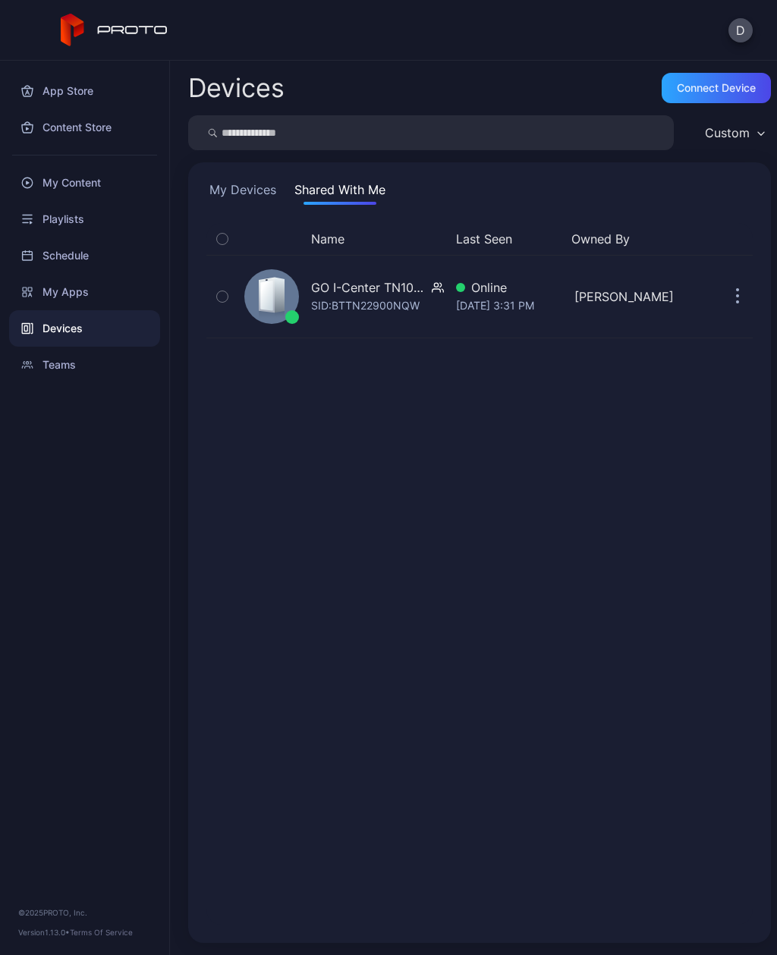
click at [385, 295] on div "GO I-Center TN10 Proto Epic" at bounding box center [368, 287] width 115 height 18
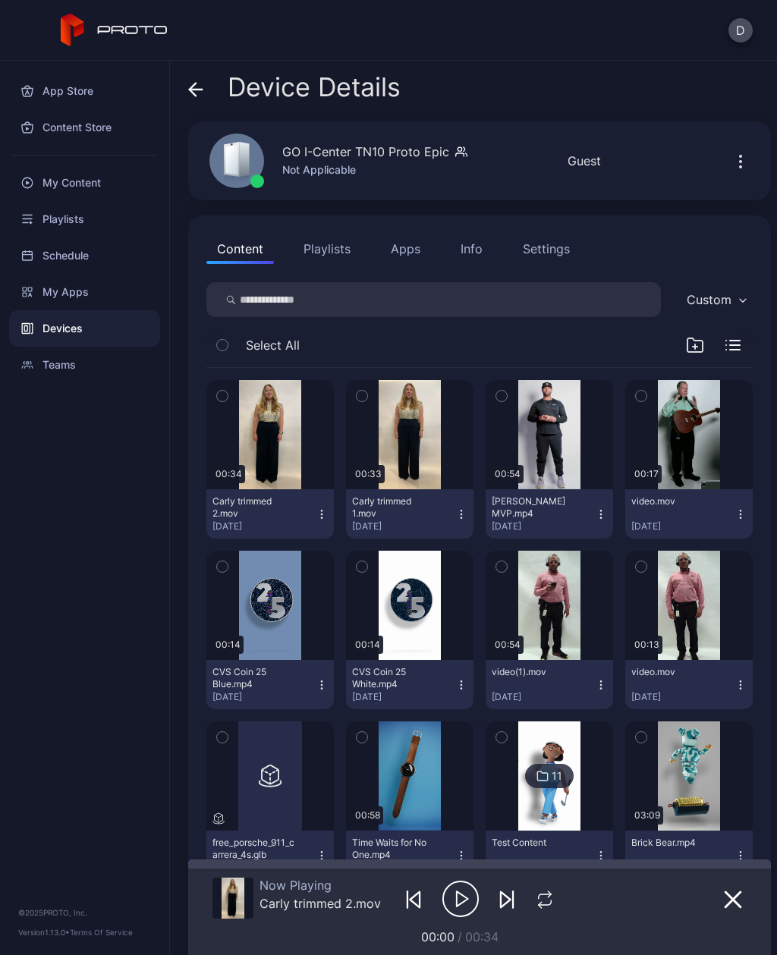
click at [329, 250] on button "Playlists" at bounding box center [327, 249] width 68 height 30
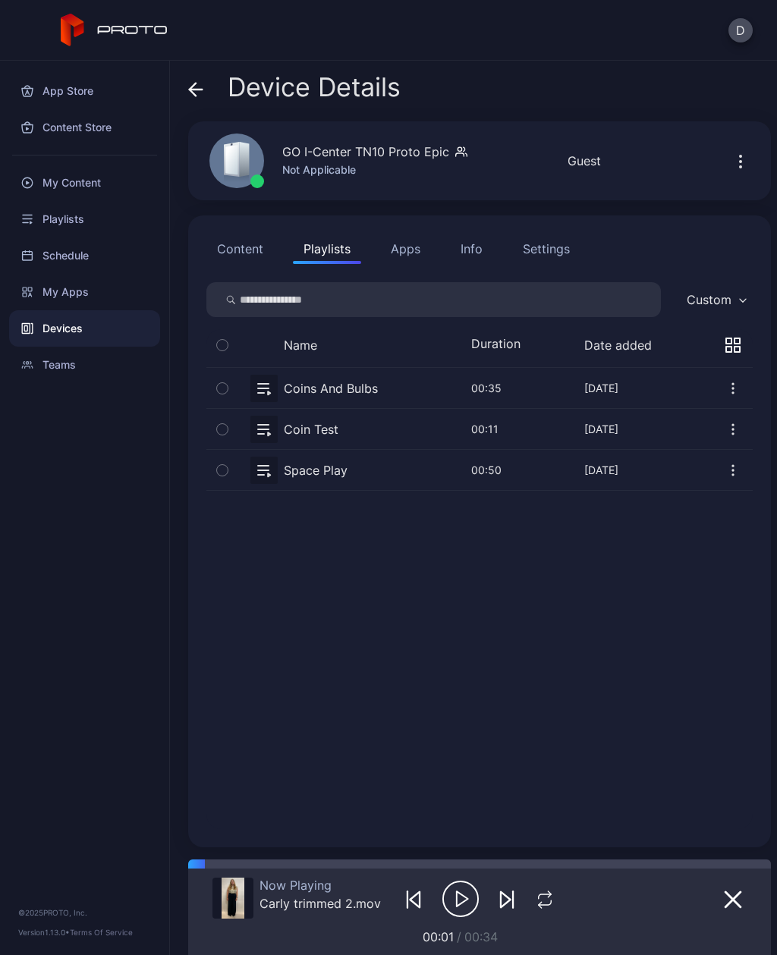
click at [376, 429] on button "button" at bounding box center [479, 429] width 546 height 40
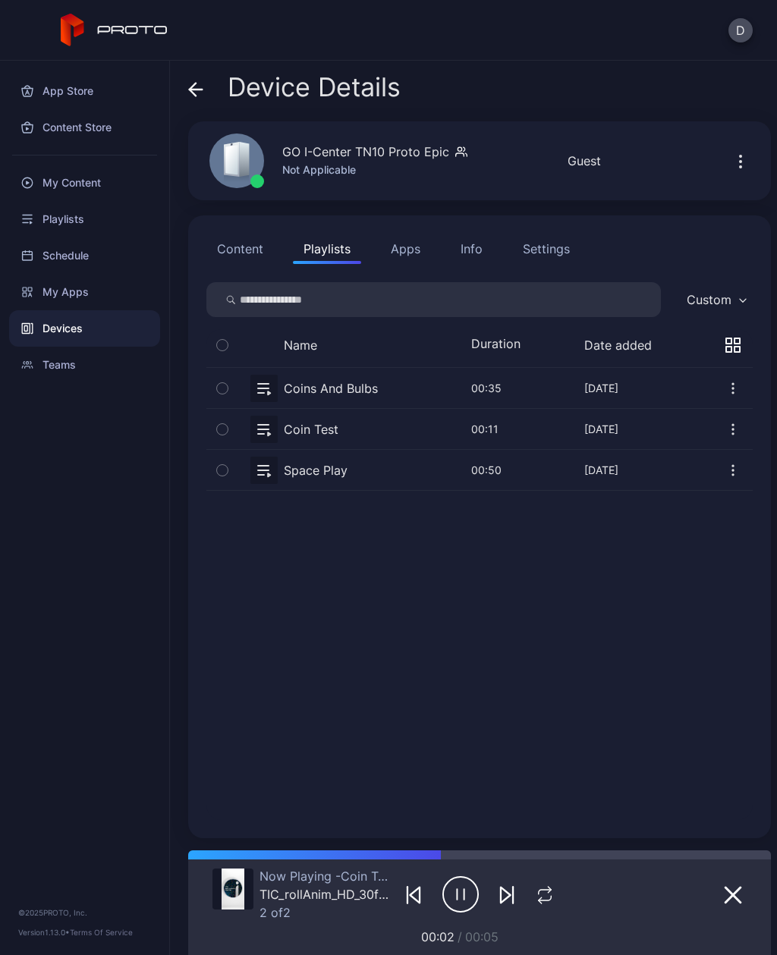
click at [360, 632] on div "Coins And Bulbs [DATE] 00:35 [DATE] 06, 2023 Coin Test [DATE] 00:11 Jun 12, 202…" at bounding box center [479, 594] width 546 height 452
click at [245, 237] on button "Content" at bounding box center [239, 249] width 67 height 30
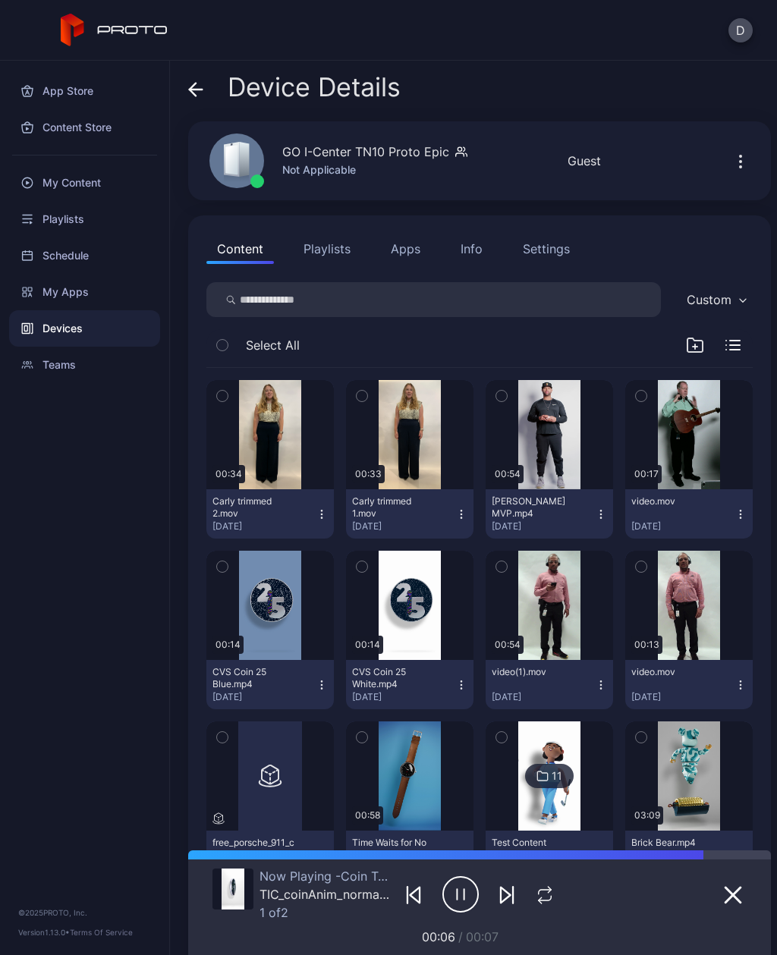
click at [726, 350] on icon "button" at bounding box center [726, 350] width 0 height 0
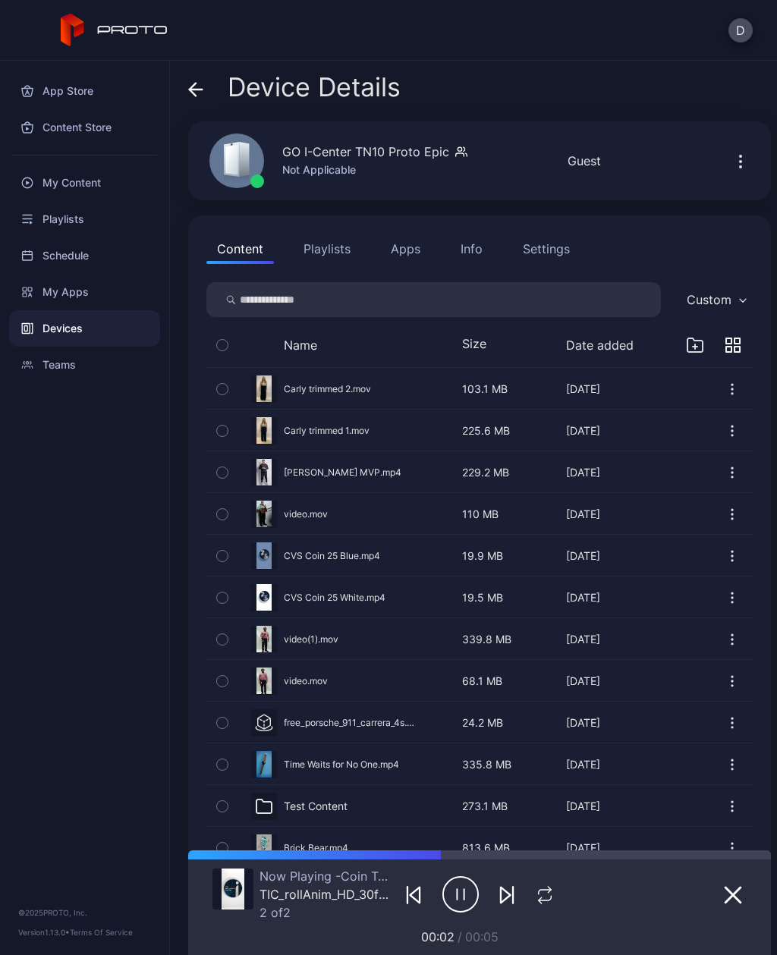
click at [729, 350] on icon "button" at bounding box center [732, 344] width 15 height 15
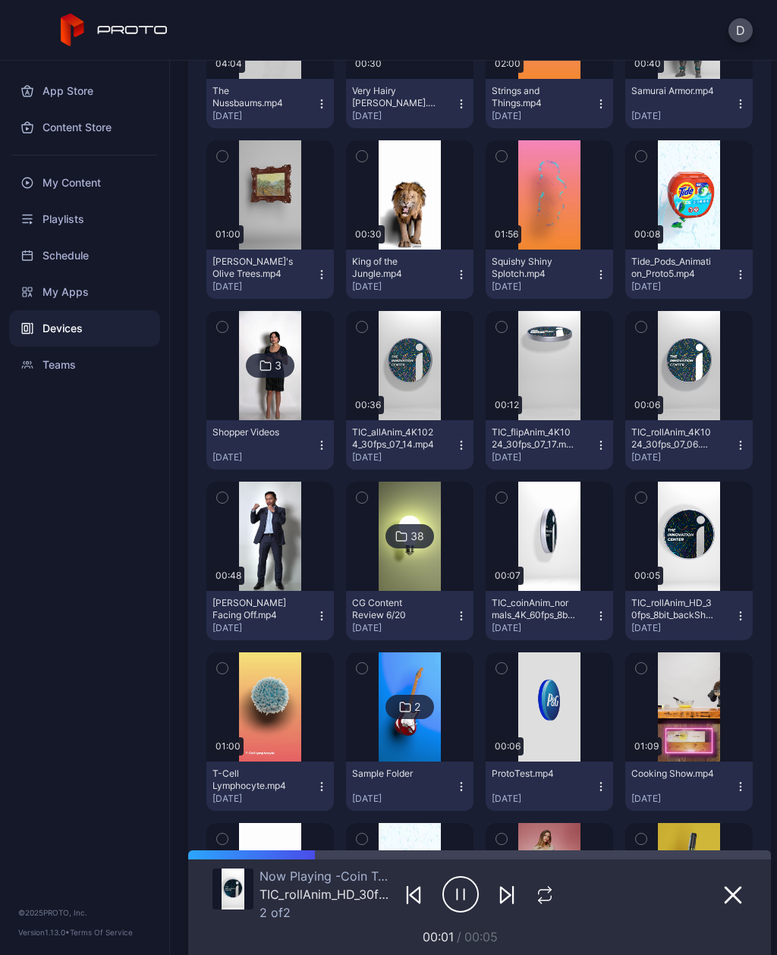
scroll to position [1110, 0]
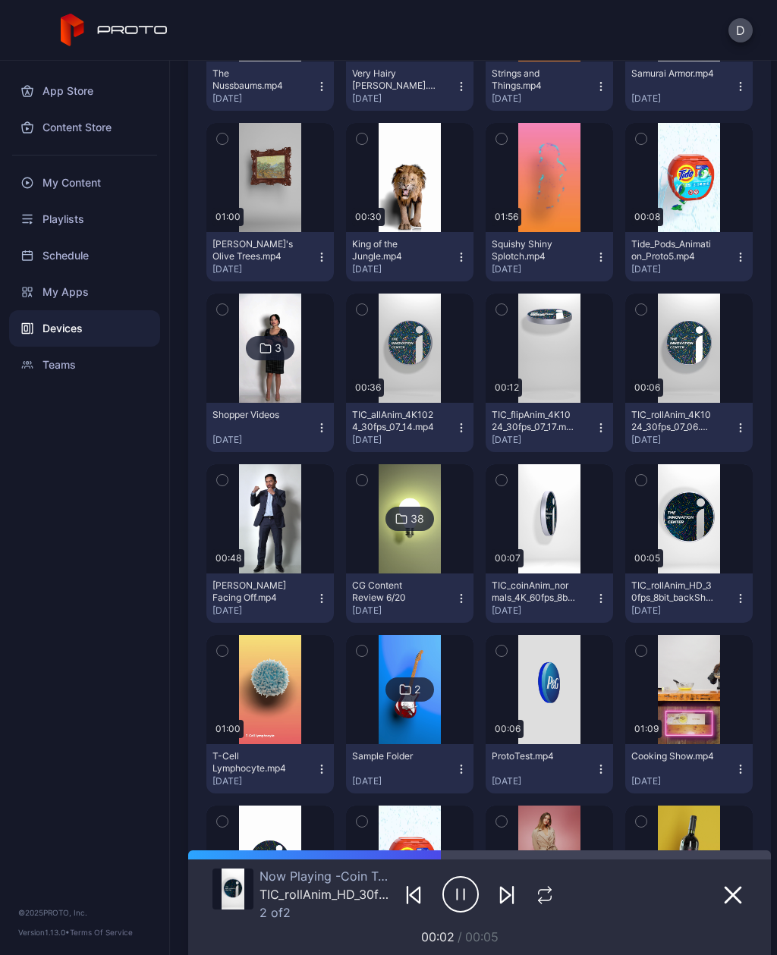
click at [435, 774] on div "Sample Folder [DATE]" at bounding box center [403, 768] width 103 height 37
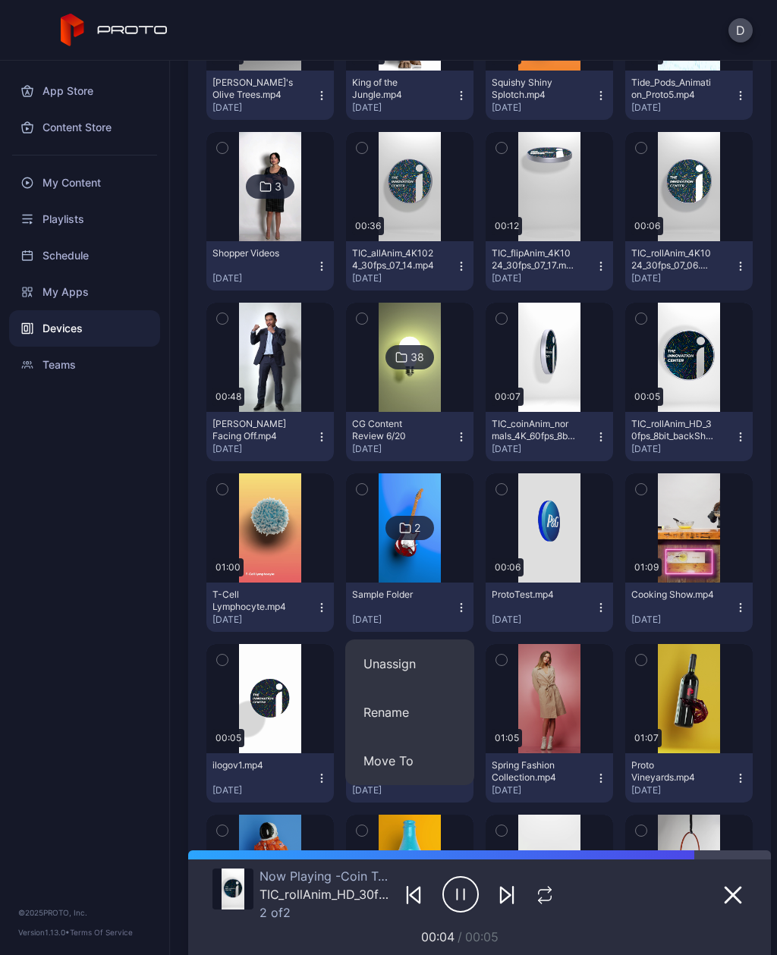
scroll to position [1257, 0]
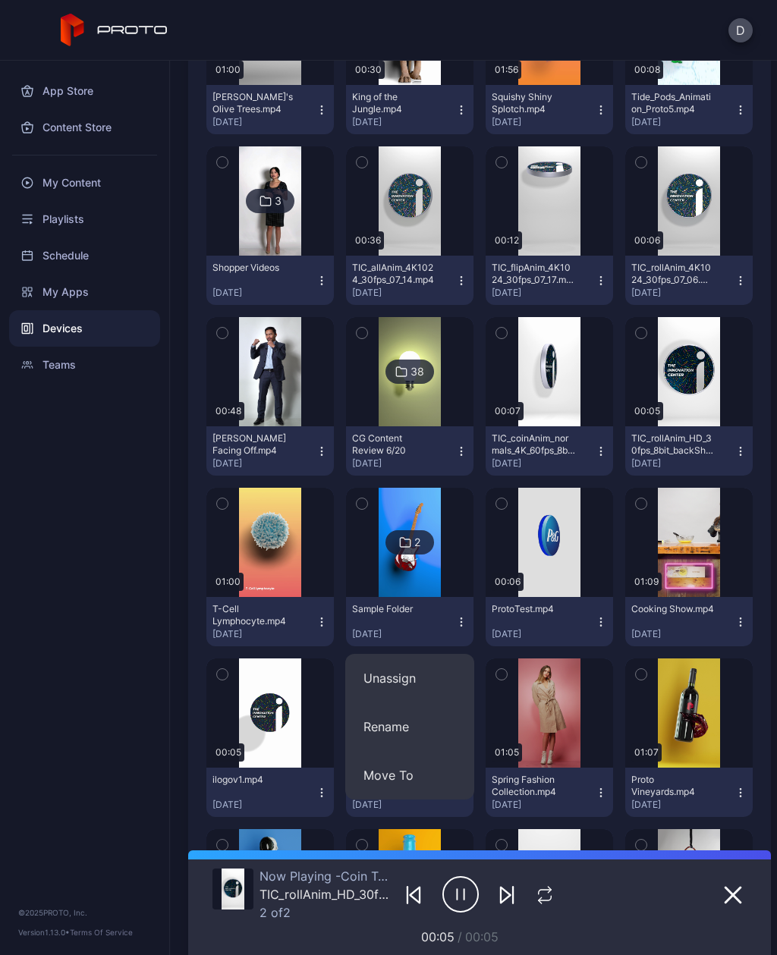
click at [420, 527] on img at bounding box center [408, 542] width 61 height 109
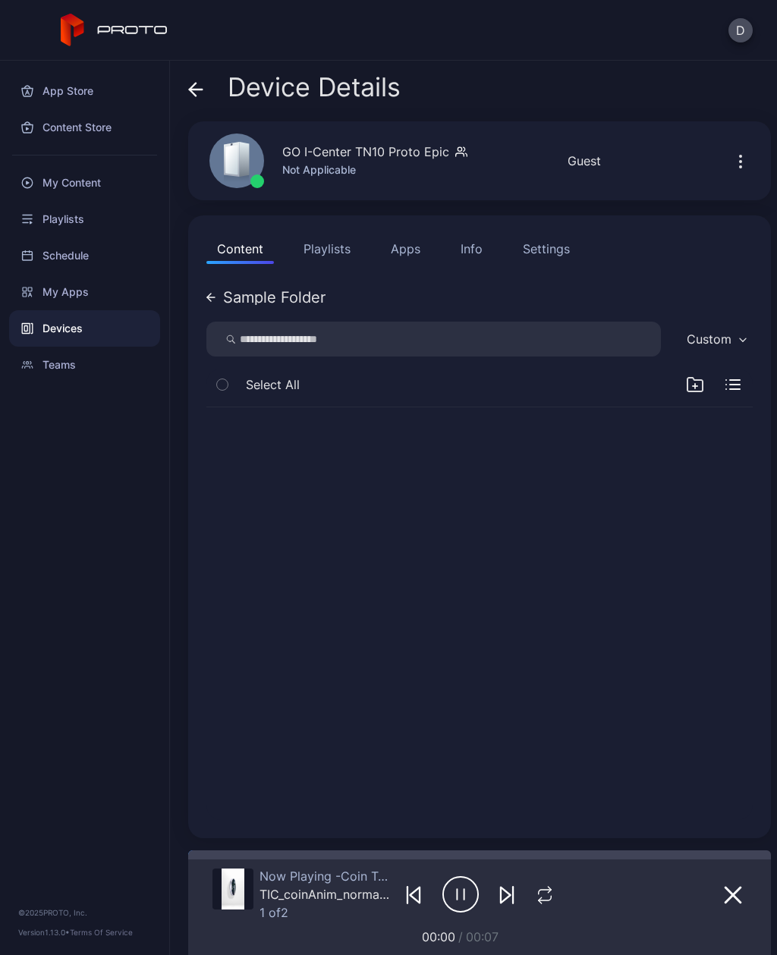
scroll to position [0, 0]
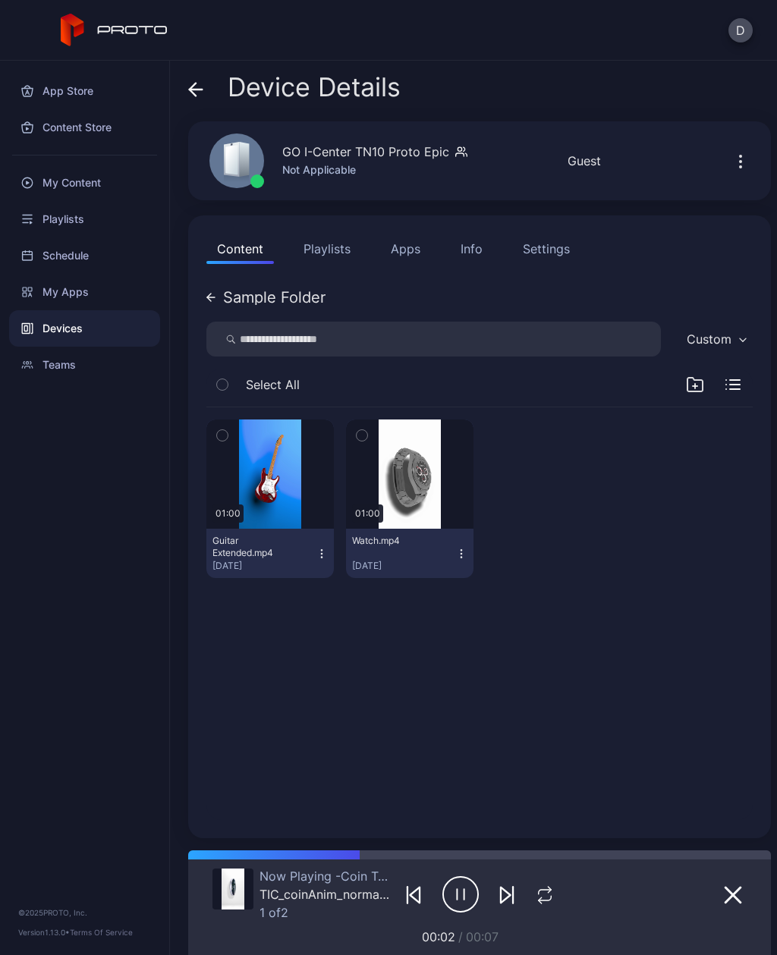
click at [469, 542] on button "Watch.mp4 [DATE]" at bounding box center [409, 553] width 127 height 49
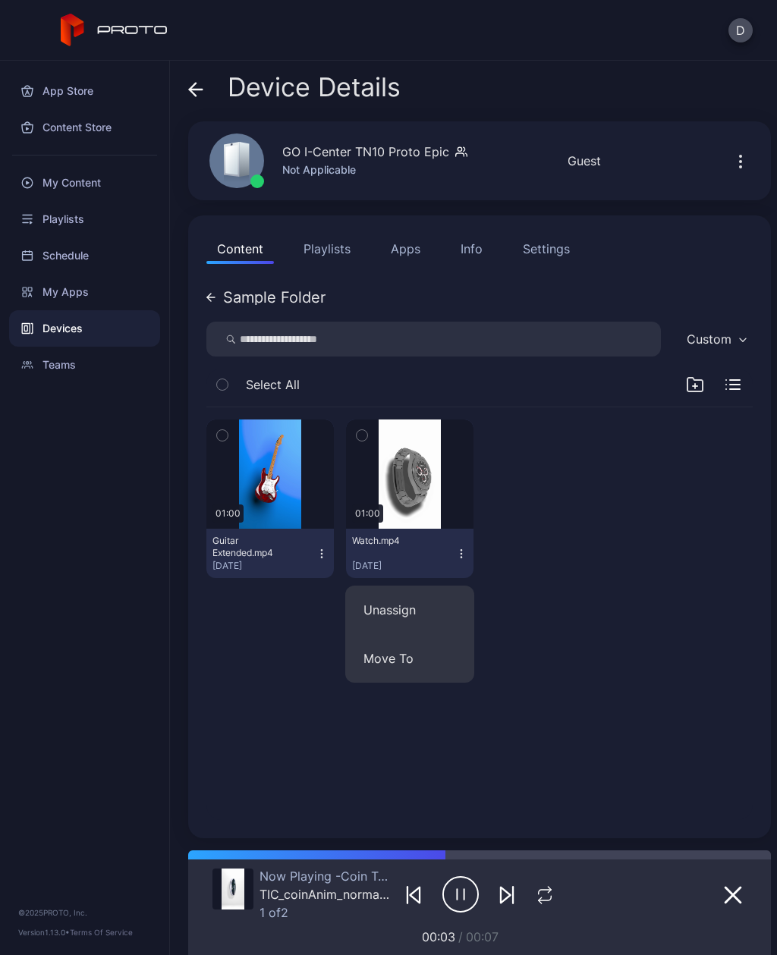
click at [668, 692] on div "01:00 Guitar Extended.mp4 [DATE] 01:00 Watch.mp4 [DATE]" at bounding box center [479, 613] width 570 height 437
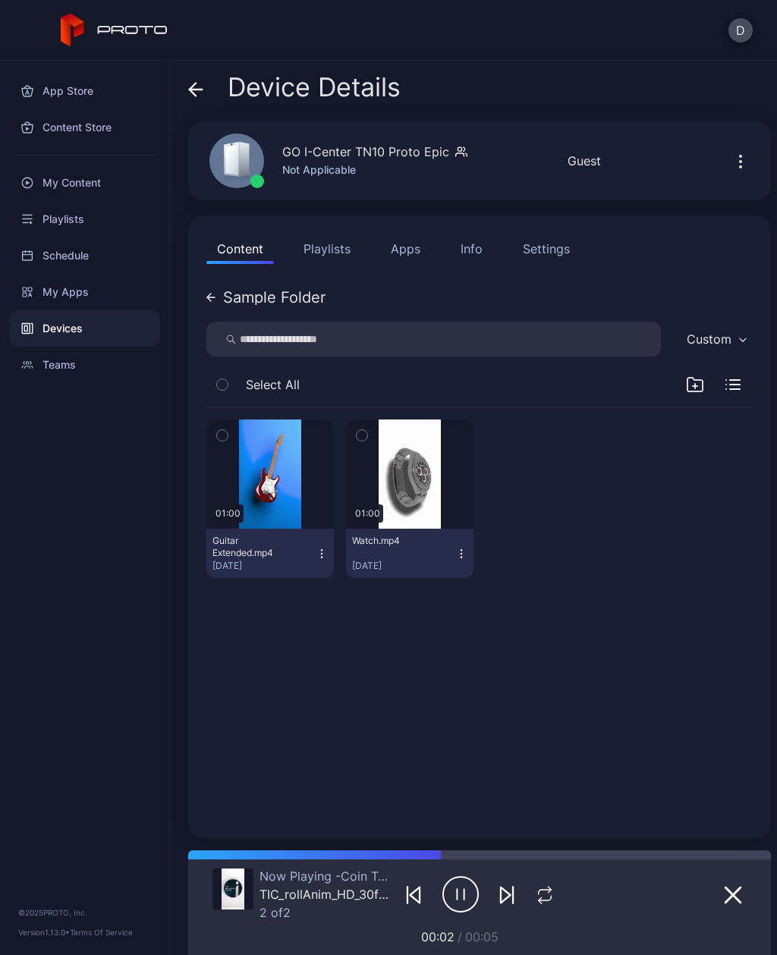
click at [297, 479] on button "button" at bounding box center [269, 473] width 127 height 109
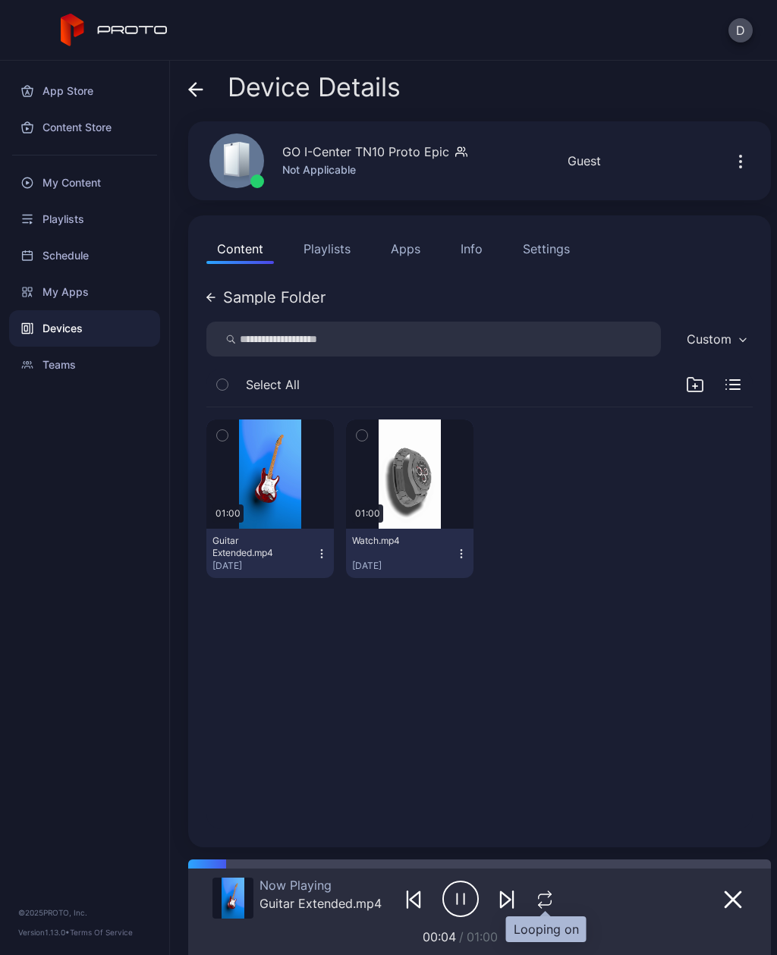
click at [545, 895] on icon "button" at bounding box center [545, 899] width 20 height 18
click at [553, 901] on icon "button" at bounding box center [544, 899] width 25 height 18
click at [544, 920] on div "Now Playing Guitar Extended.mp4 00:10 / 01:00" at bounding box center [479, 906] width 534 height 77
click at [544, 920] on div "Now Playing Guitar Extended.mp4 00:11 / 01:00" at bounding box center [479, 906] width 534 height 77
click at [547, 899] on icon "button" at bounding box center [545, 899] width 20 height 18
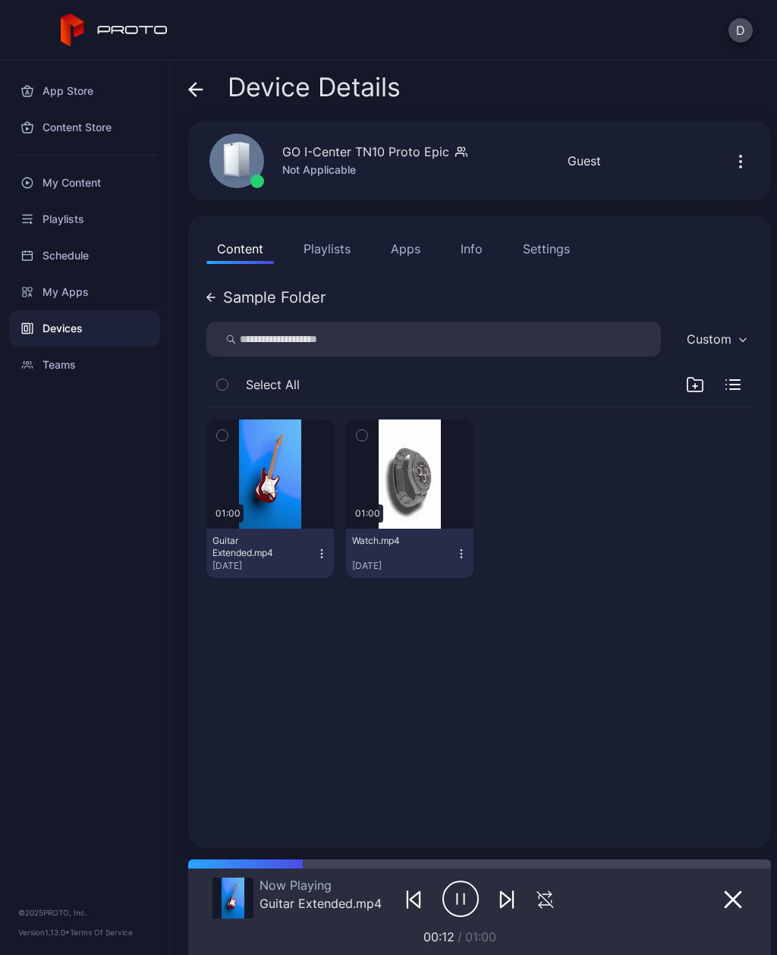
click at [543, 904] on icon "button" at bounding box center [544, 899] width 25 height 18
click at [511, 890] on icon "button" at bounding box center [506, 899] width 18 height 18
click at [503, 904] on icon "button" at bounding box center [506, 899] width 18 height 18
click at [510, 896] on icon "button" at bounding box center [506, 899] width 18 height 18
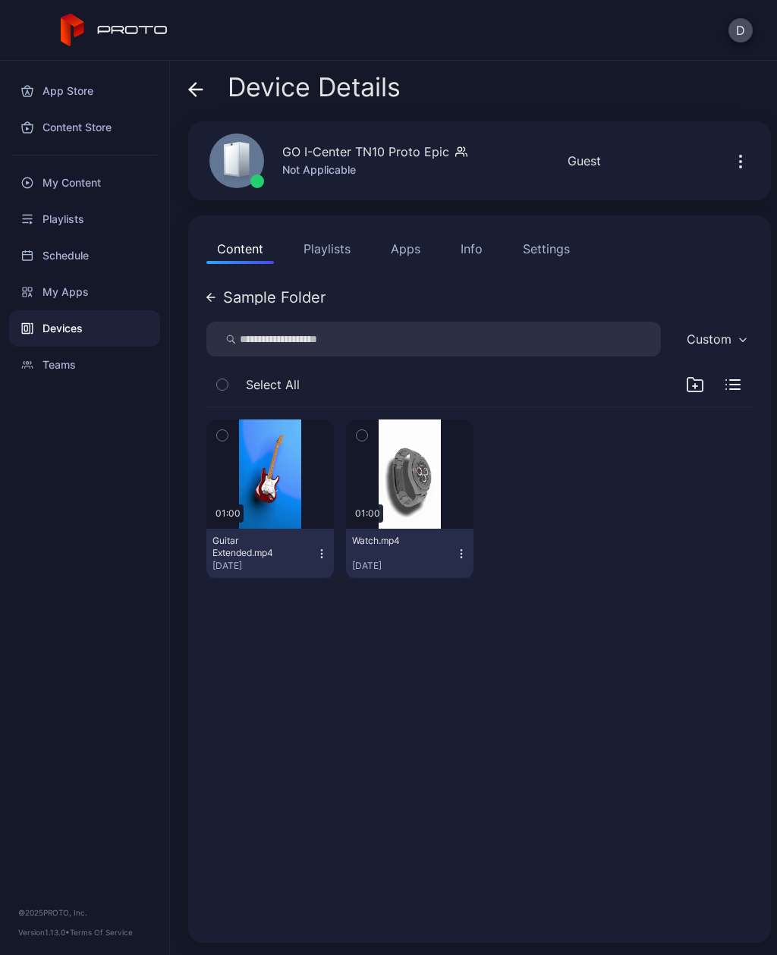
click at [212, 293] on icon at bounding box center [210, 297] width 9 height 9
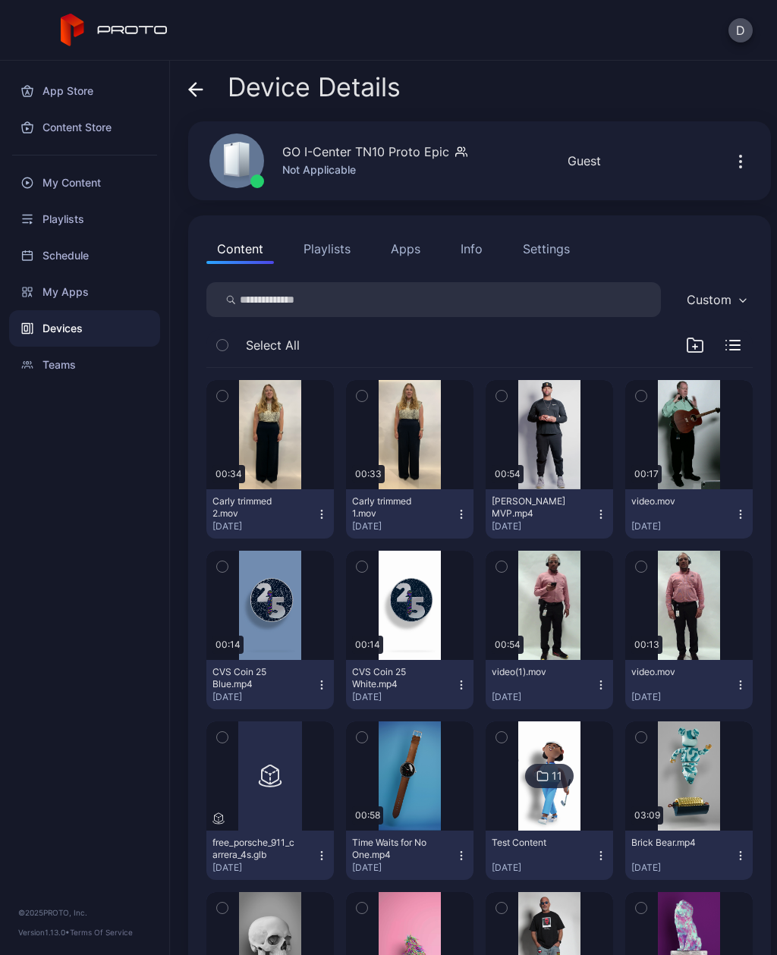
click at [691, 352] on icon "button" at bounding box center [694, 345] width 15 height 14
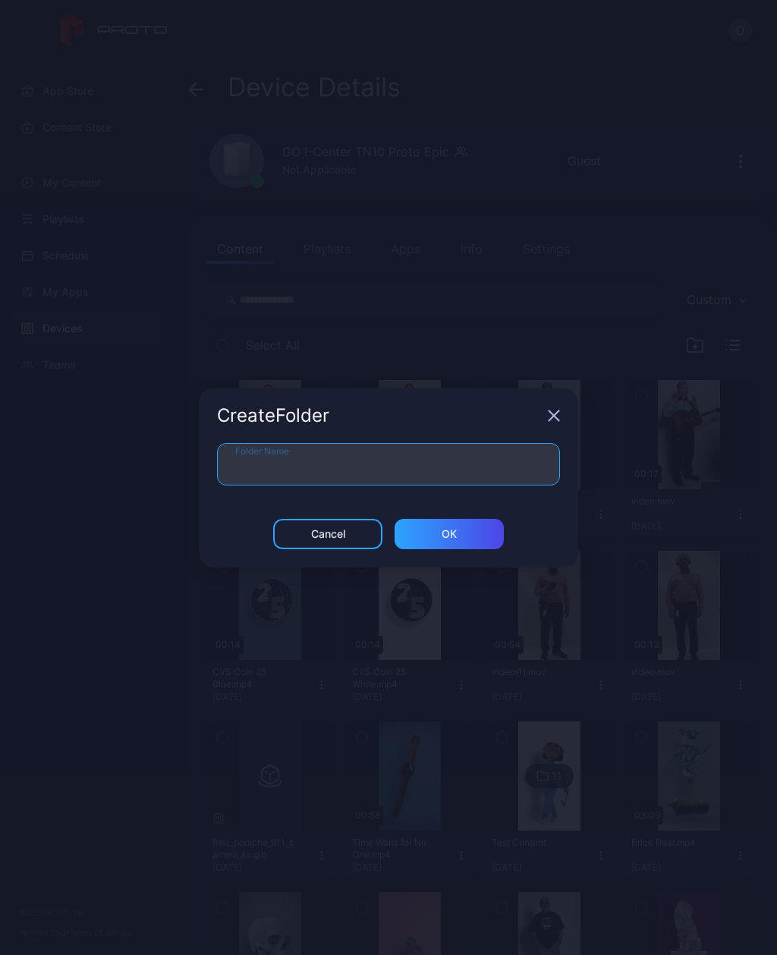
click at [401, 463] on input "Folder Name" at bounding box center [388, 464] width 343 height 42
type input "*********"
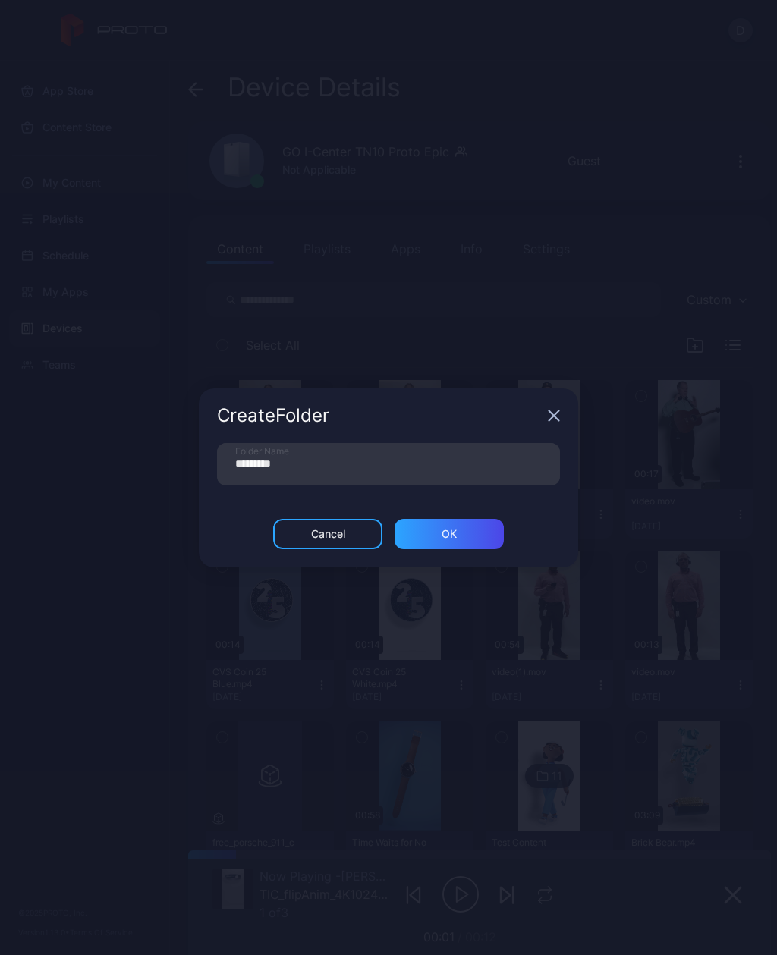
click at [469, 535] on div "ОК" at bounding box center [448, 534] width 109 height 30
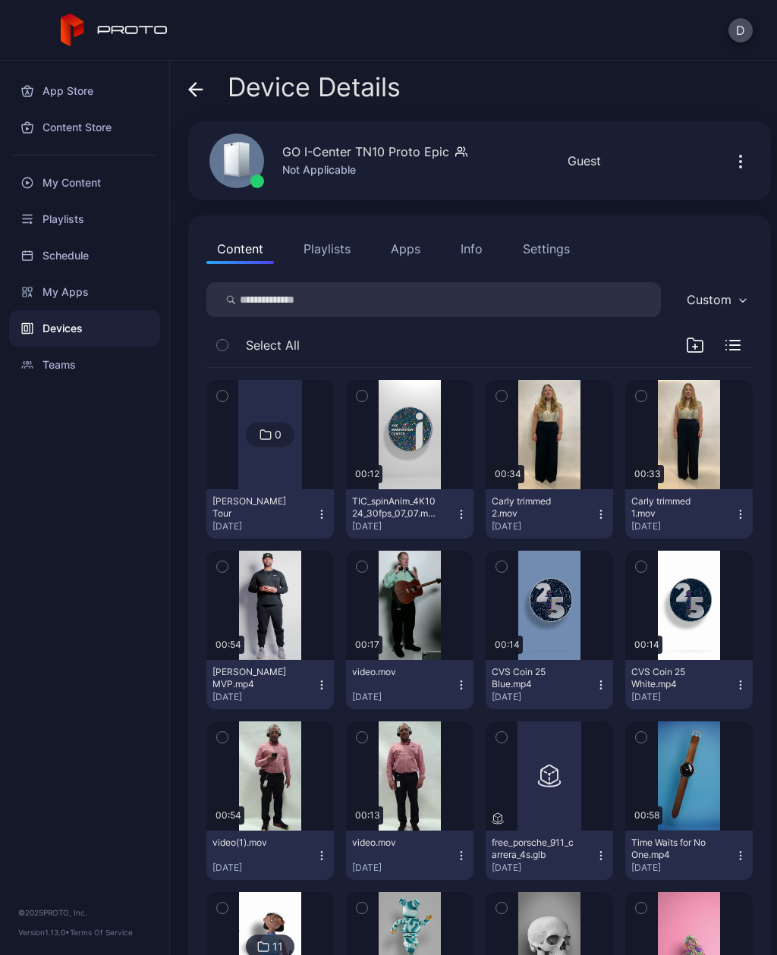
click at [513, 389] on button "button" at bounding box center [501, 396] width 32 height 32
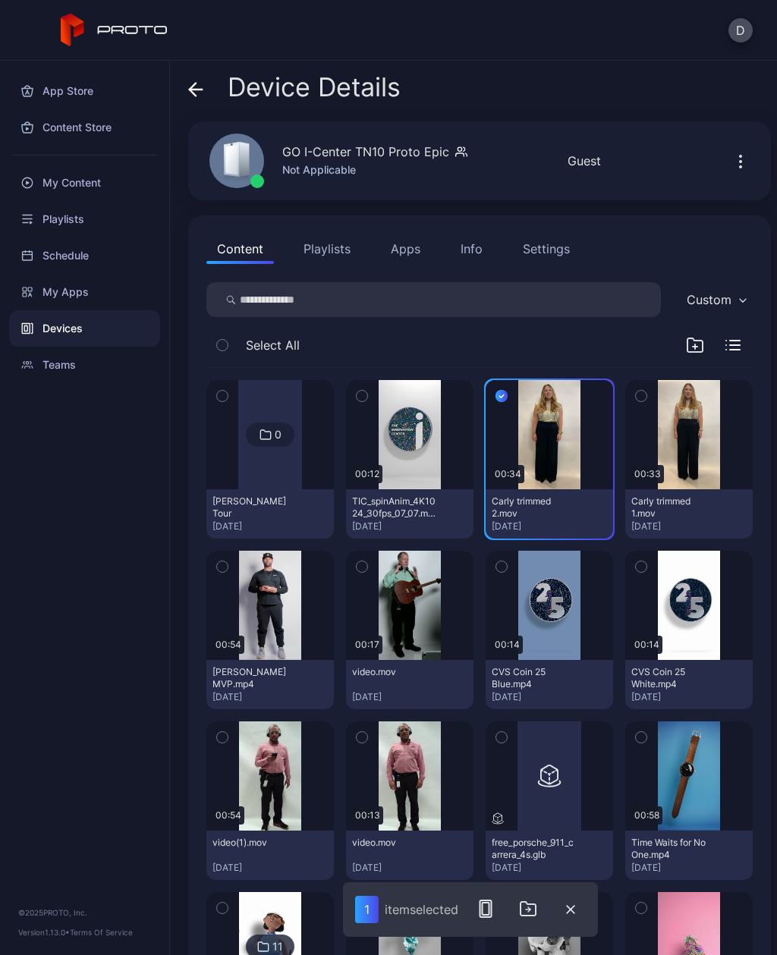
click at [642, 394] on icon "button" at bounding box center [641, 396] width 11 height 17
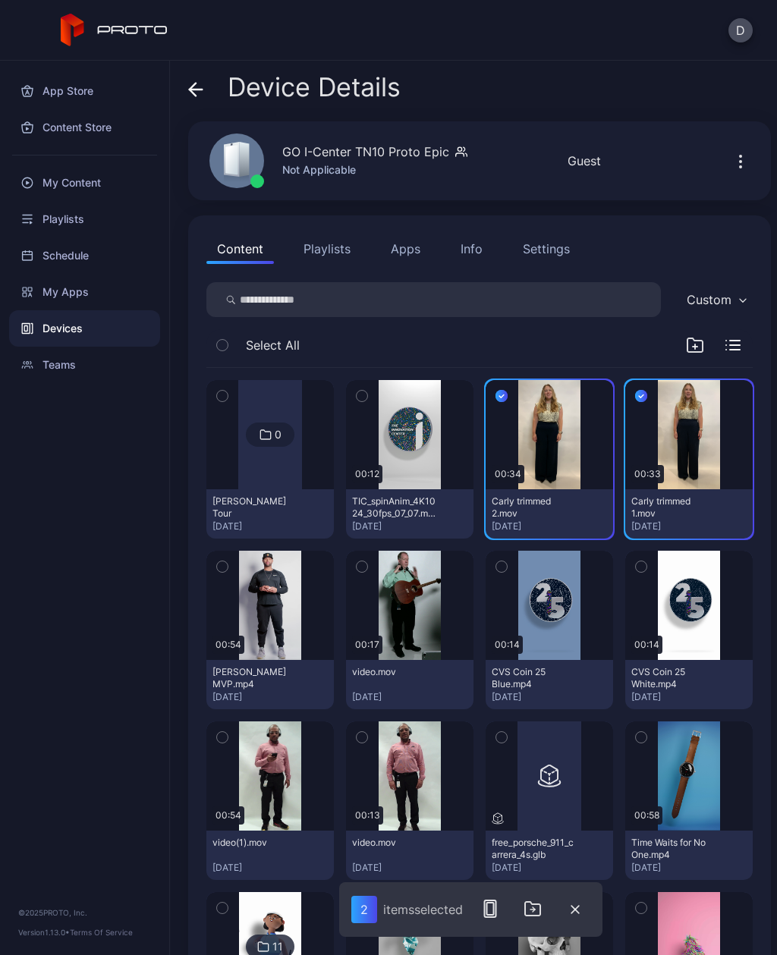
click at [535, 912] on icon "button" at bounding box center [532, 908] width 18 height 18
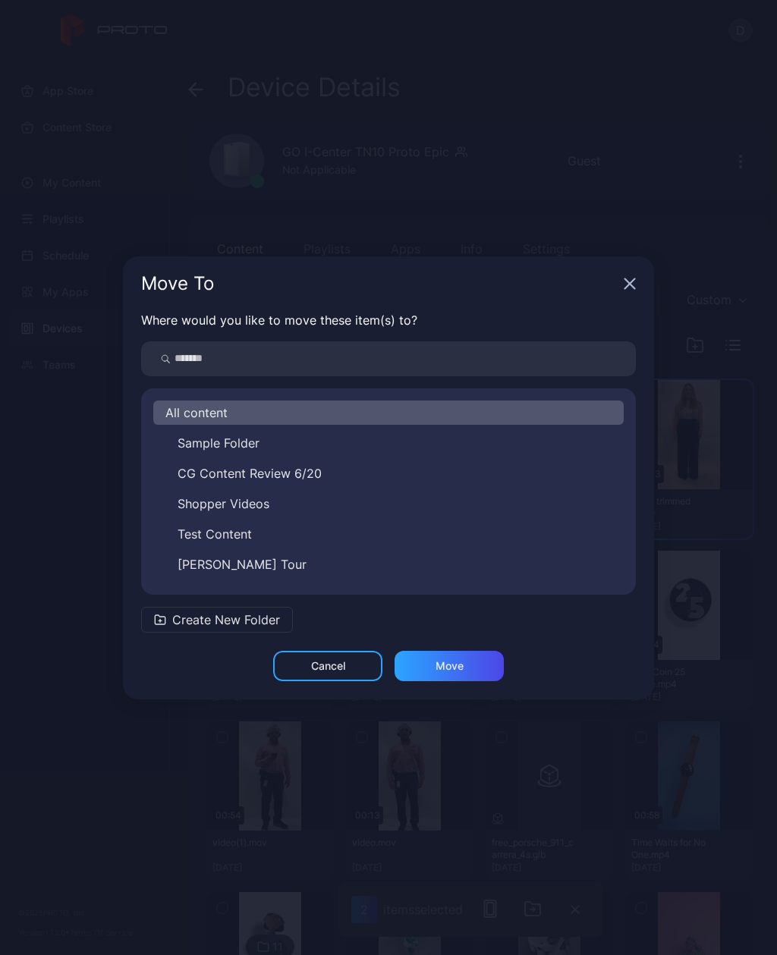
click at [340, 569] on button "[PERSON_NAME] Tour" at bounding box center [388, 564] width 470 height 24
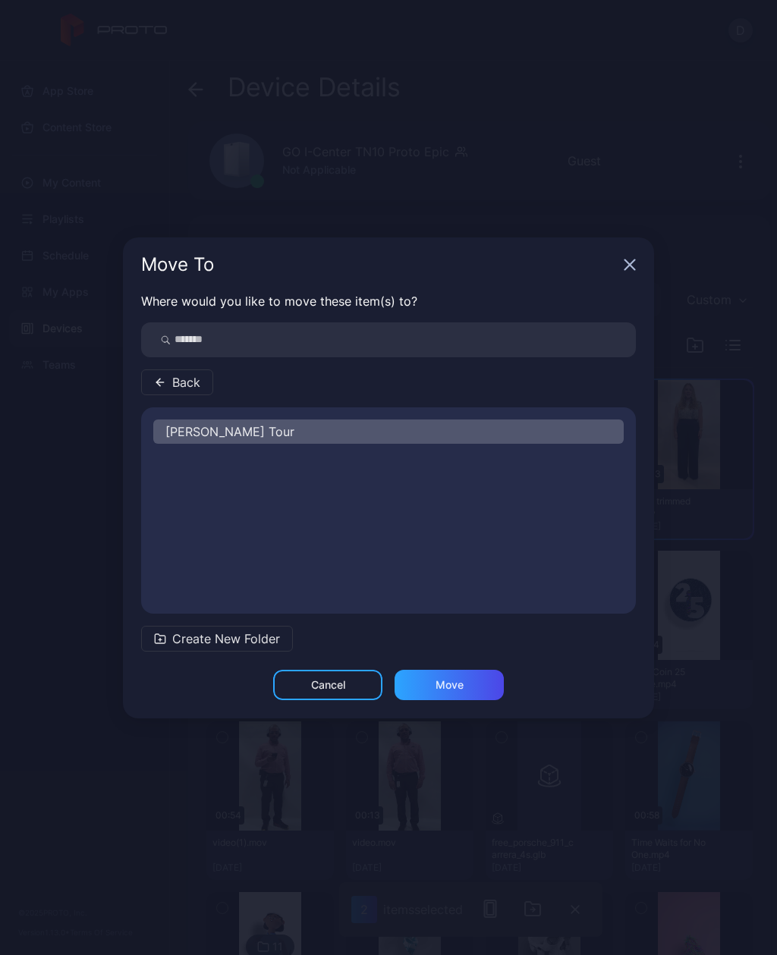
click at [471, 695] on div "Move" at bounding box center [448, 685] width 109 height 30
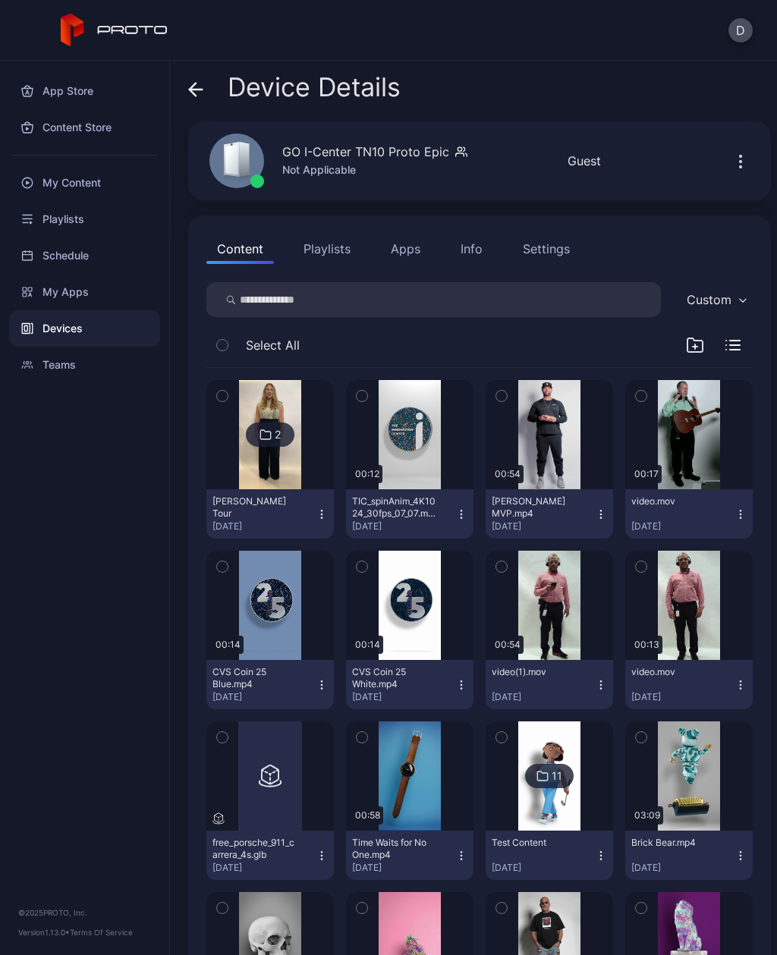
click at [463, 521] on button "TIC_spinAnim_4K1024_30fps_07_07.mp4 [DATE]" at bounding box center [409, 513] width 127 height 49
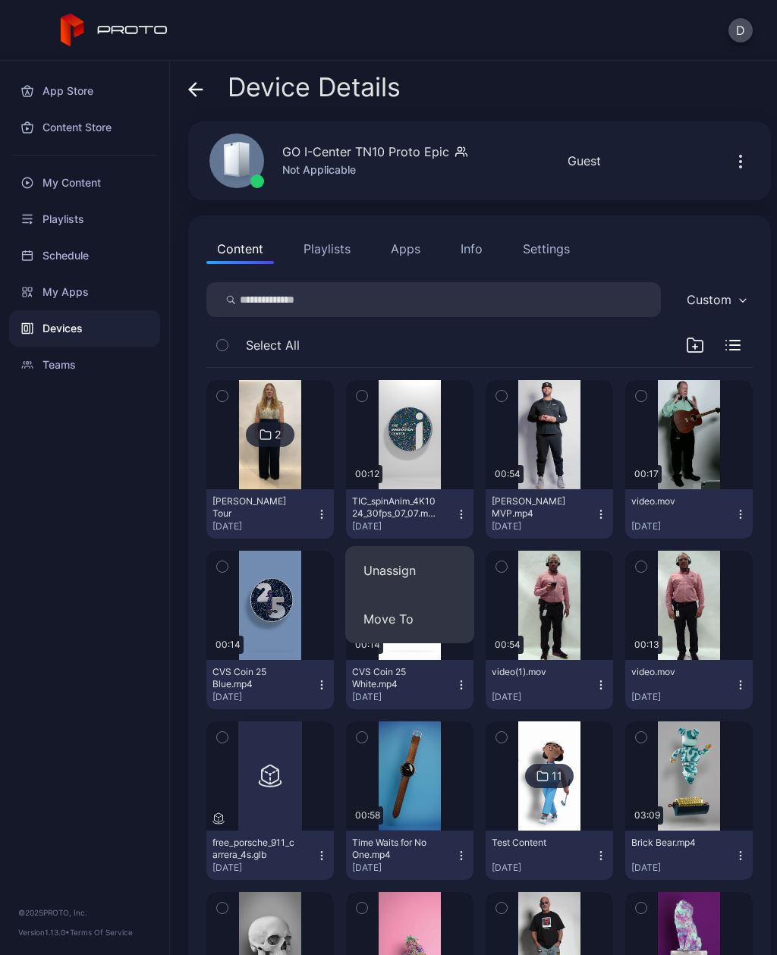
click at [448, 620] on button "Move To" at bounding box center [409, 619] width 129 height 49
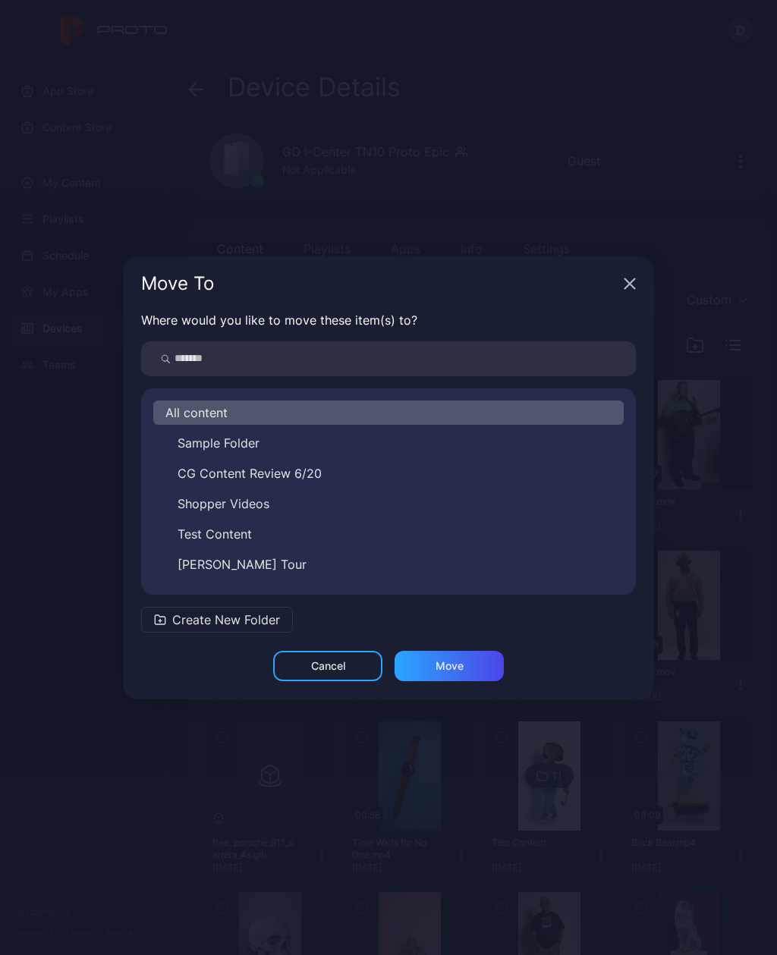
click at [510, 570] on button "[PERSON_NAME] Tour" at bounding box center [388, 564] width 470 height 24
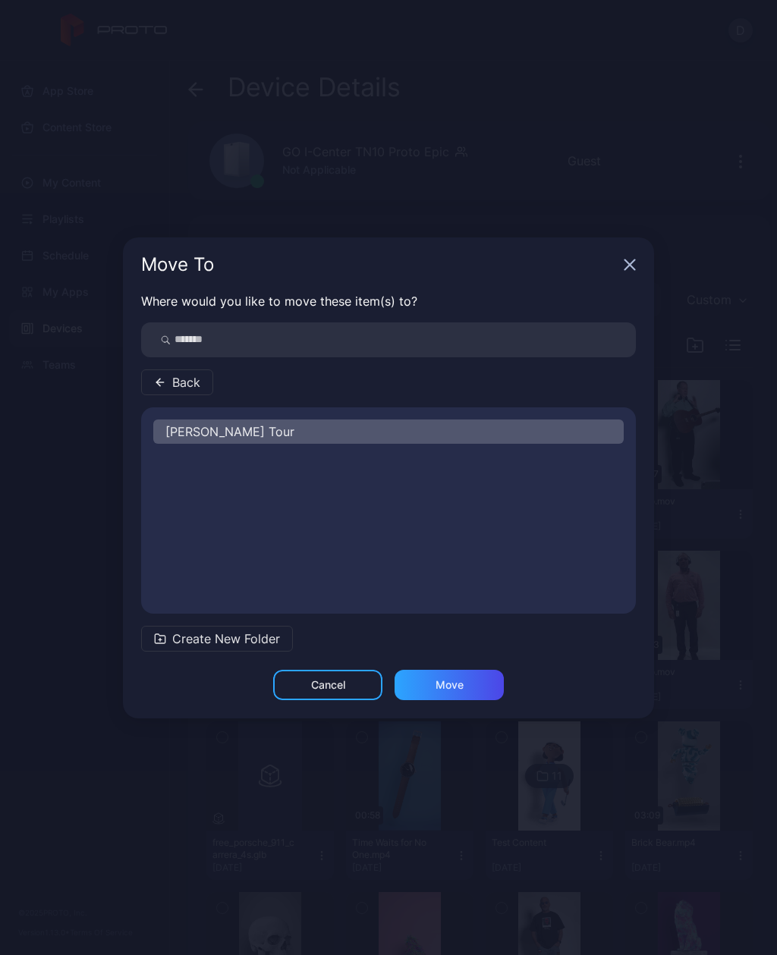
click at [464, 689] on div "Move" at bounding box center [448, 685] width 109 height 30
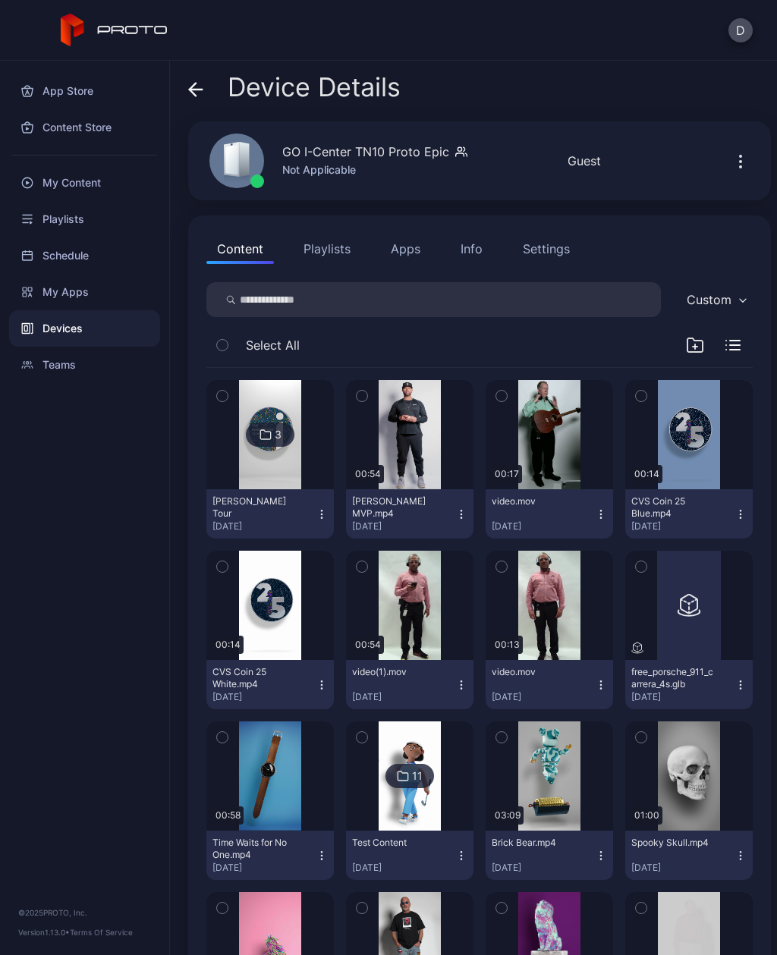
click at [302, 511] on div "[PERSON_NAME] Tour [DATE]" at bounding box center [263, 513] width 103 height 37
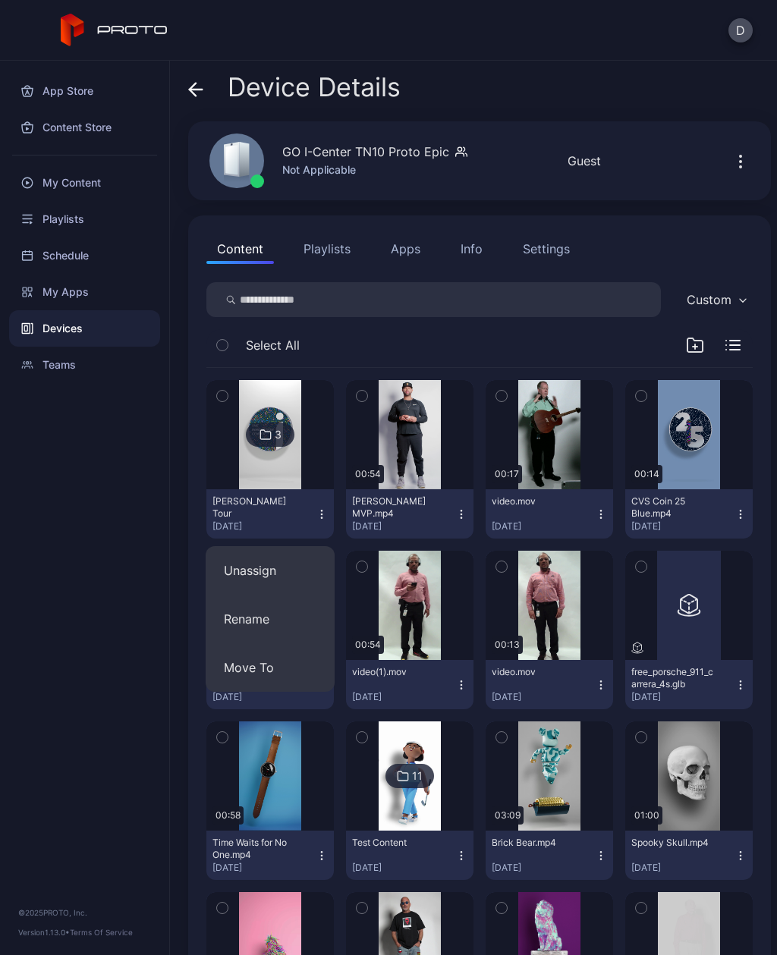
click at [293, 457] on img at bounding box center [269, 434] width 61 height 109
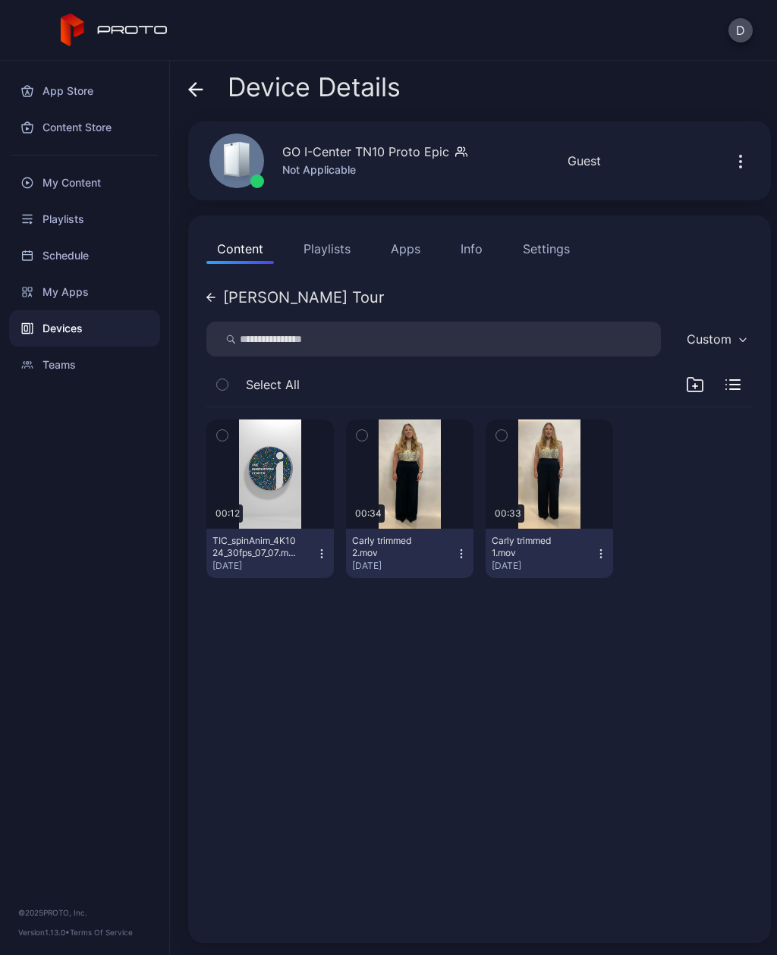
click at [0, 0] on div "button" at bounding box center [0, 0] width 0 height 0
click at [221, 434] on icon "button" at bounding box center [222, 435] width 11 height 17
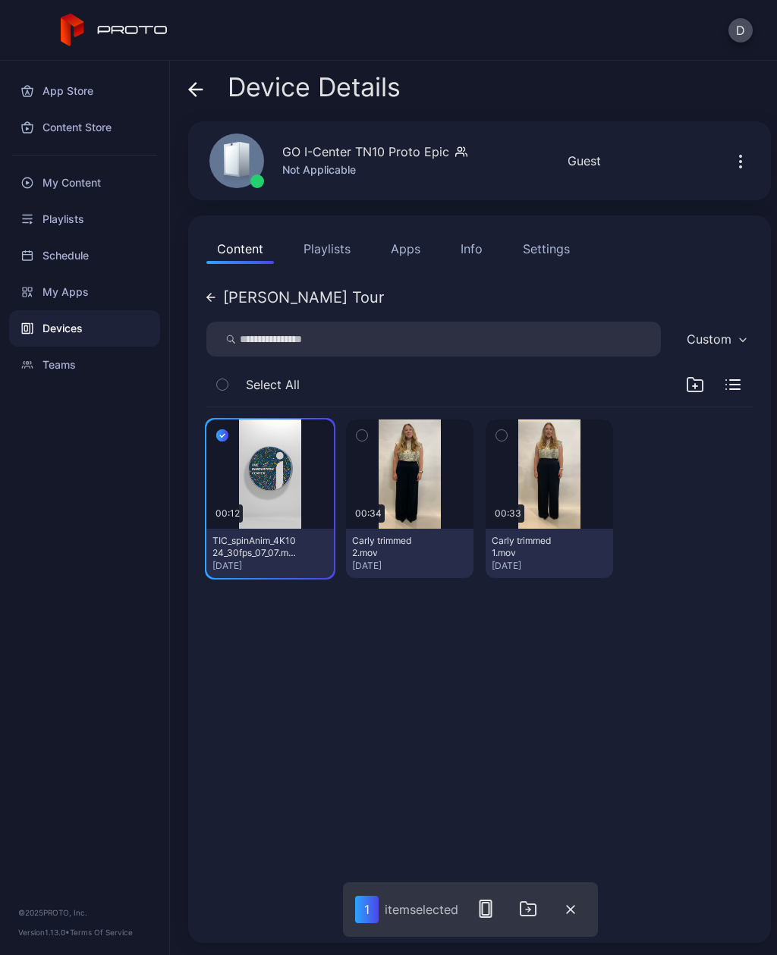
click at [374, 435] on button "button" at bounding box center [362, 435] width 32 height 32
click at [510, 445] on button "button" at bounding box center [501, 435] width 32 height 32
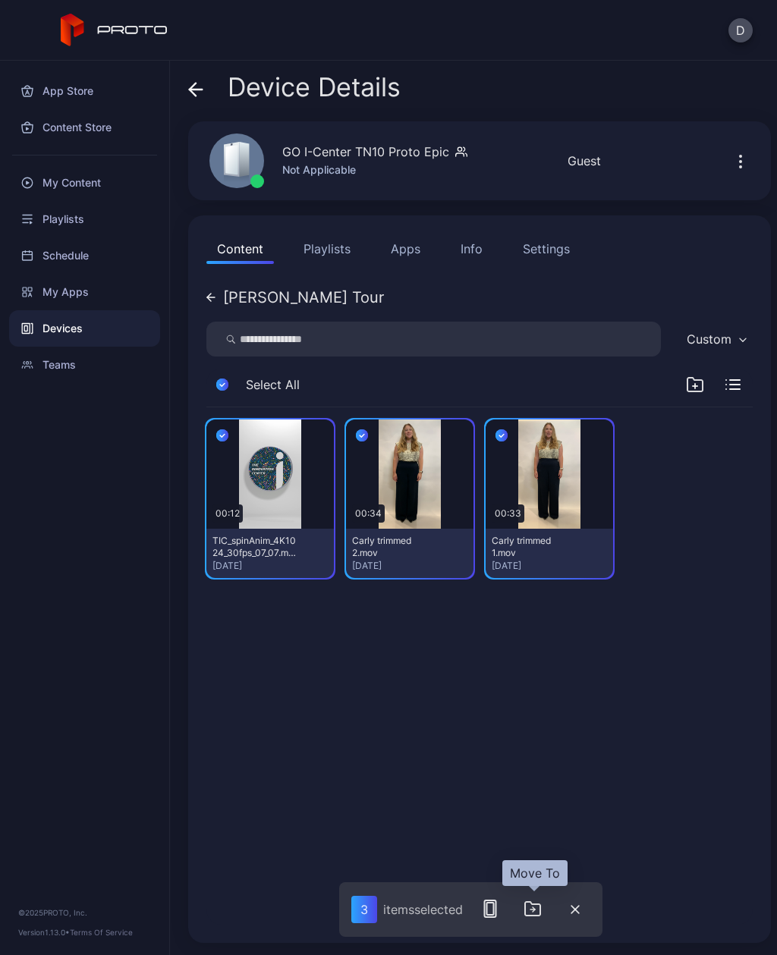
click at [535, 909] on icon "button" at bounding box center [533, 909] width 2 height 5
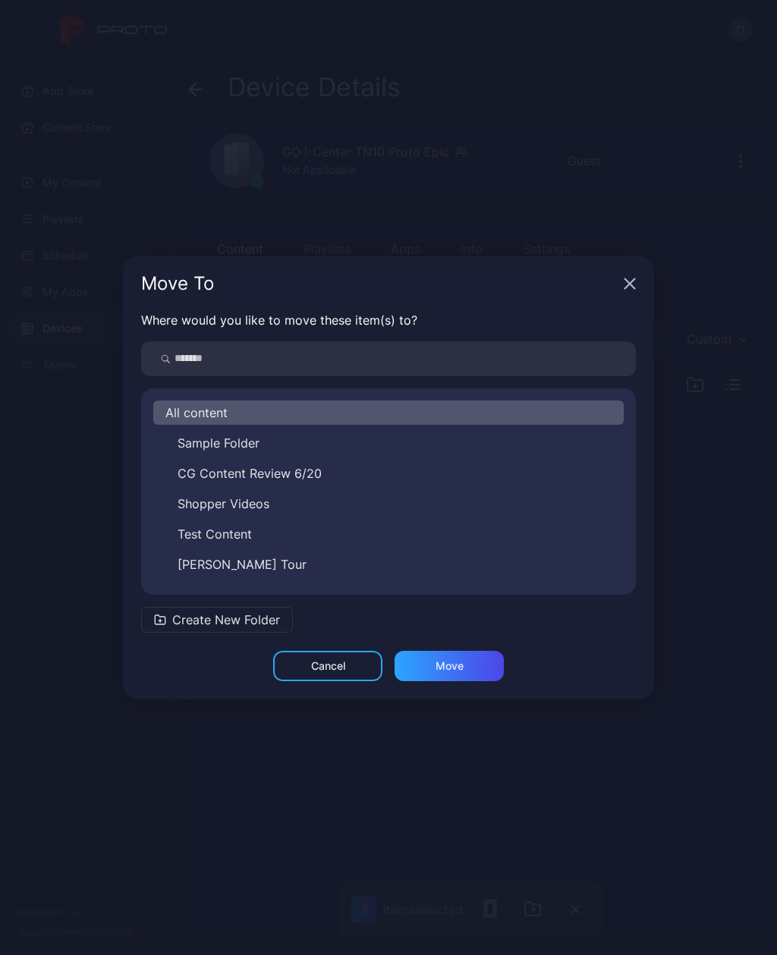
click at [491, 406] on div "All content" at bounding box center [388, 412] width 470 height 24
click at [443, 663] on div "Move" at bounding box center [449, 666] width 28 height 12
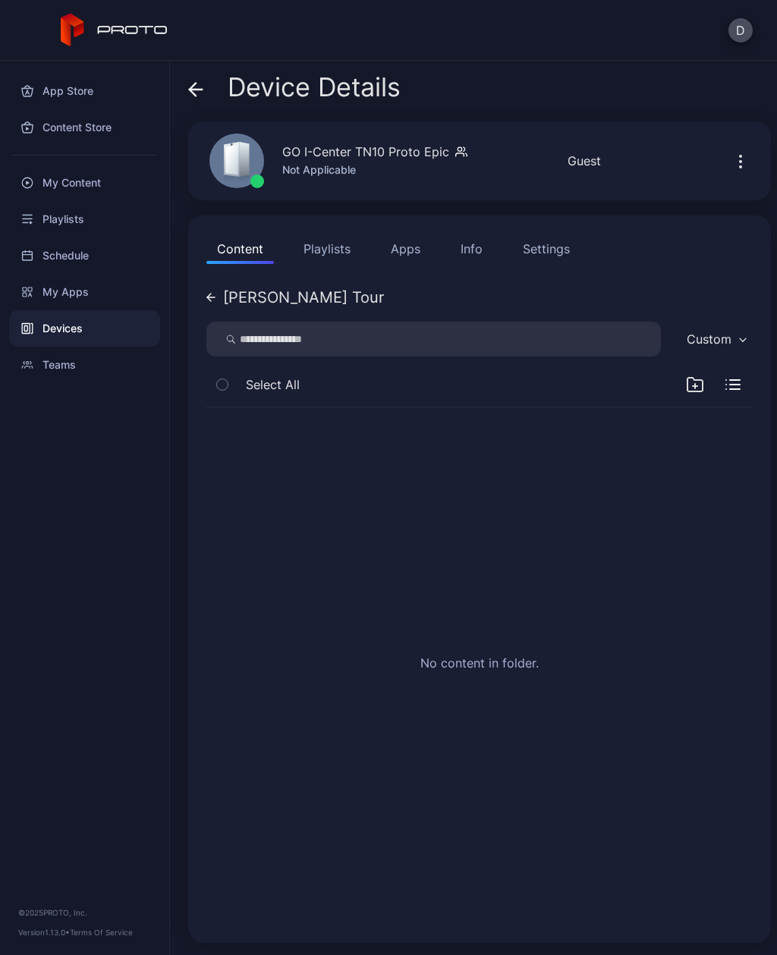
click at [216, 302] on div "[PERSON_NAME] Tour" at bounding box center [294, 297] width 177 height 15
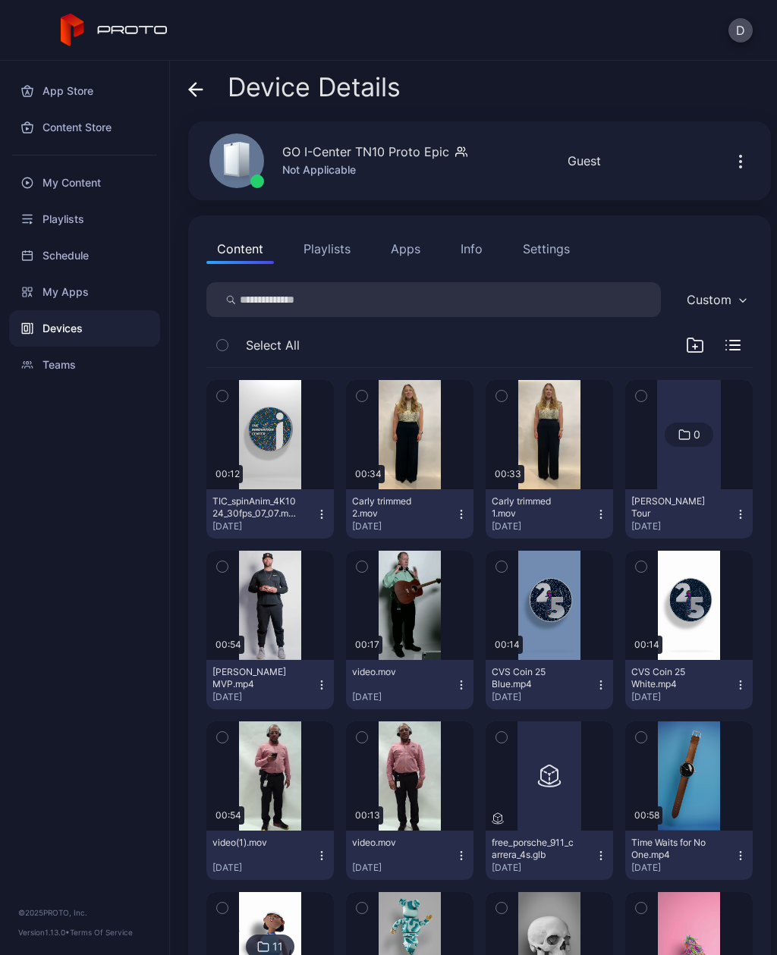
click at [736, 515] on icon "button" at bounding box center [740, 514] width 12 height 12
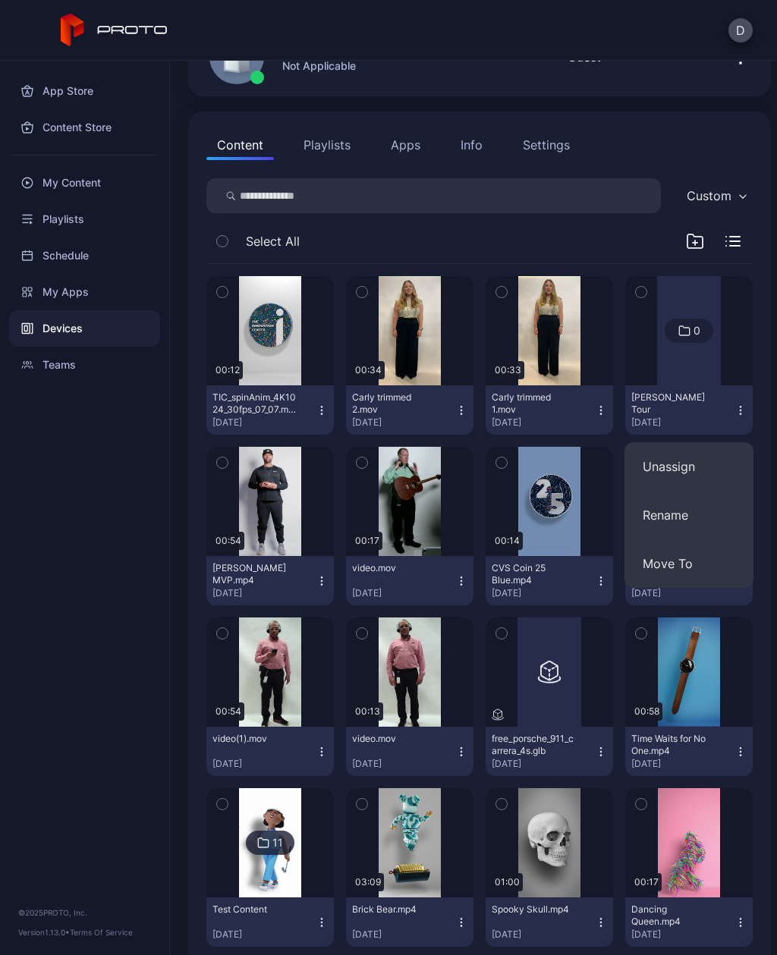
scroll to position [121, 0]
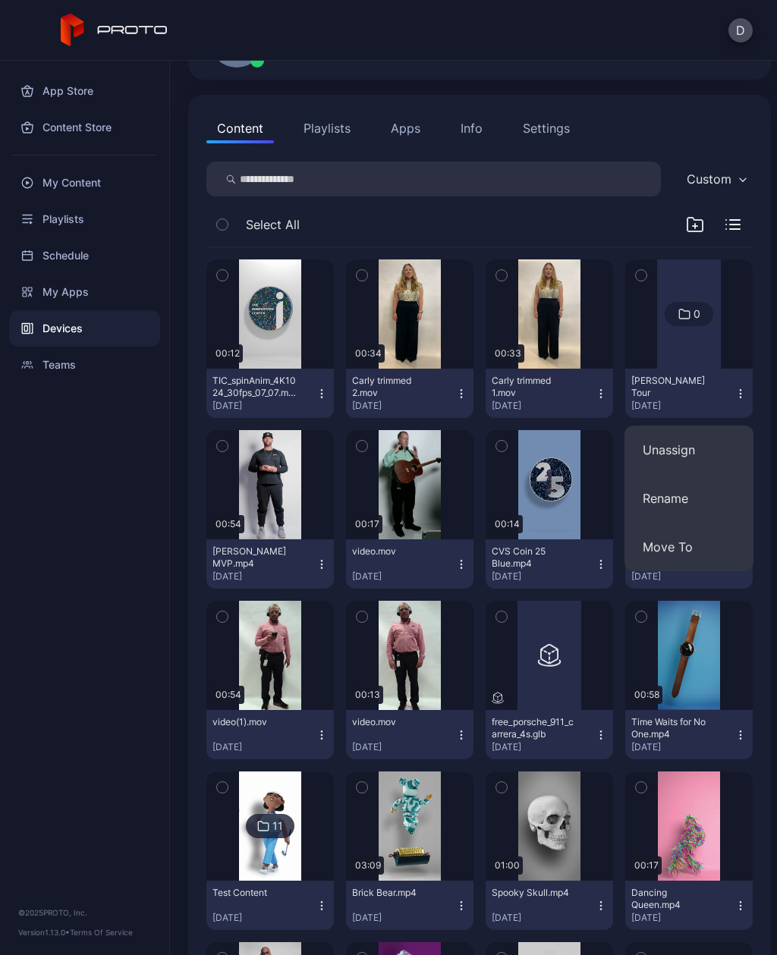
click at [723, 460] on button "Unassign" at bounding box center [688, 449] width 129 height 49
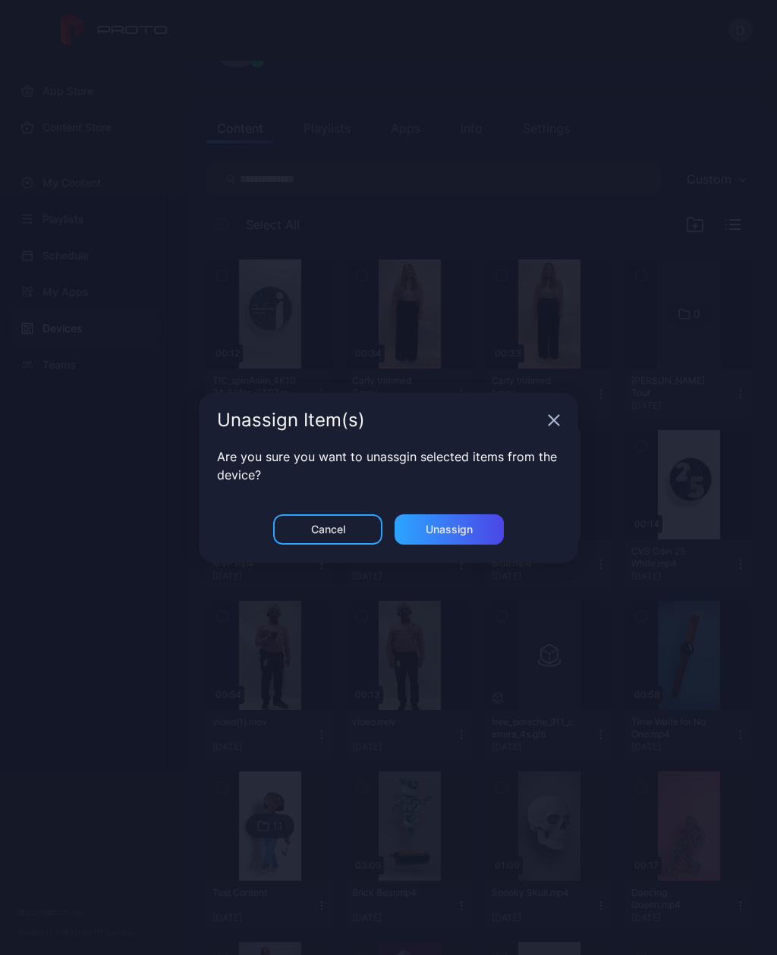
click at [478, 524] on div "Unassign" at bounding box center [448, 529] width 109 height 30
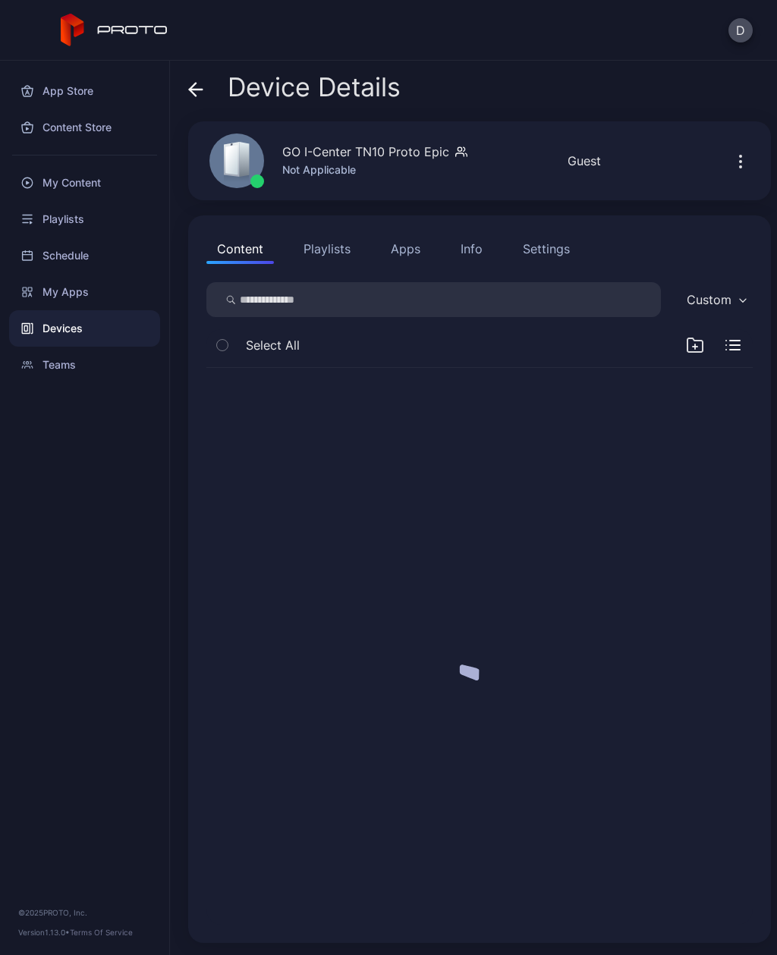
scroll to position [0, 0]
